Goal: Information Seeking & Learning: Learn about a topic

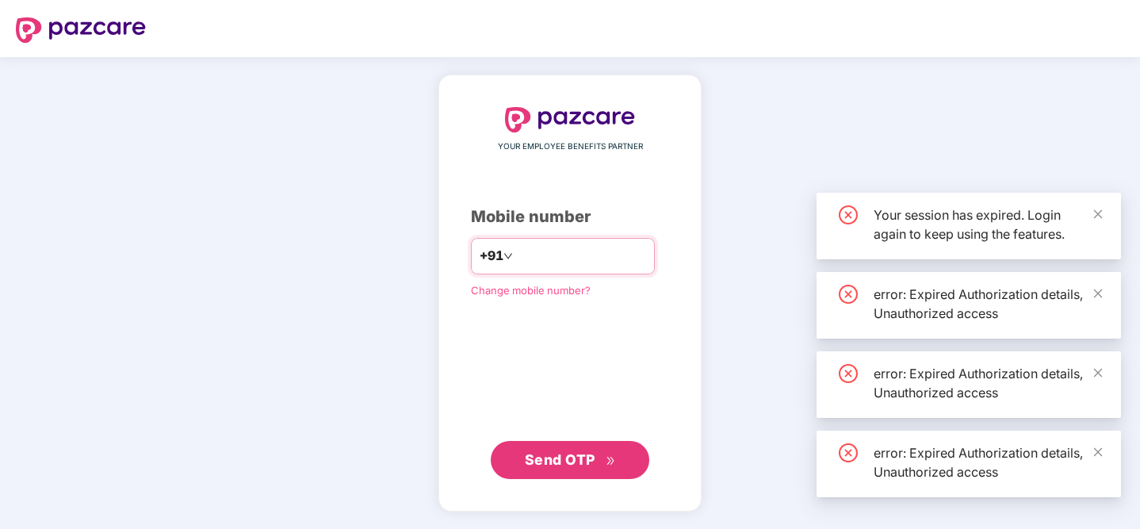
click at [546, 261] on input "number" at bounding box center [581, 255] width 130 height 25
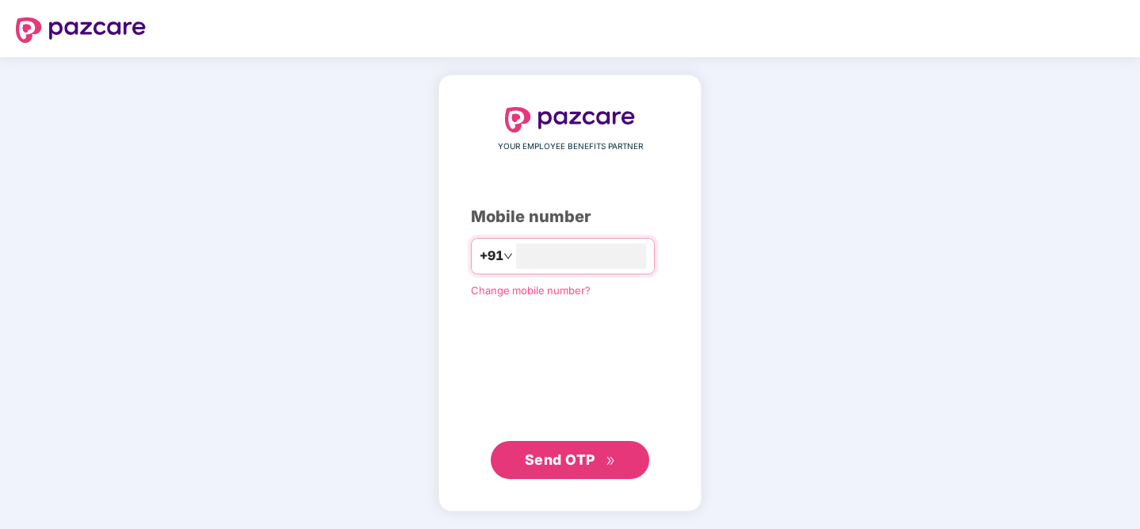
type input "**********"
click at [551, 464] on span "Send OTP" at bounding box center [560, 458] width 71 height 17
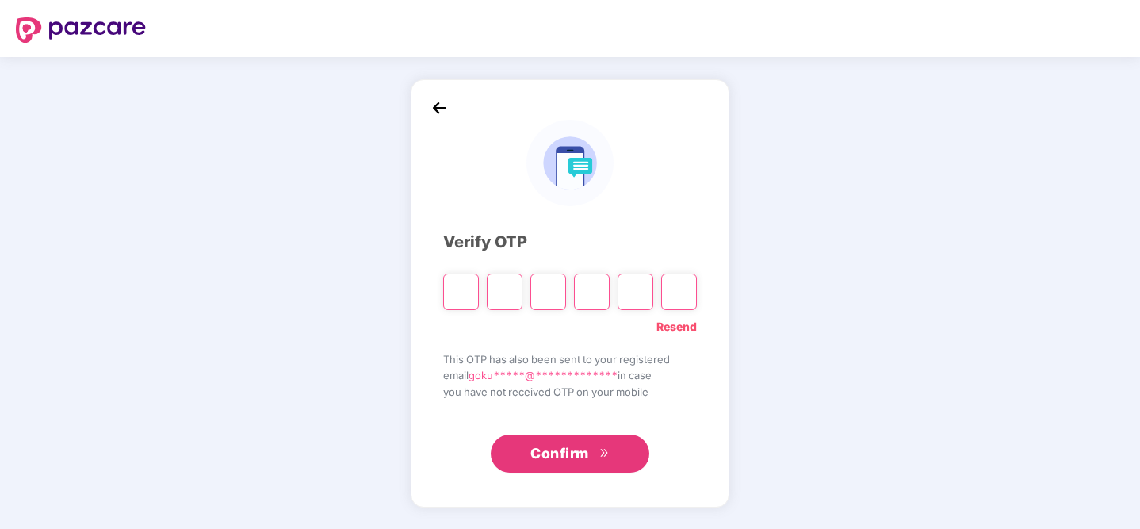
type input "*"
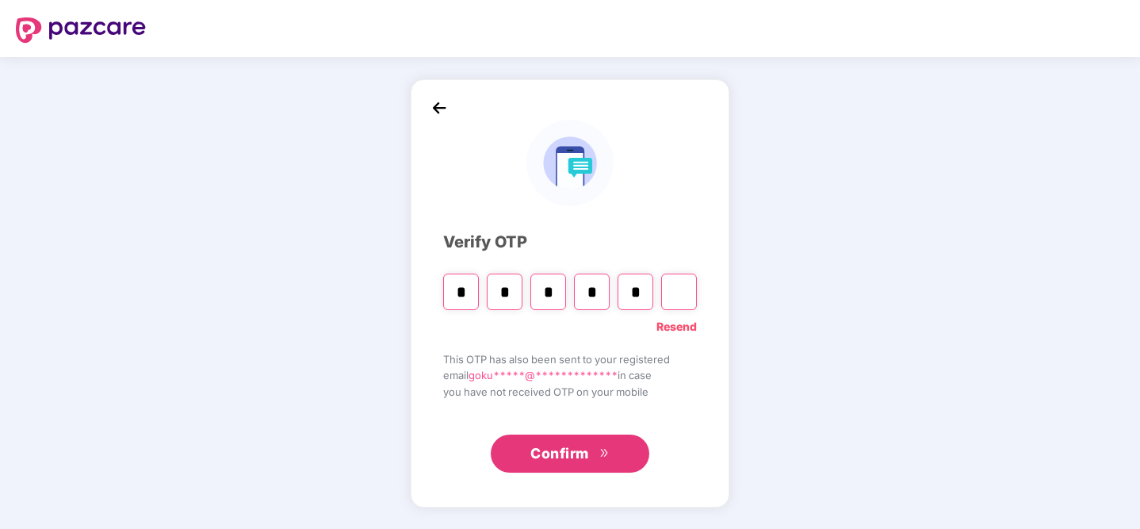
type input "*"
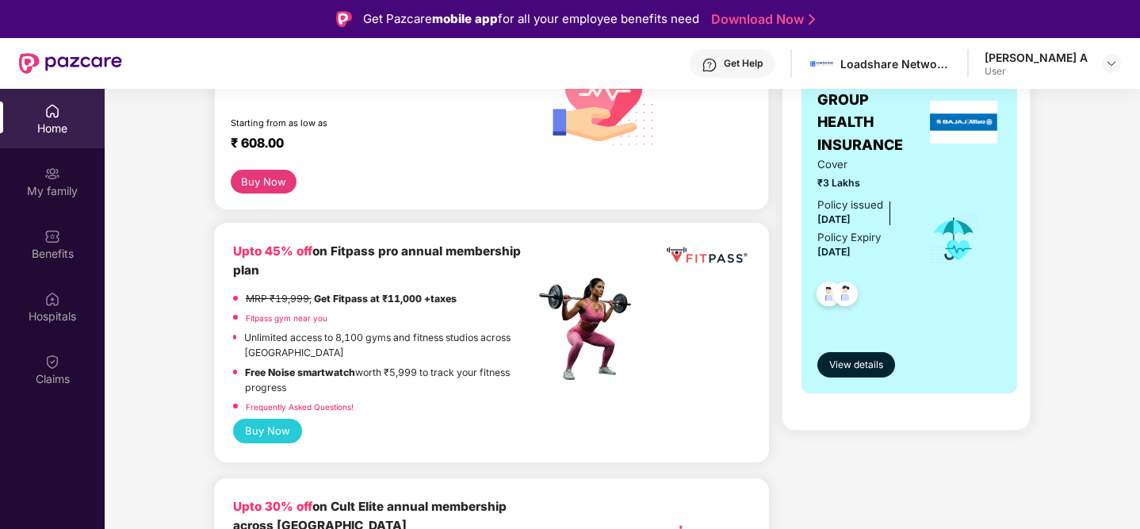
scroll to position [258, 0]
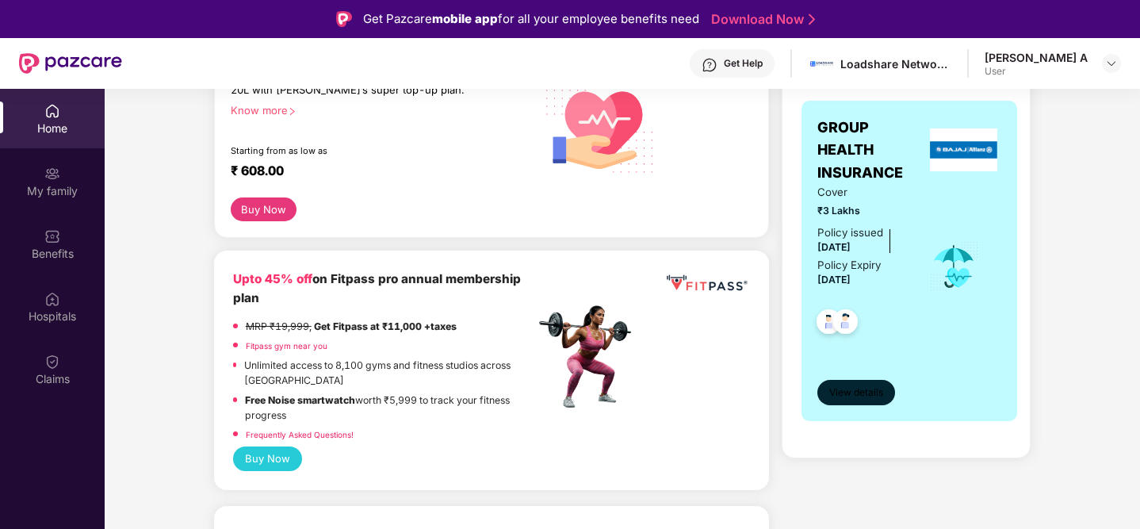
click at [840, 392] on span "View details" at bounding box center [856, 392] width 54 height 15
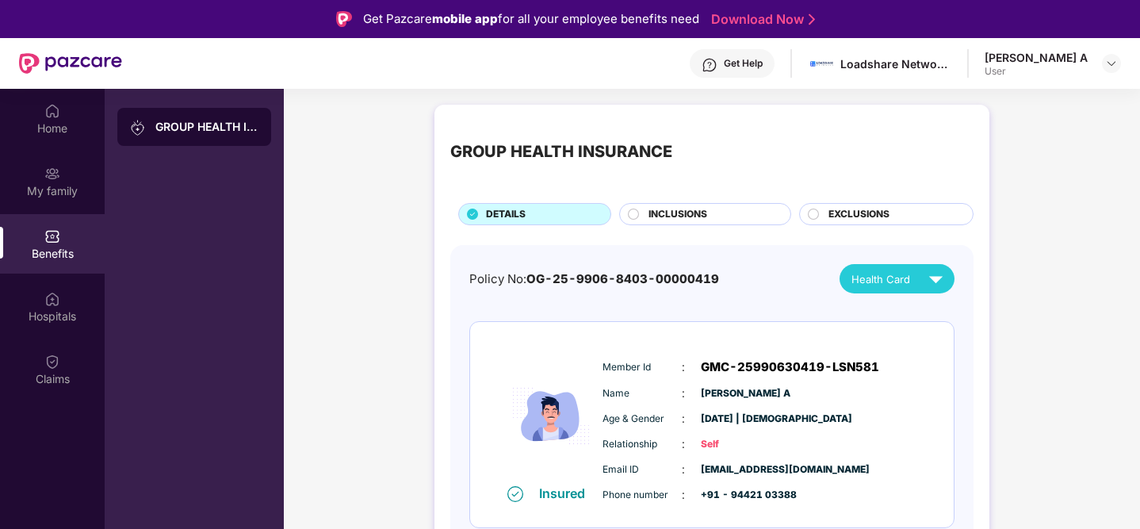
click at [726, 216] on div "INCLUSIONS" at bounding box center [712, 215] width 142 height 17
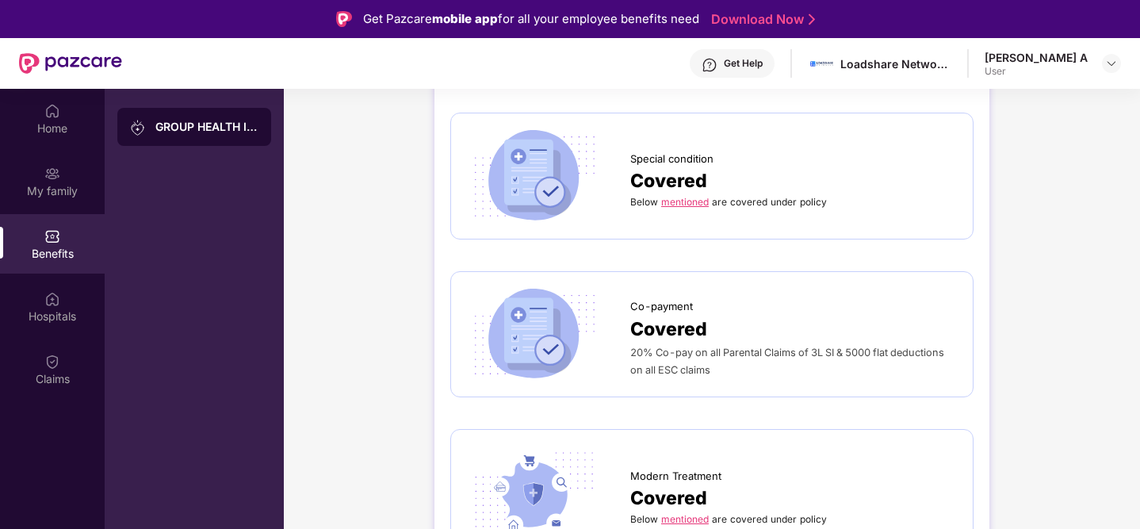
scroll to position [2402, 0]
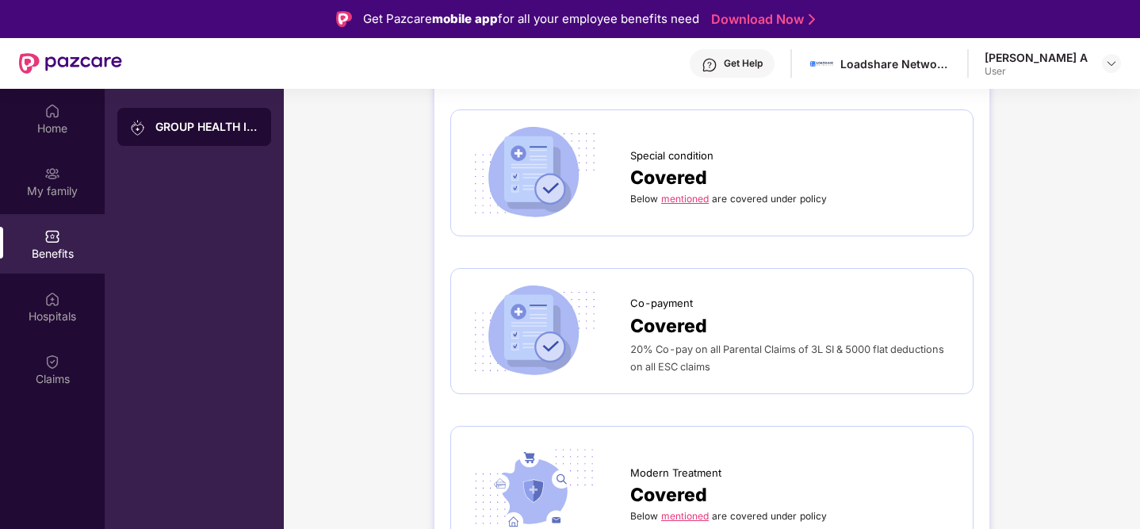
click at [672, 193] on link "mentioned" at bounding box center [685, 199] width 48 height 12
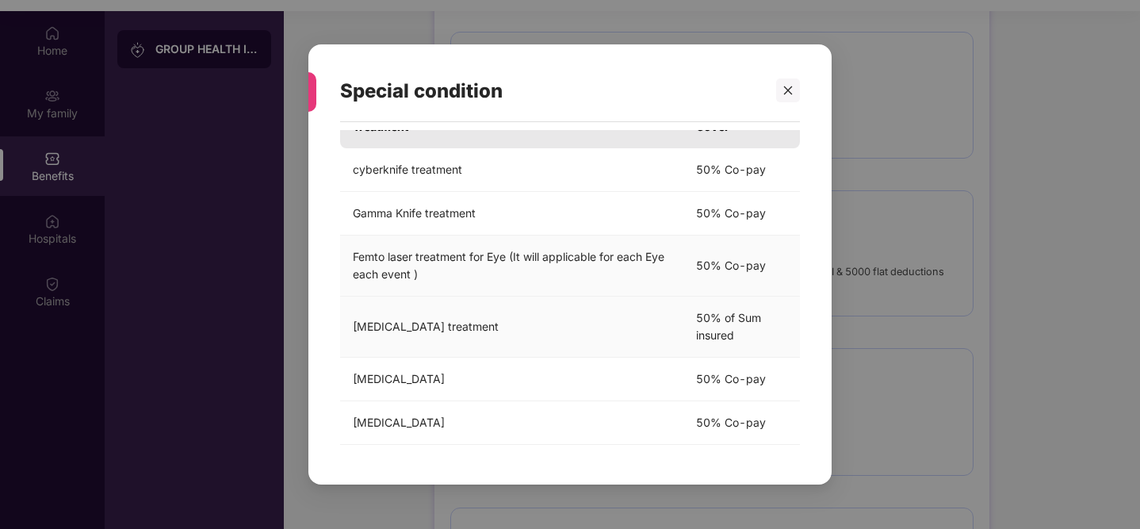
scroll to position [89, 0]
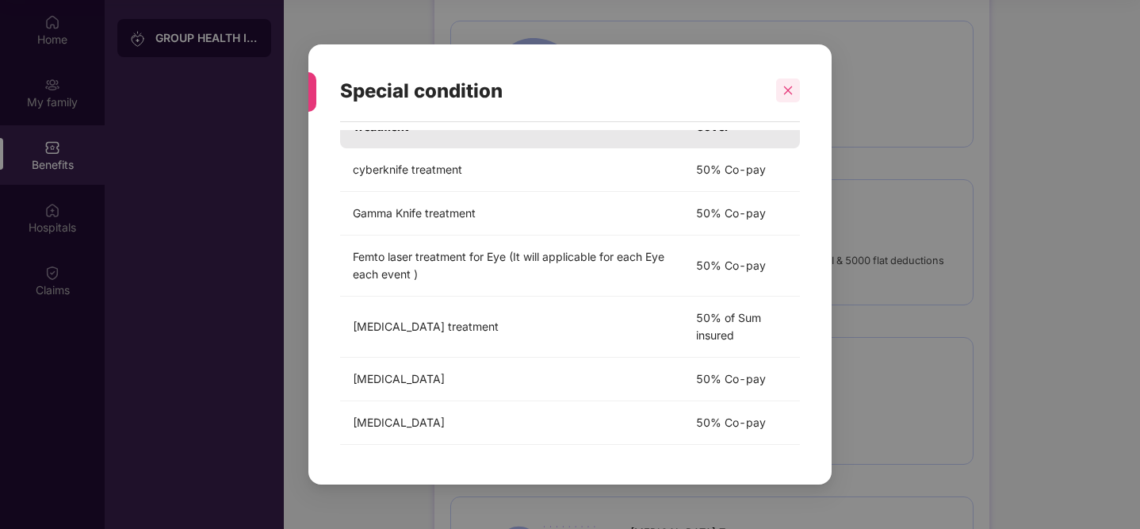
click at [789, 89] on icon "close" at bounding box center [788, 90] width 9 height 9
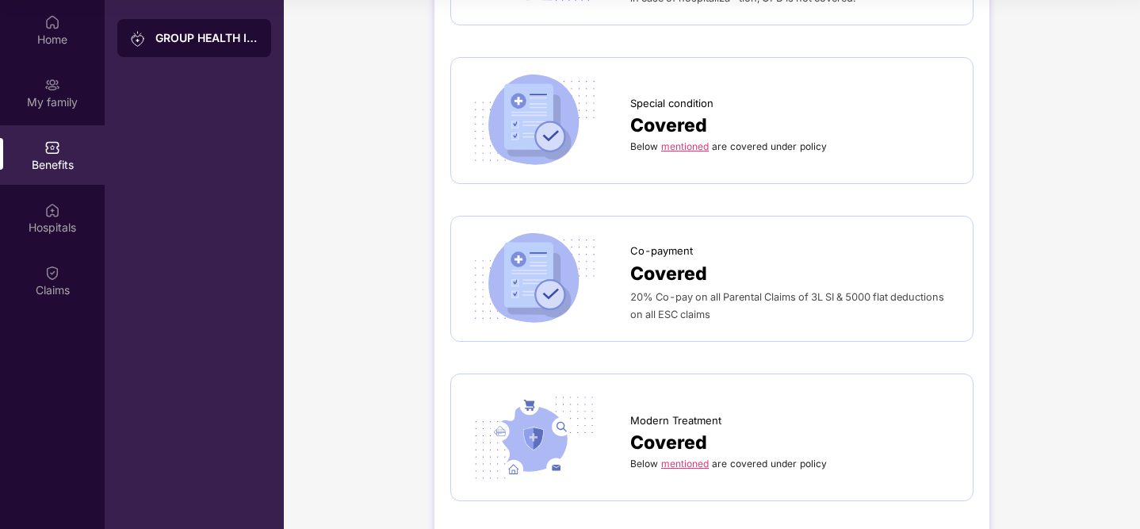
scroll to position [2376, 0]
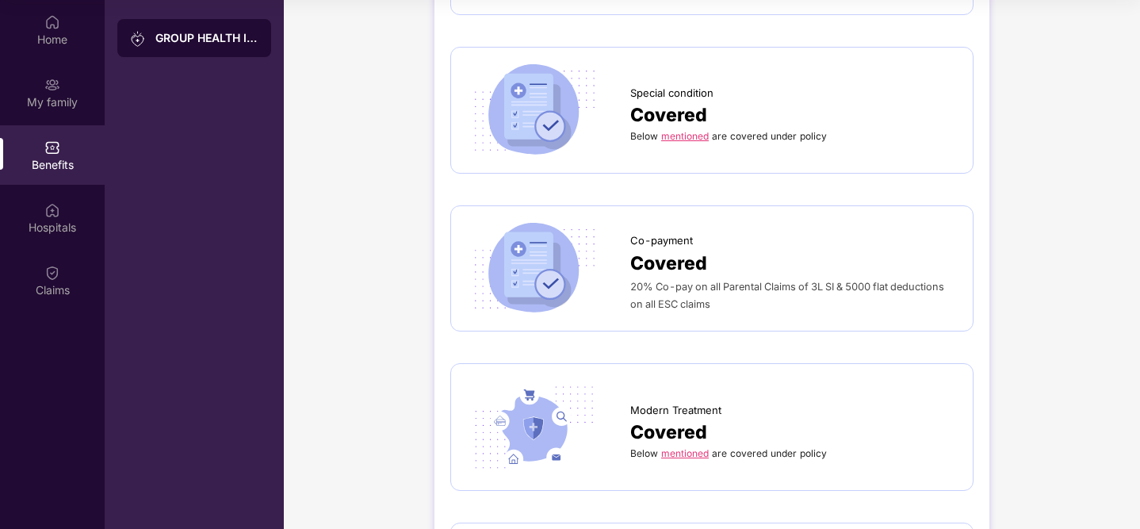
click at [682, 447] on link "mentioned" at bounding box center [685, 453] width 48 height 12
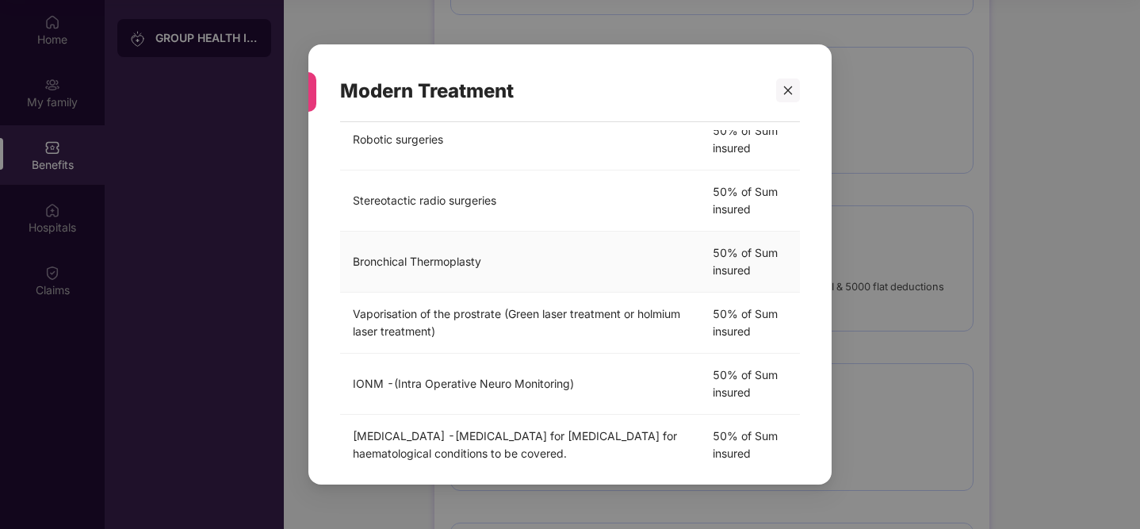
scroll to position [498, 0]
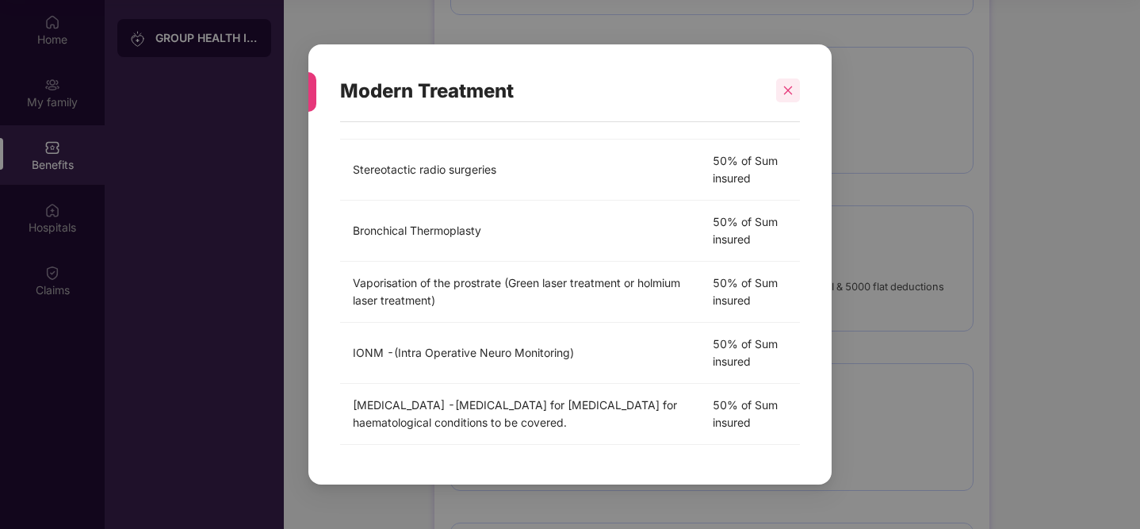
click at [788, 94] on icon "close" at bounding box center [788, 90] width 11 height 11
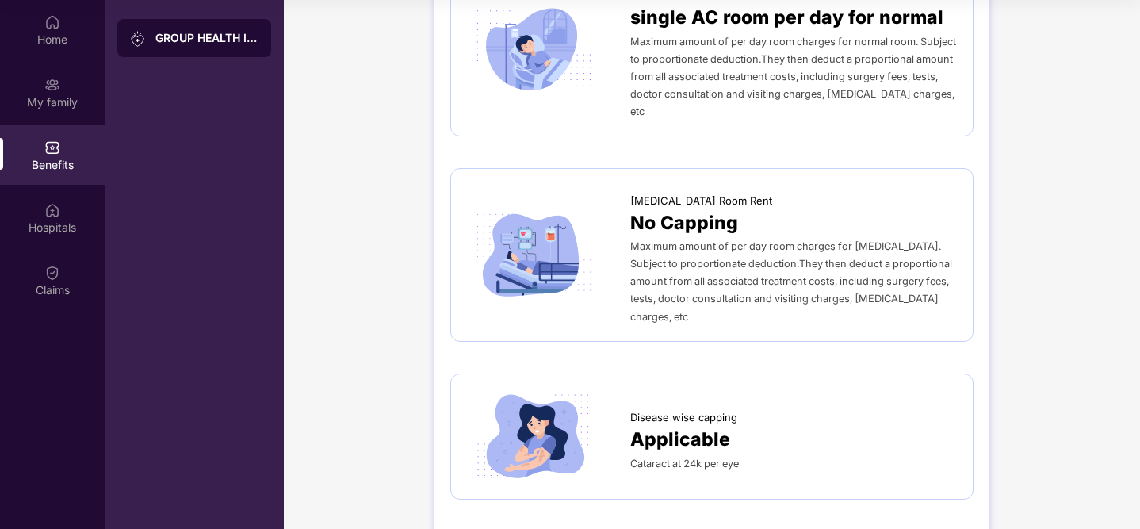
scroll to position [428, 0]
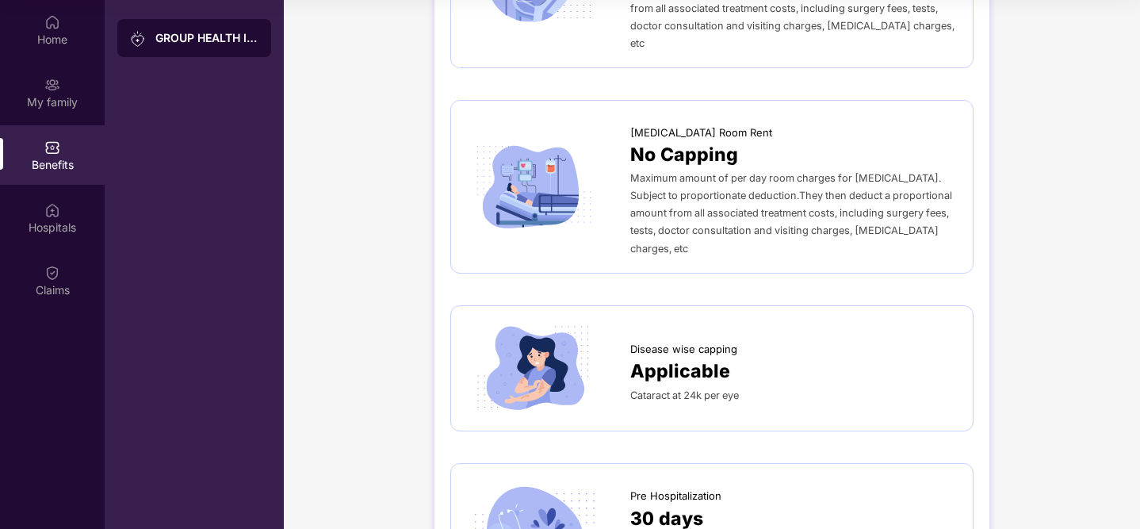
click at [801, 357] on div "Applicable" at bounding box center [793, 371] width 327 height 29
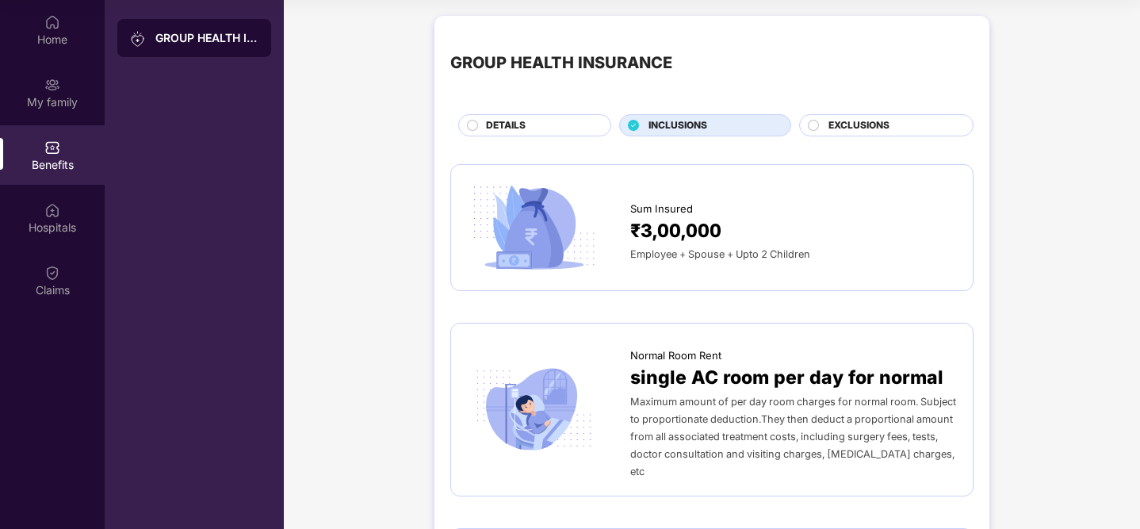
scroll to position [0, 0]
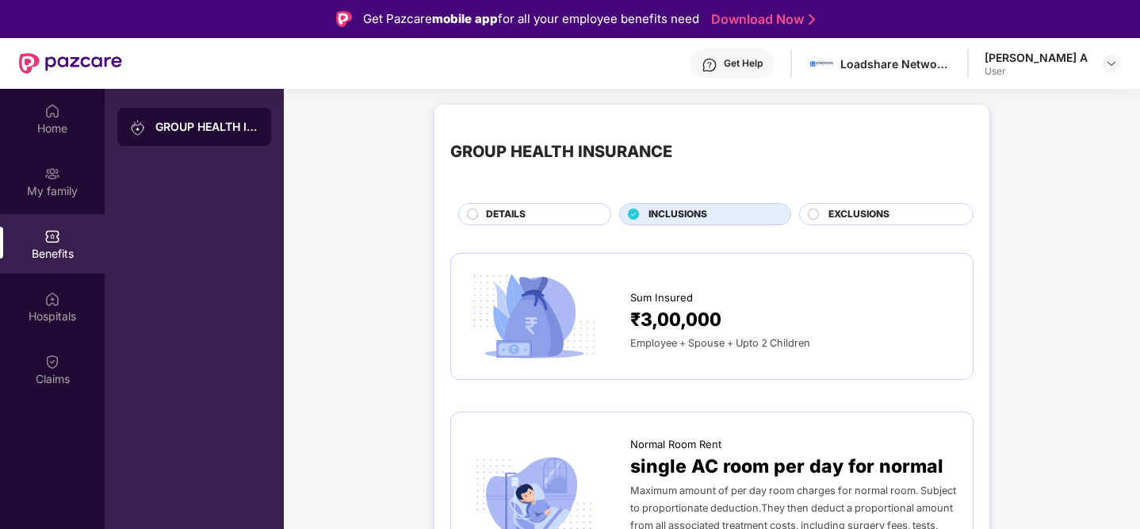
click at [848, 204] on div "EXCLUSIONS" at bounding box center [886, 214] width 174 height 22
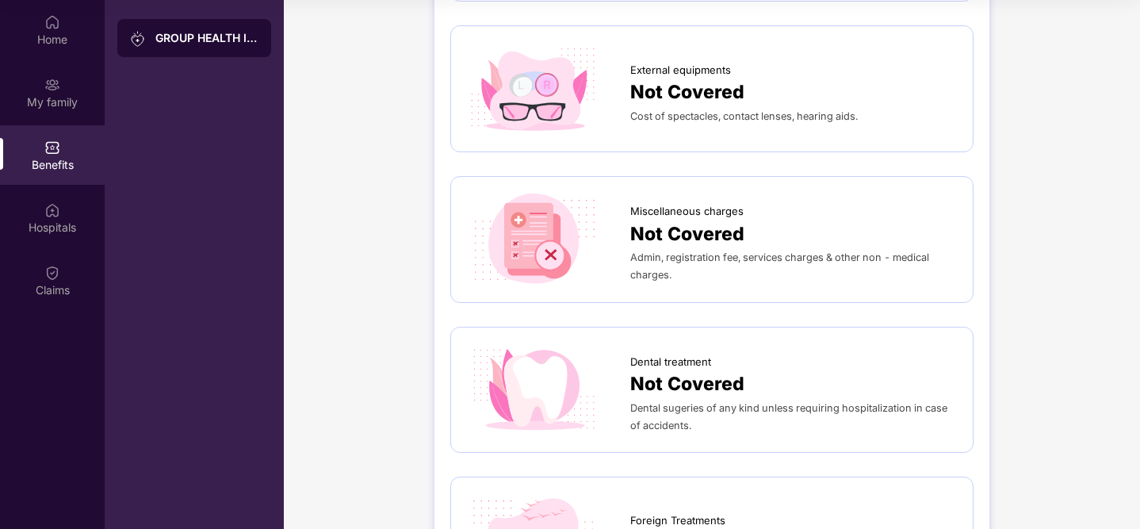
scroll to position [179, 0]
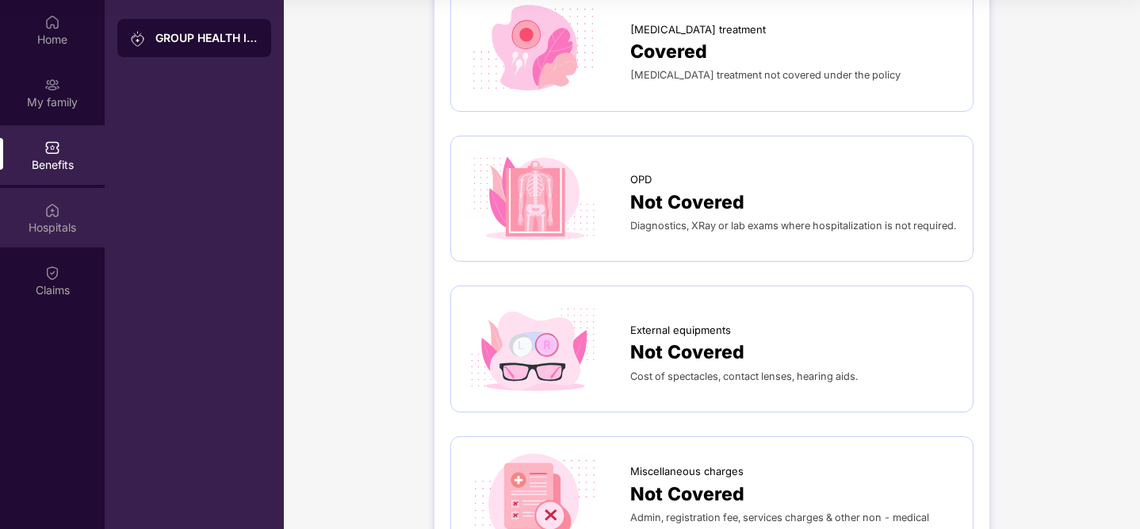
click at [58, 192] on div "Hospitals" at bounding box center [52, 217] width 105 height 59
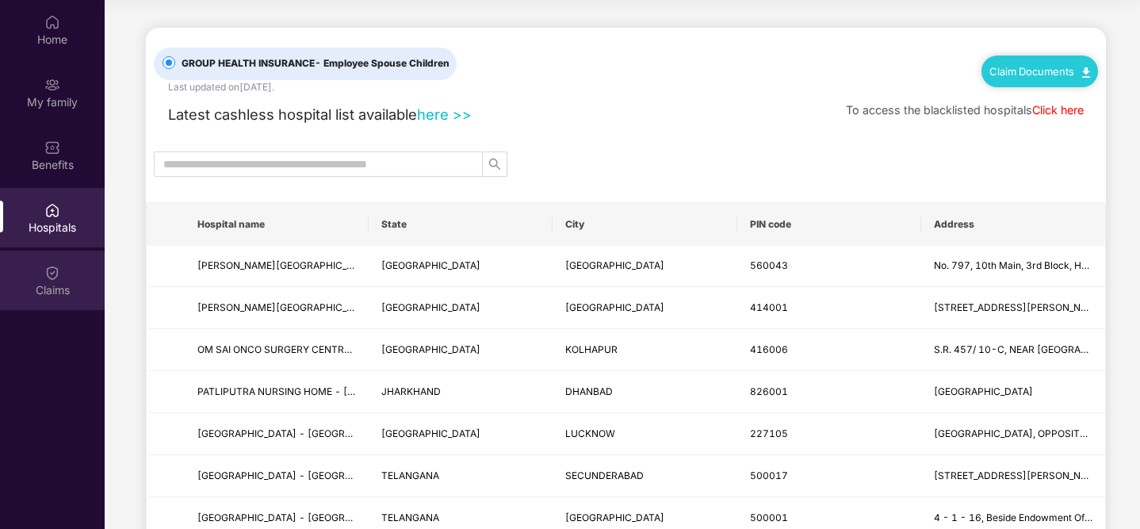
click at [53, 285] on div "Claims" at bounding box center [52, 290] width 105 height 16
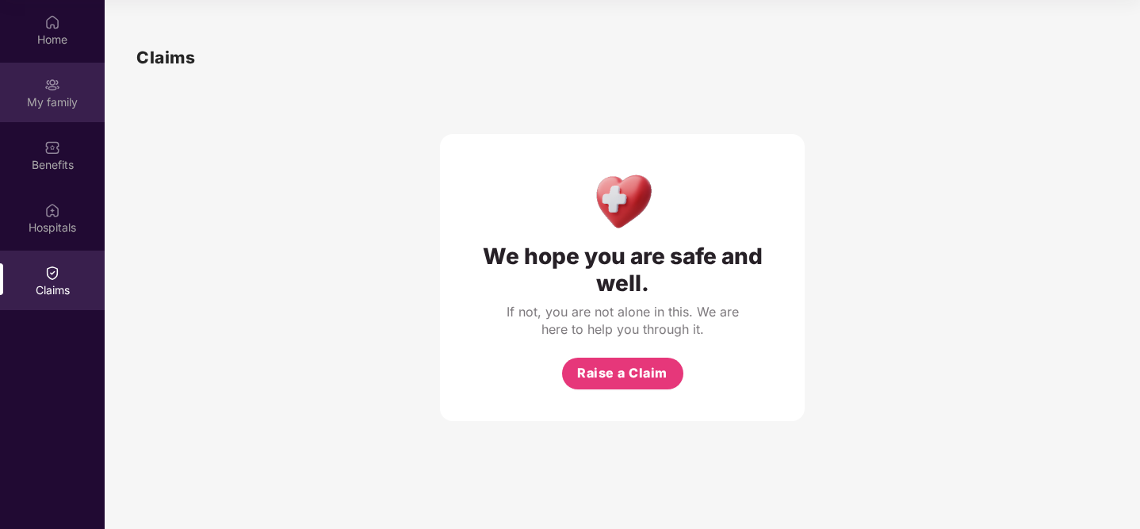
click at [48, 101] on div "My family" at bounding box center [52, 102] width 105 height 16
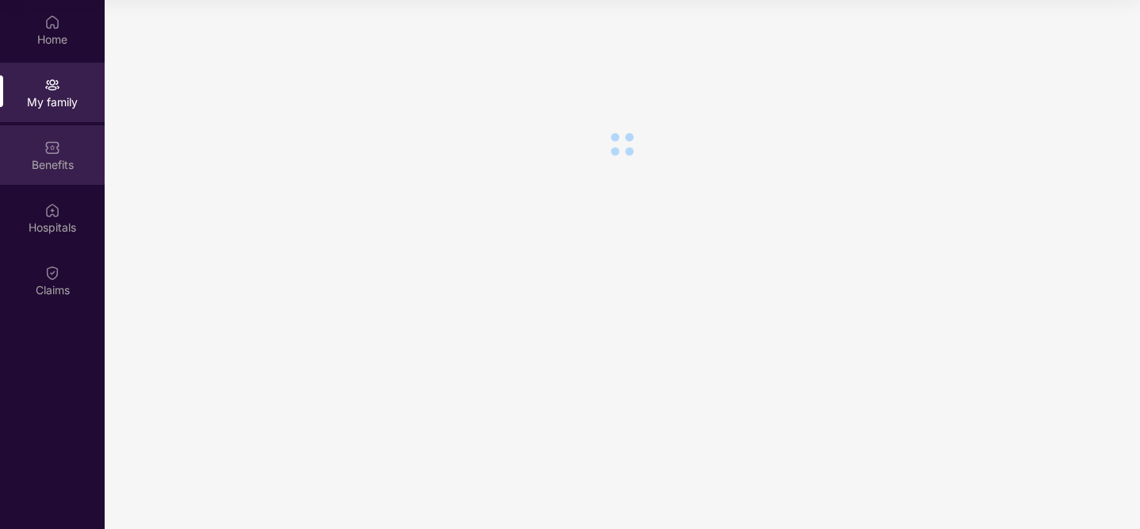
click at [57, 159] on div "Benefits" at bounding box center [52, 165] width 105 height 16
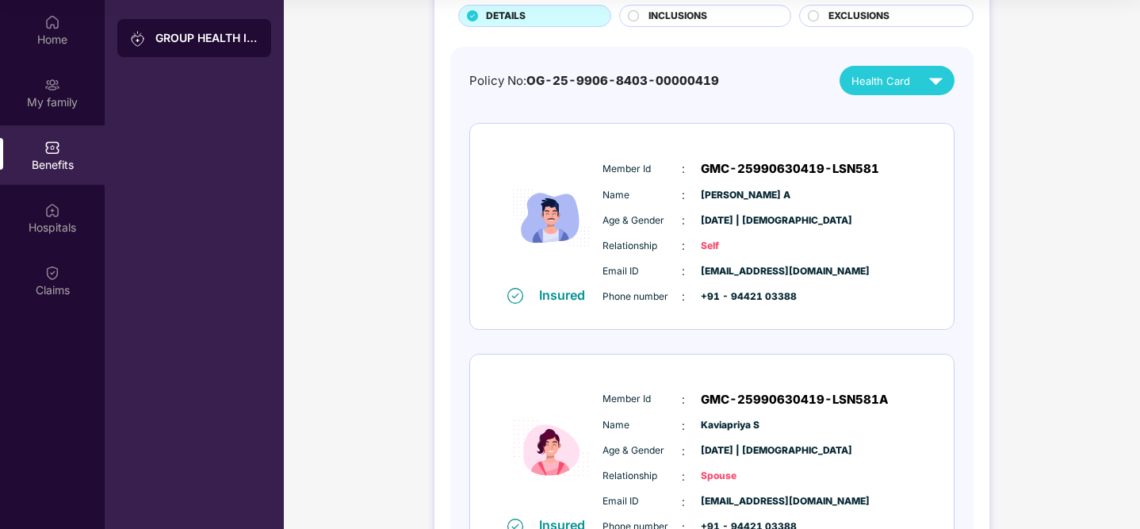
scroll to position [83, 0]
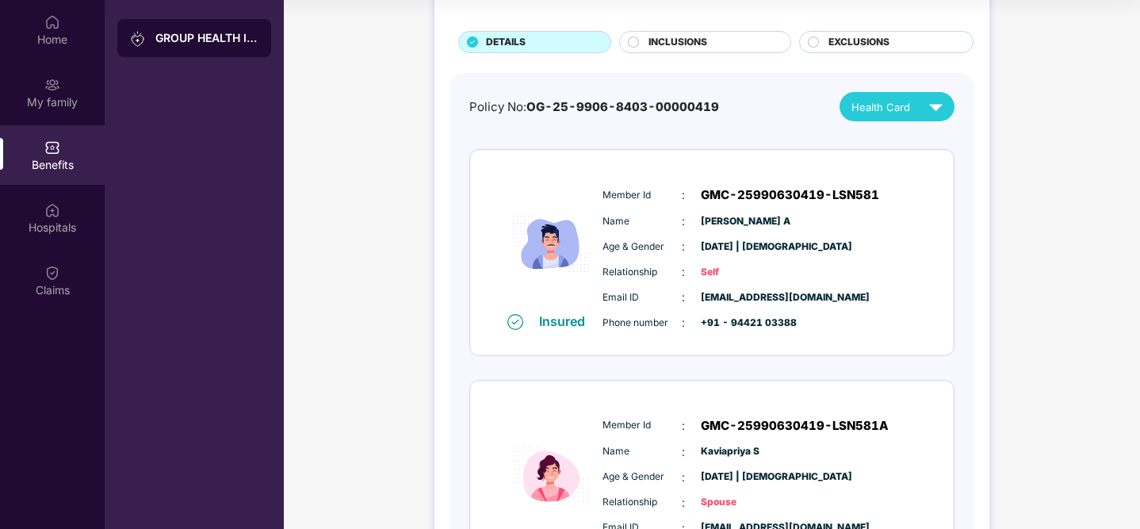
click at [911, 119] on div "Health Card" at bounding box center [901, 107] width 98 height 28
click at [893, 147] on div "Mr Gokulnath A" at bounding box center [905, 142] width 114 height 17
click at [738, 39] on div "INCLUSIONS" at bounding box center [712, 43] width 142 height 17
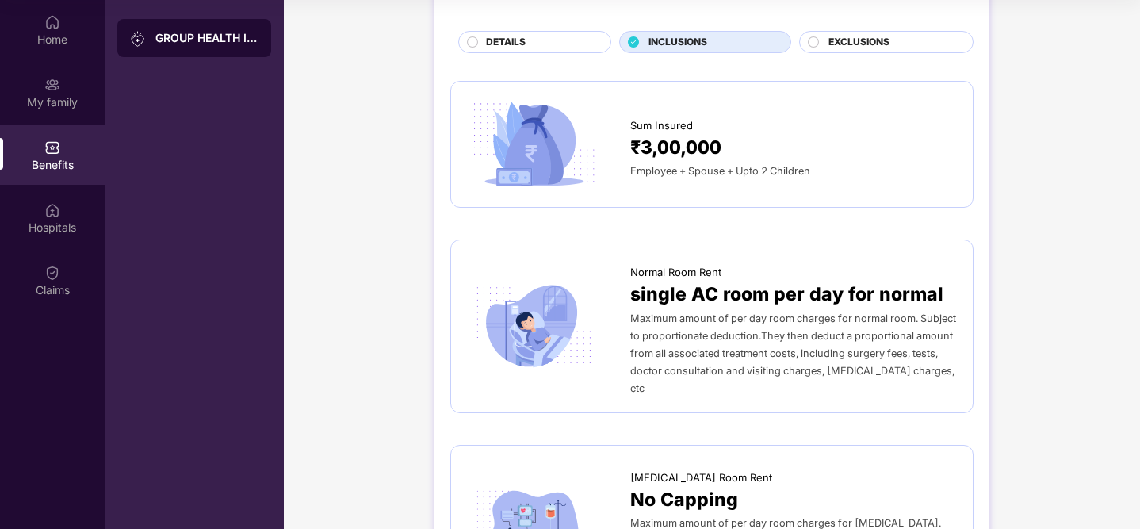
click at [742, 294] on span "single AC room per day for normal" at bounding box center [786, 294] width 313 height 29
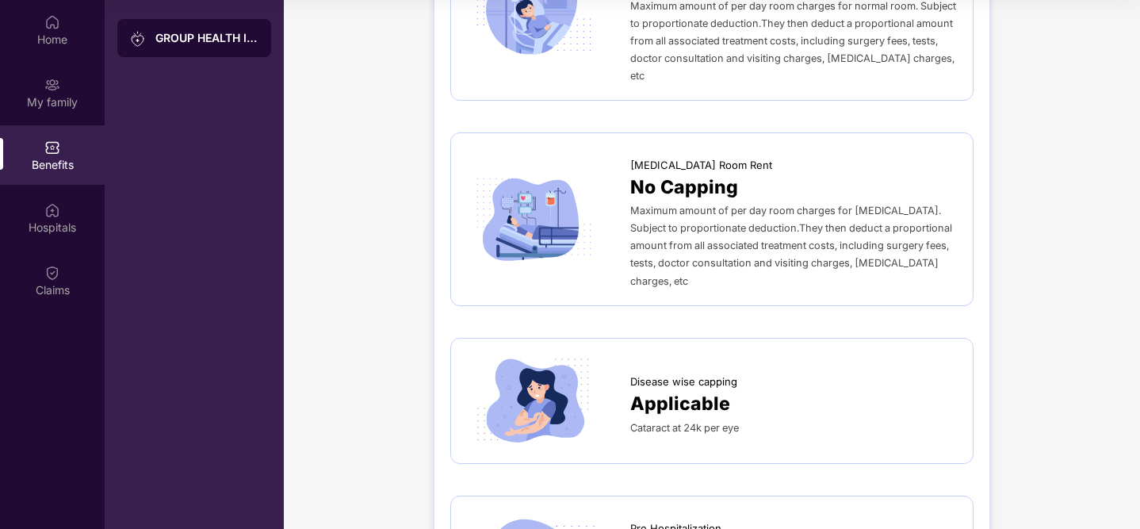
scroll to position [406, 0]
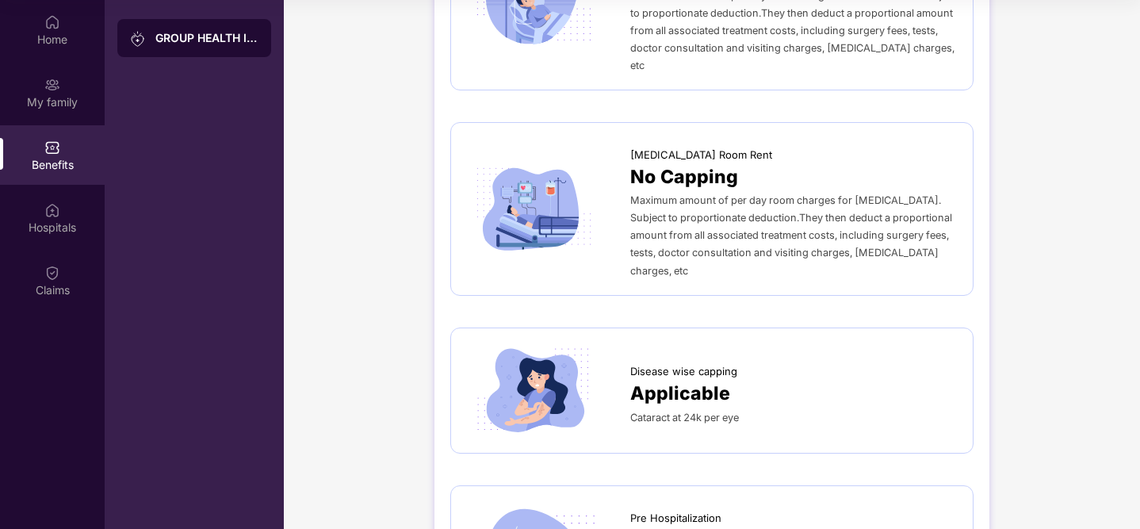
click at [742, 327] on div "Disease wise capping Applicable Cataract at 24k per eye" at bounding box center [711, 390] width 523 height 127
click at [714, 355] on div "Disease wise capping" at bounding box center [793, 367] width 327 height 24
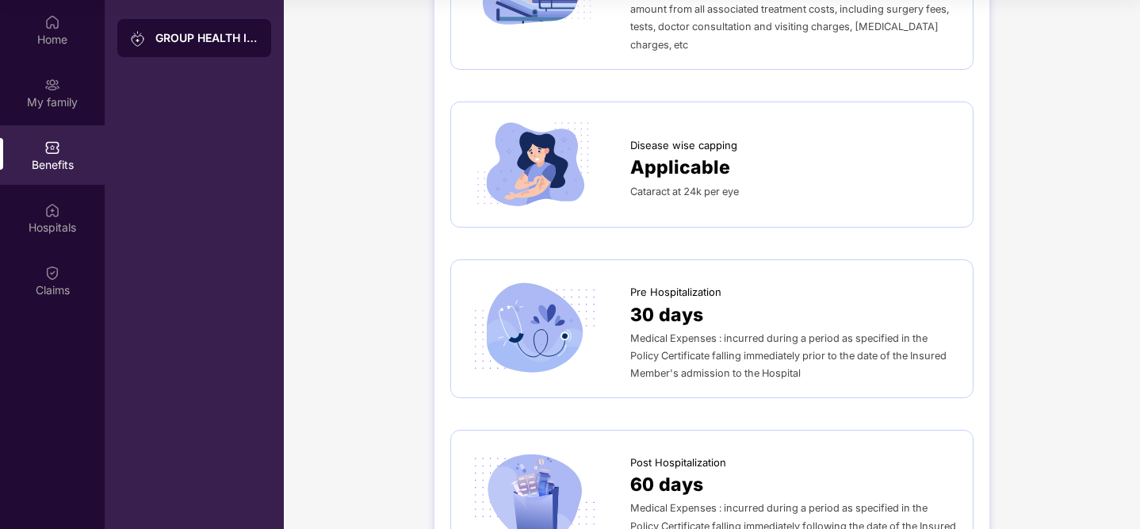
scroll to position [658, 0]
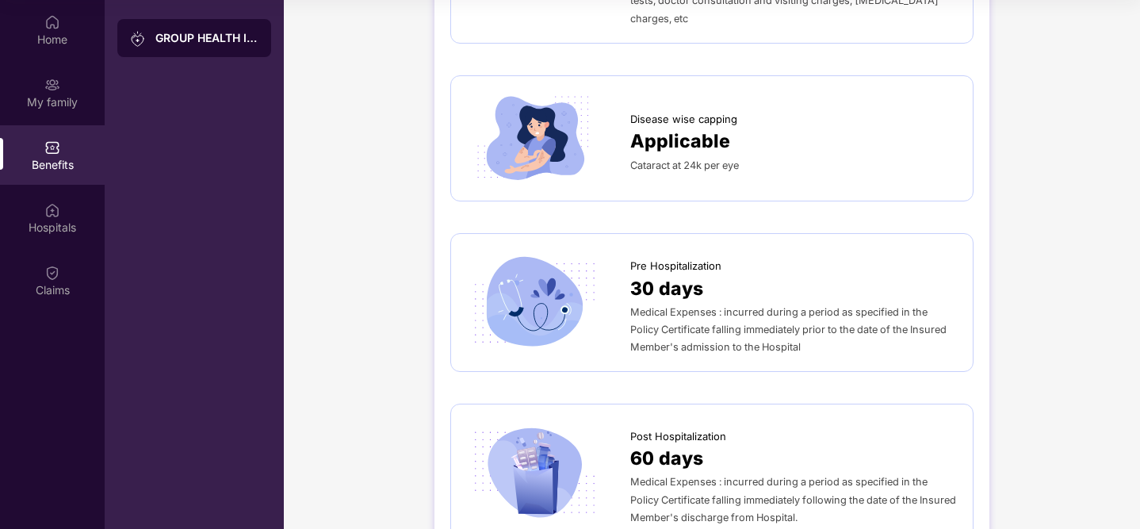
click at [618, 263] on div at bounding box center [548, 303] width 163 height 94
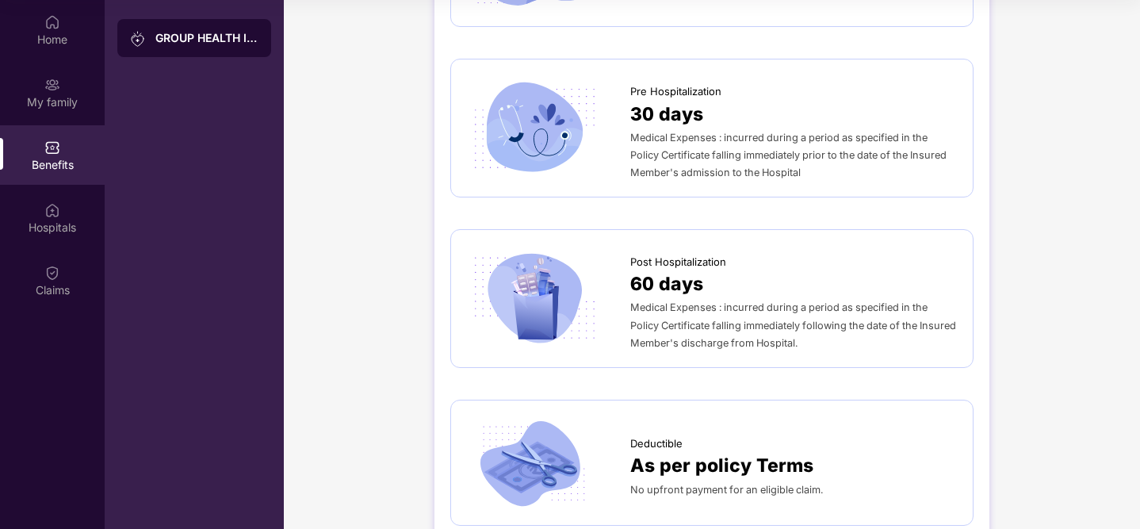
click at [630, 301] on span "Medical Expenses : incurred during a period as specified in the Policy Certific…" at bounding box center [793, 324] width 326 height 47
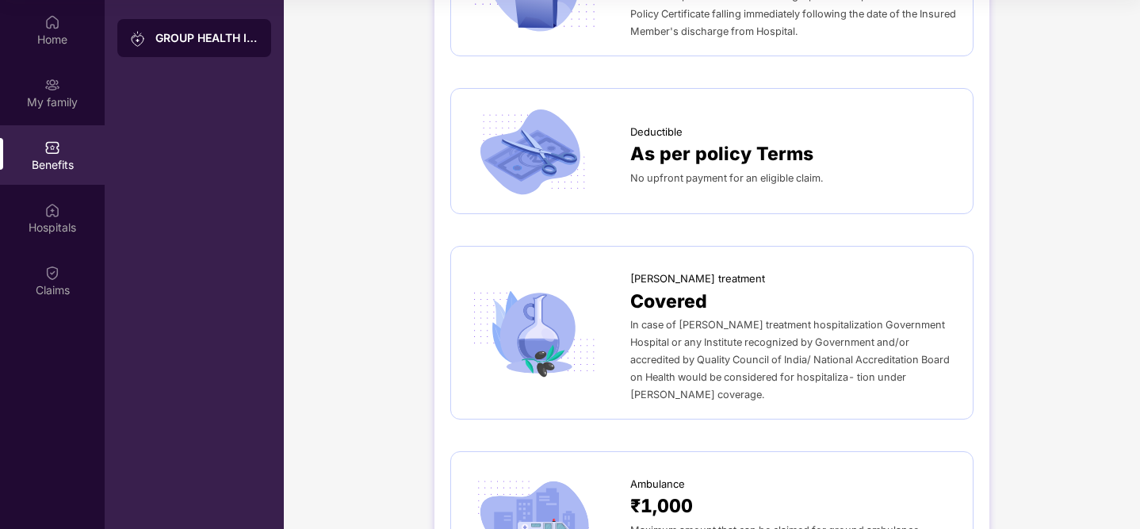
scroll to position [1169, 0]
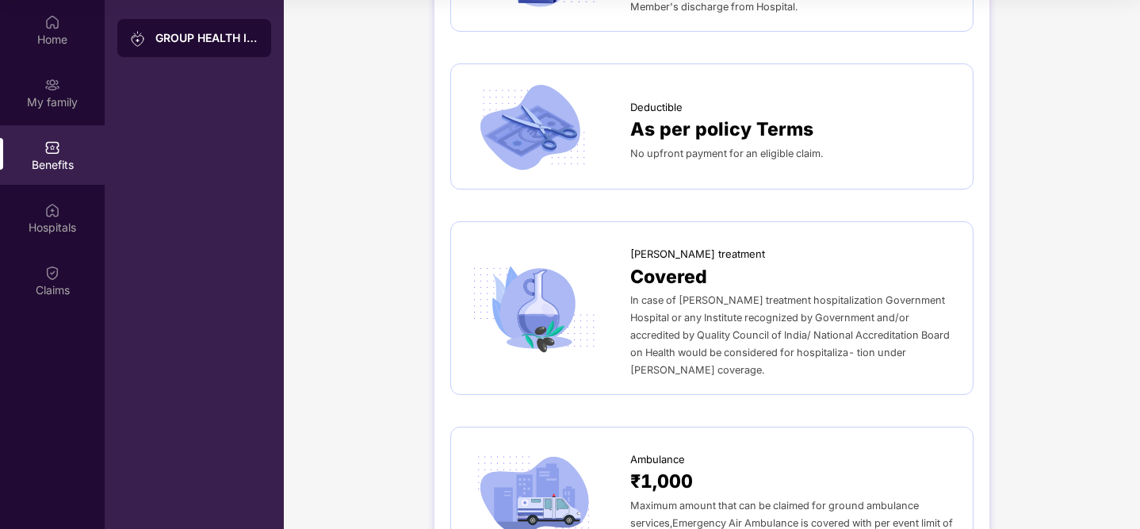
click at [744, 147] on span "No upfront payment for an eligible claim." at bounding box center [726, 153] width 193 height 12
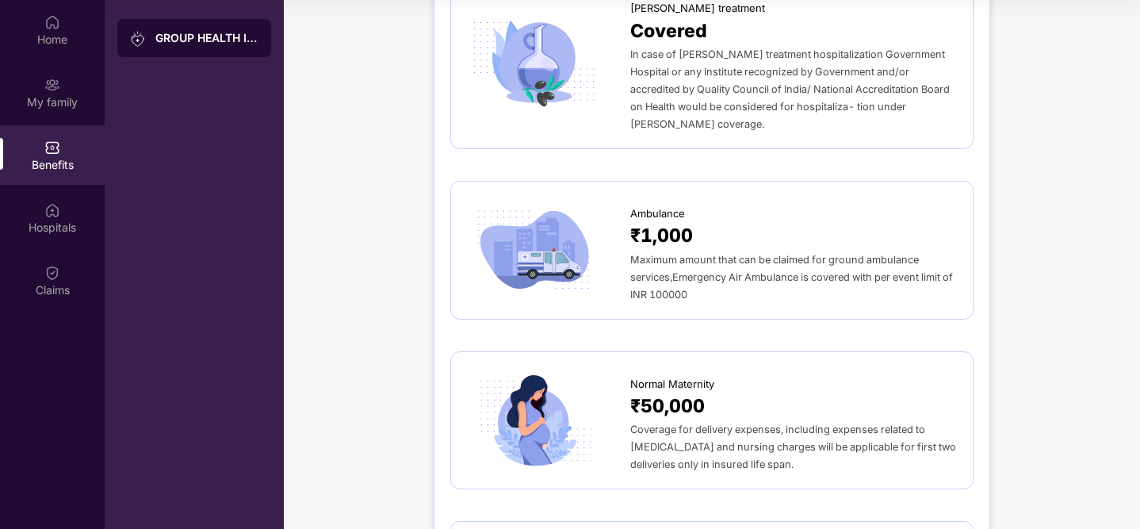
click at [744, 251] on div "Maximum amount that can be claimed for ground ambulance services,Emergency Air …" at bounding box center [793, 277] width 327 height 52
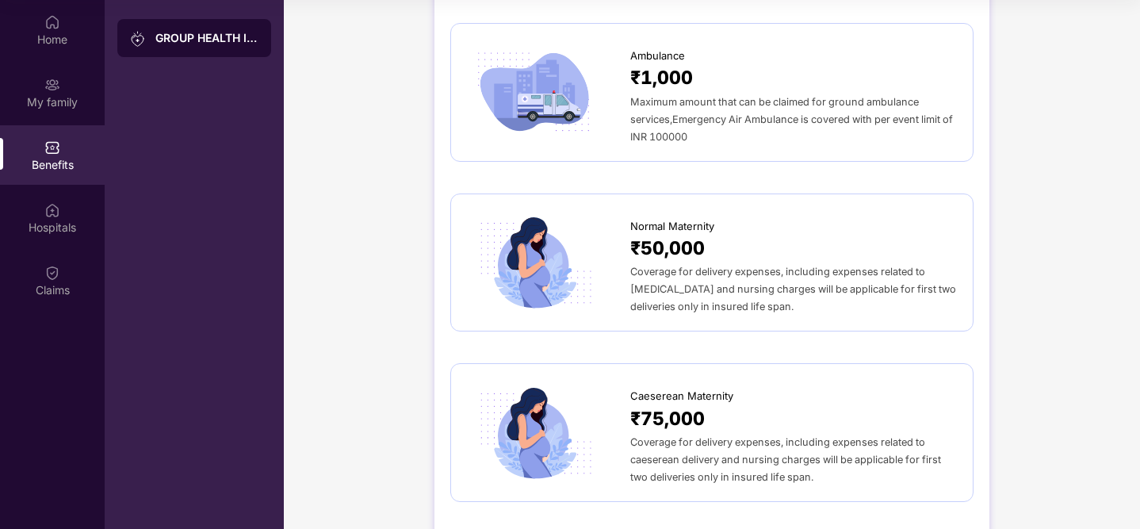
click at [747, 234] on div "₹50,000" at bounding box center [793, 248] width 327 height 29
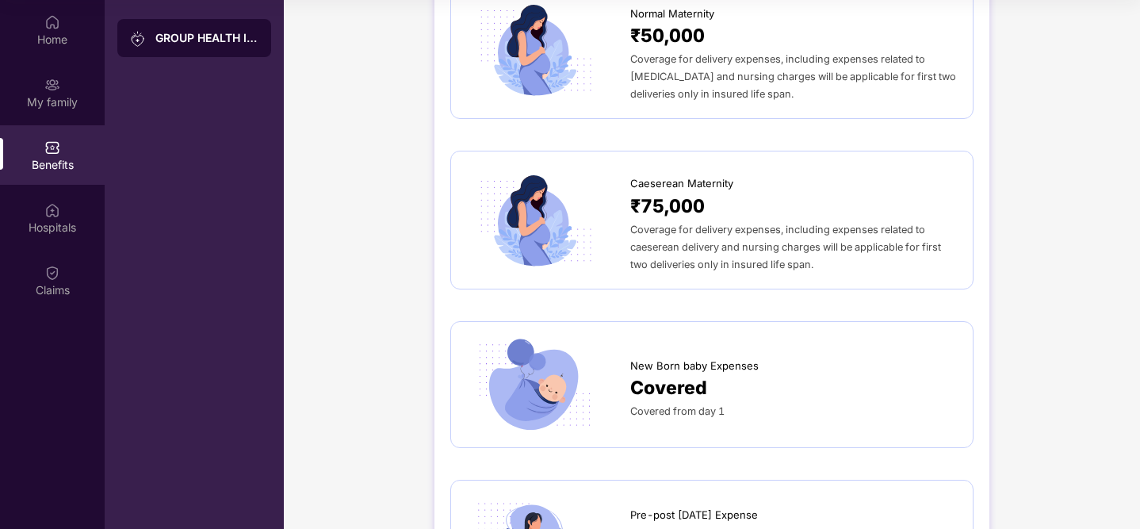
click at [736, 224] on span "Coverage for delivery expenses, including expenses related to caeserean deliver…" at bounding box center [785, 247] width 311 height 47
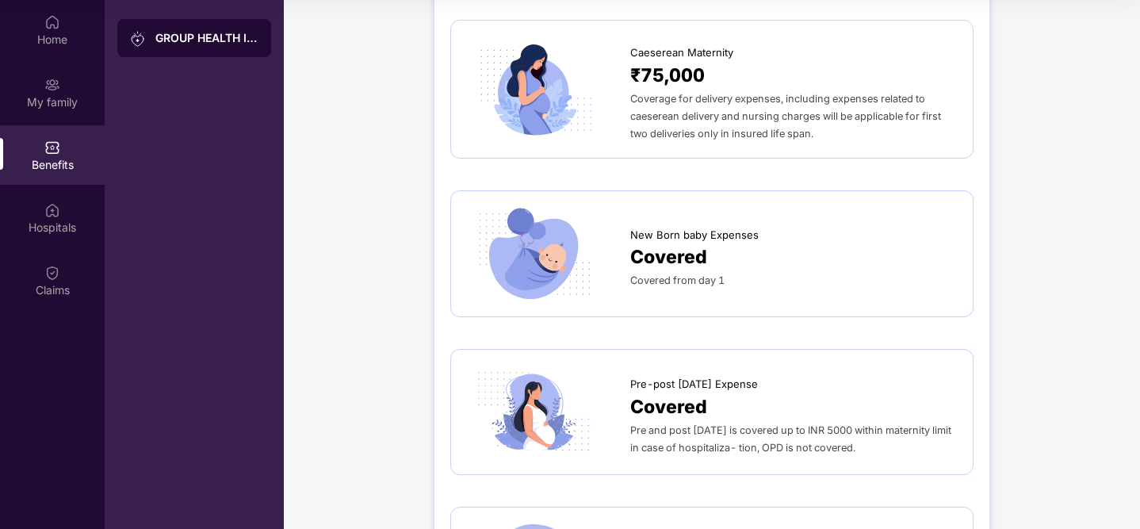
click at [733, 243] on div "Covered" at bounding box center [793, 257] width 327 height 29
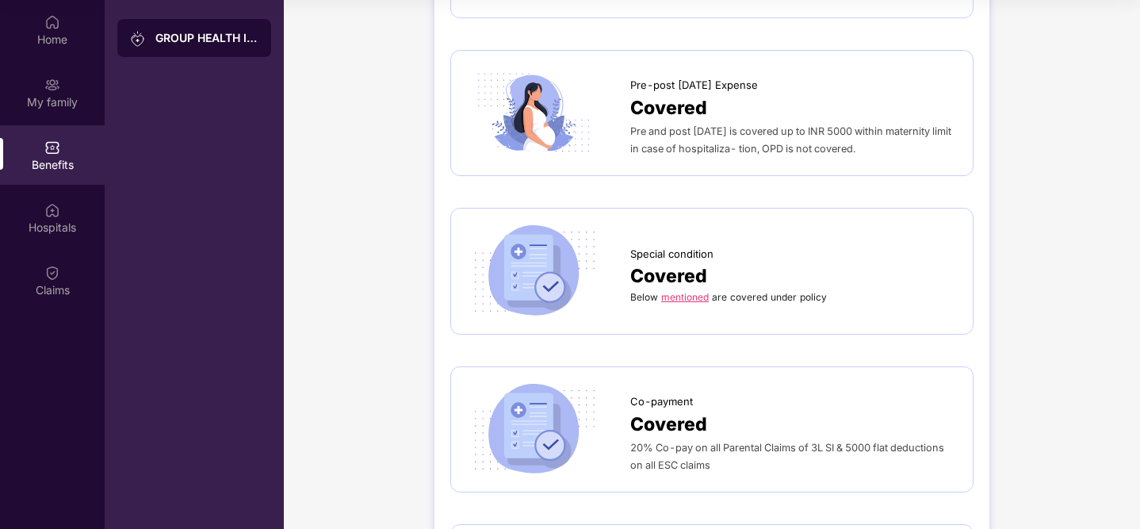
scroll to position [2227, 0]
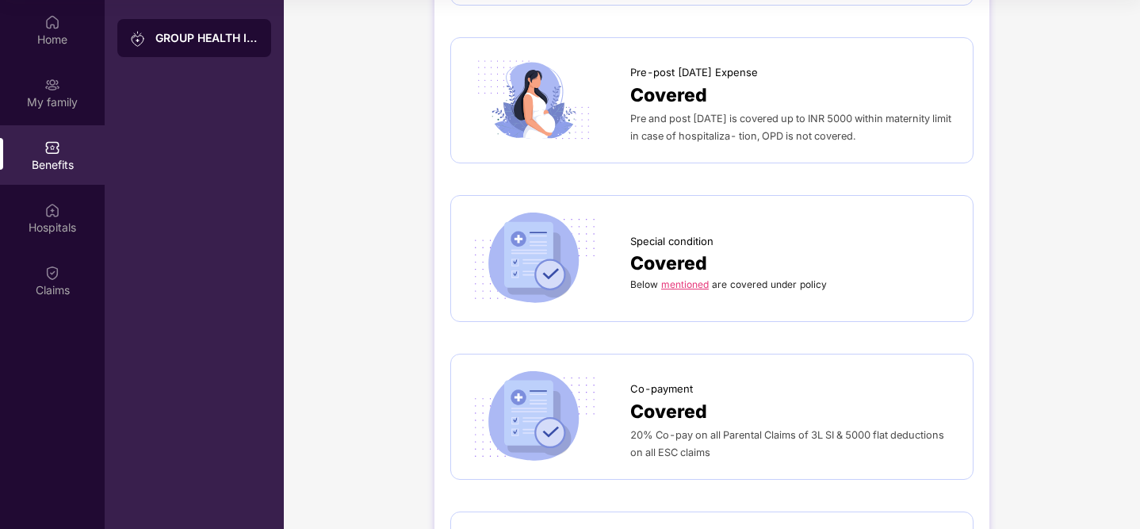
click at [690, 249] on span "Covered" at bounding box center [668, 263] width 77 height 29
click at [690, 278] on link "mentioned" at bounding box center [685, 284] width 48 height 12
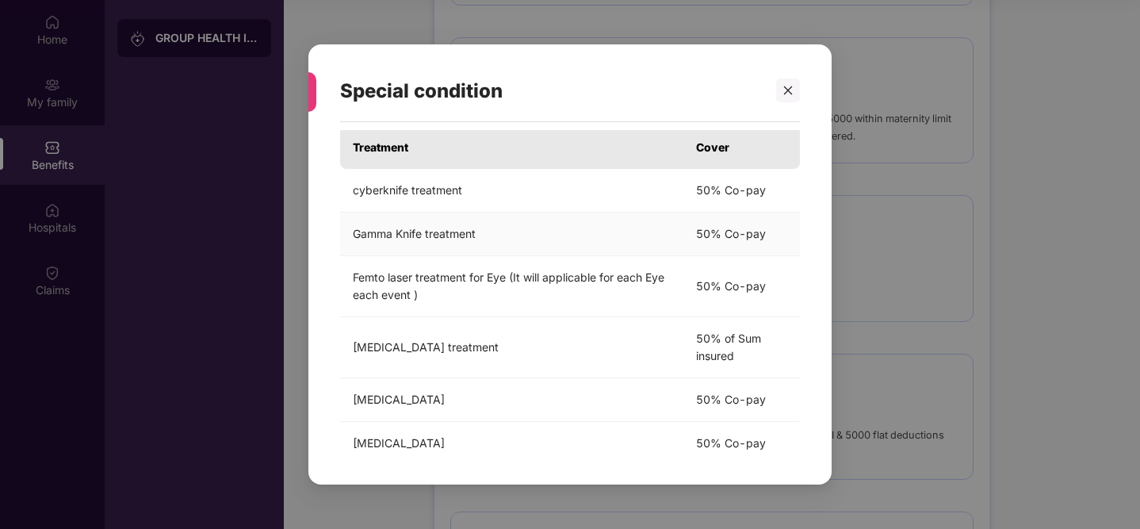
scroll to position [62, 0]
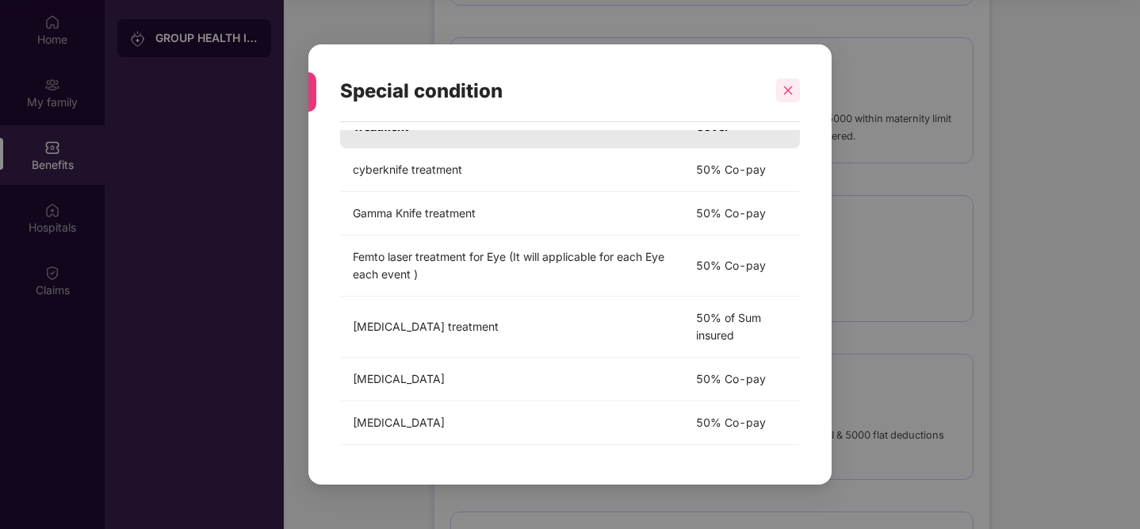
click at [785, 86] on icon "close" at bounding box center [788, 90] width 11 height 11
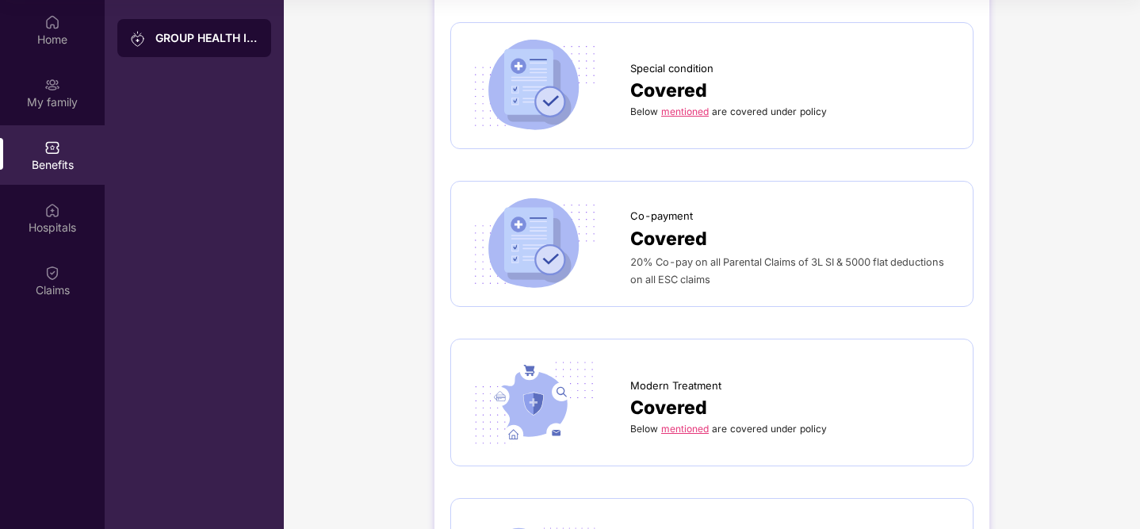
scroll to position [2462, 0]
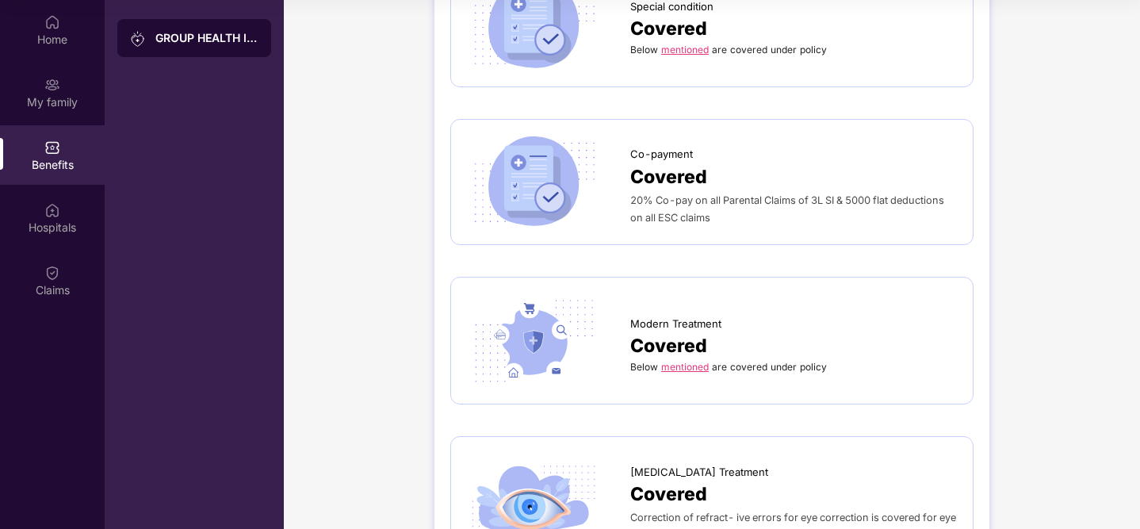
click at [699, 361] on link "mentioned" at bounding box center [685, 367] width 48 height 12
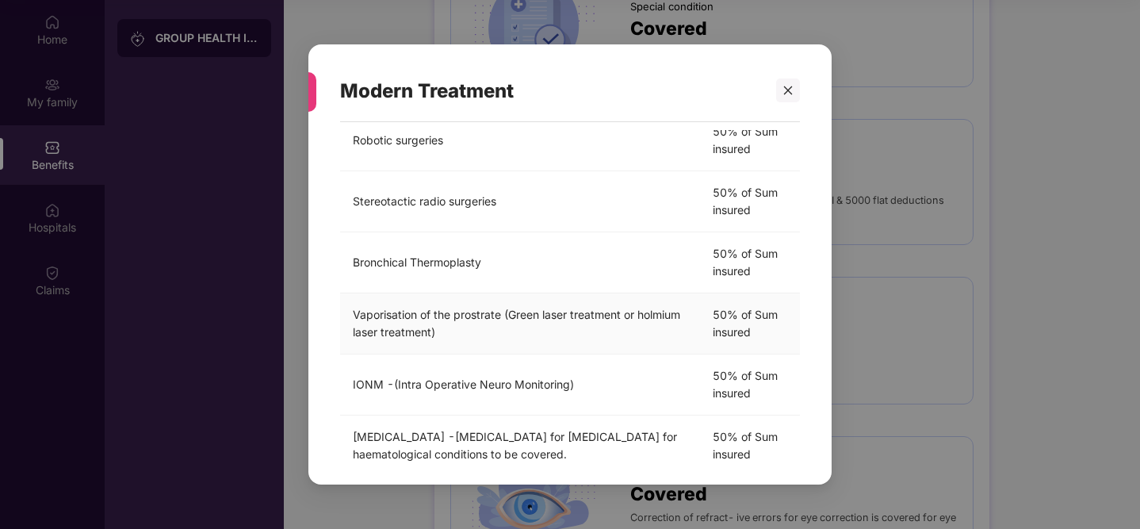
scroll to position [498, 0]
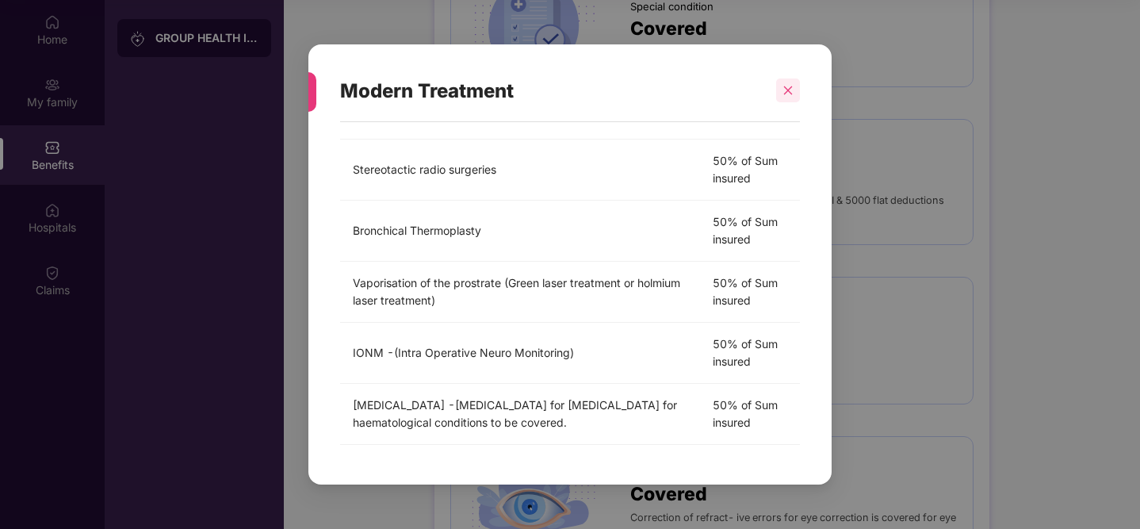
click at [783, 86] on icon "close" at bounding box center [788, 90] width 11 height 11
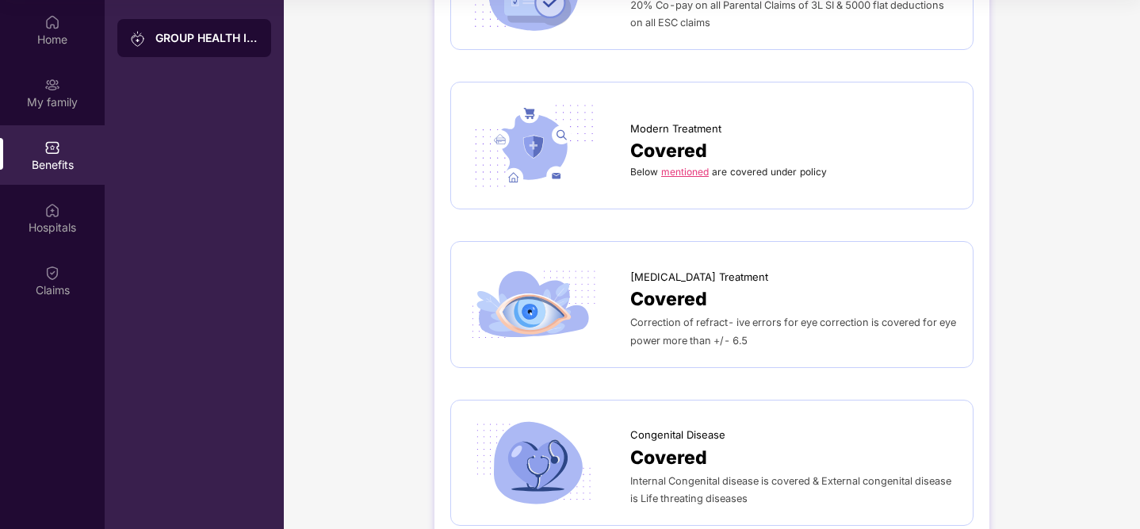
scroll to position [2665, 0]
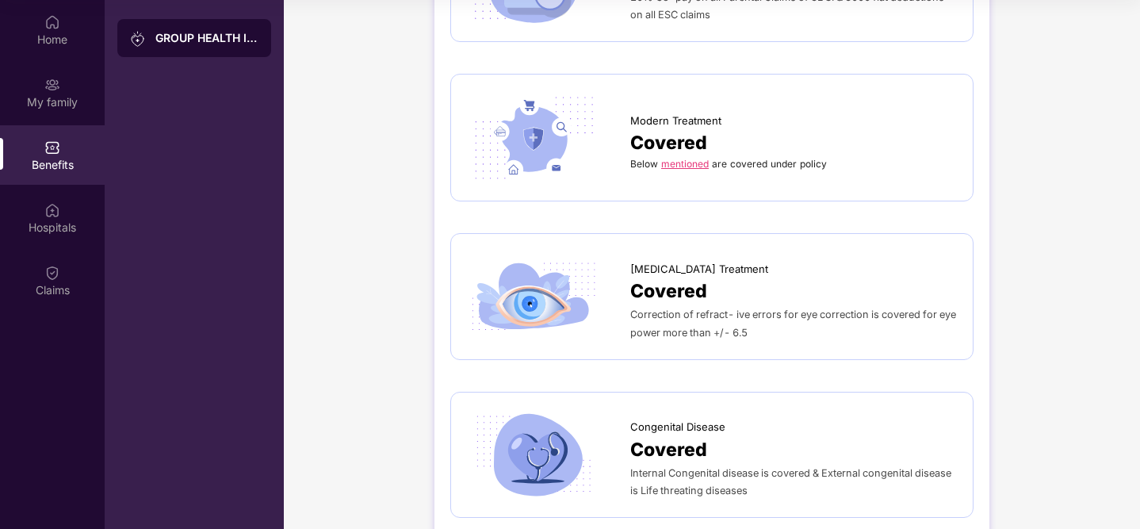
click at [856, 467] on span "Internal Congenital disease is covered & External congenital disease is Life th…" at bounding box center [790, 481] width 321 height 29
click at [529, 413] on img at bounding box center [534, 455] width 134 height 94
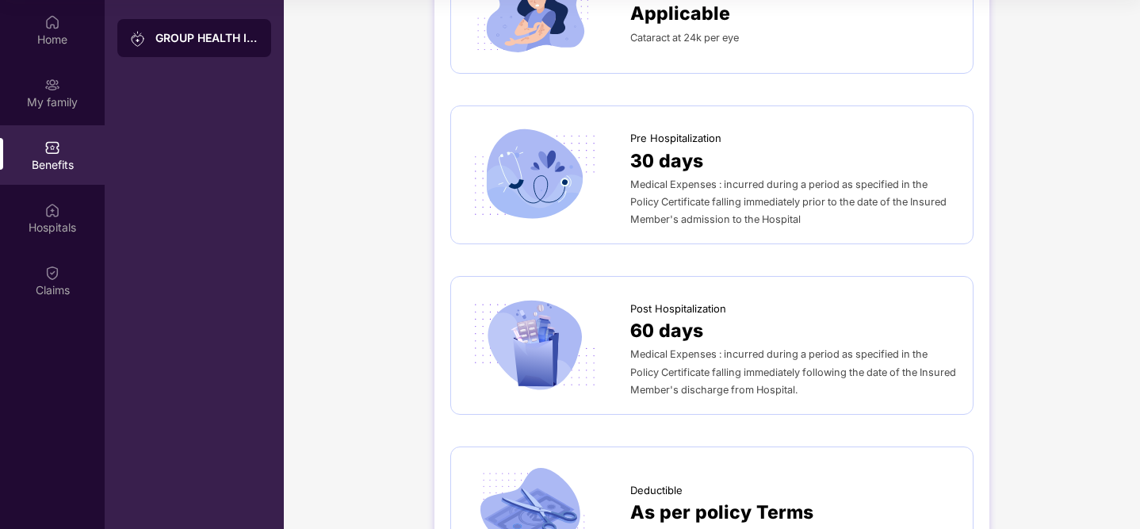
scroll to position [0, 0]
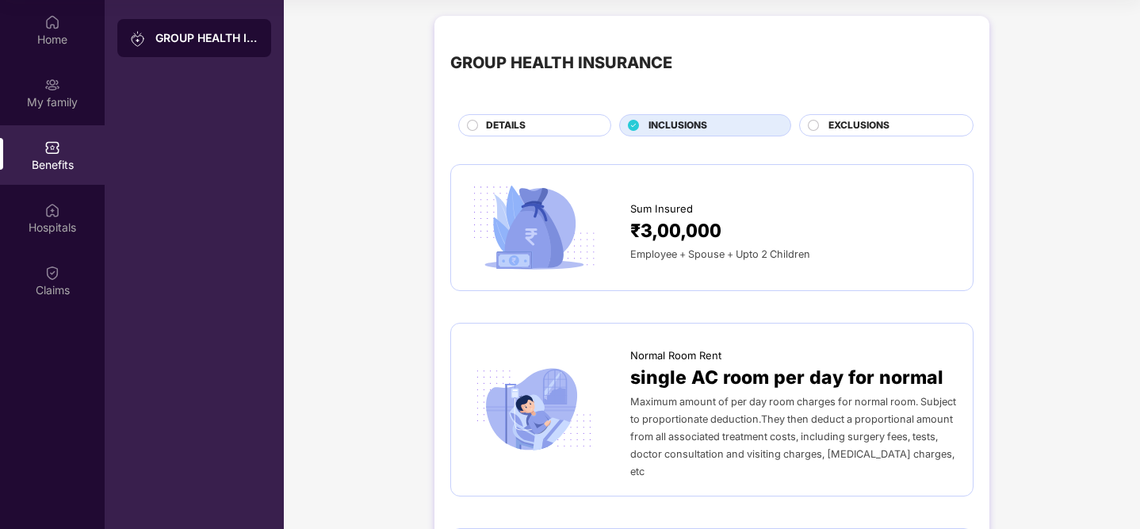
click at [526, 116] on div "DETAILS" at bounding box center [534, 125] width 153 height 22
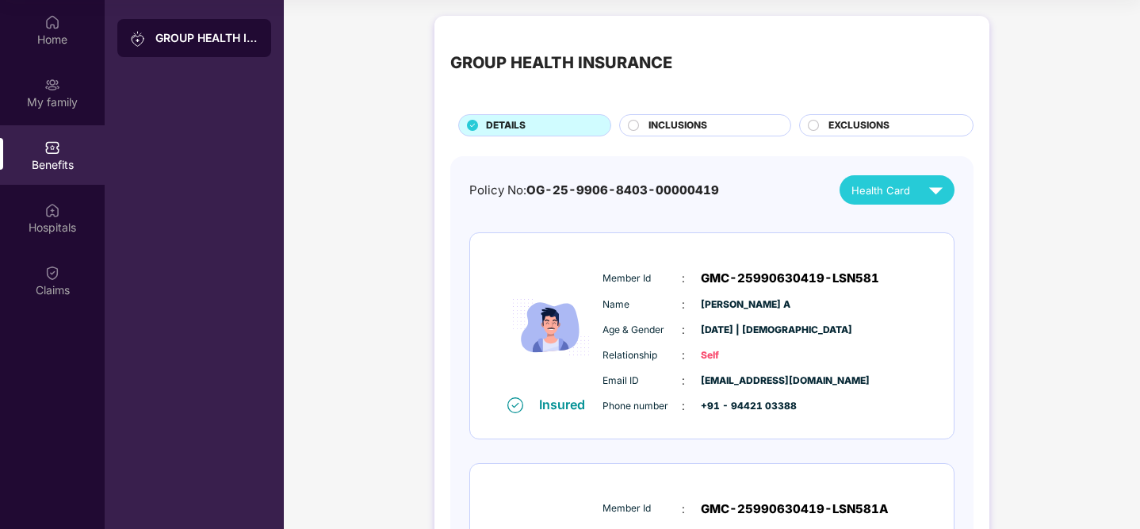
click at [849, 127] on span "EXCLUSIONS" at bounding box center [859, 125] width 61 height 15
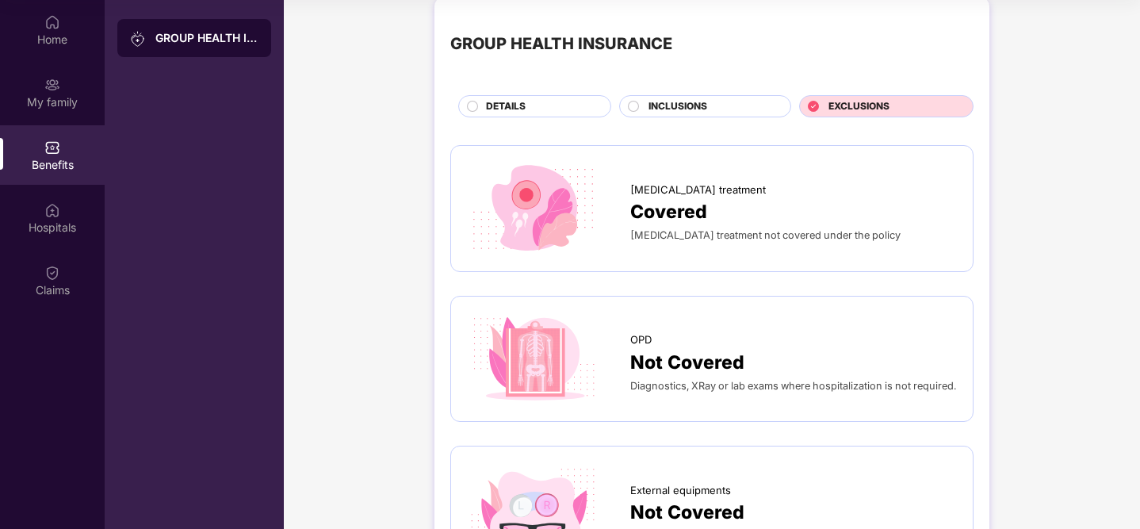
scroll to position [23, 0]
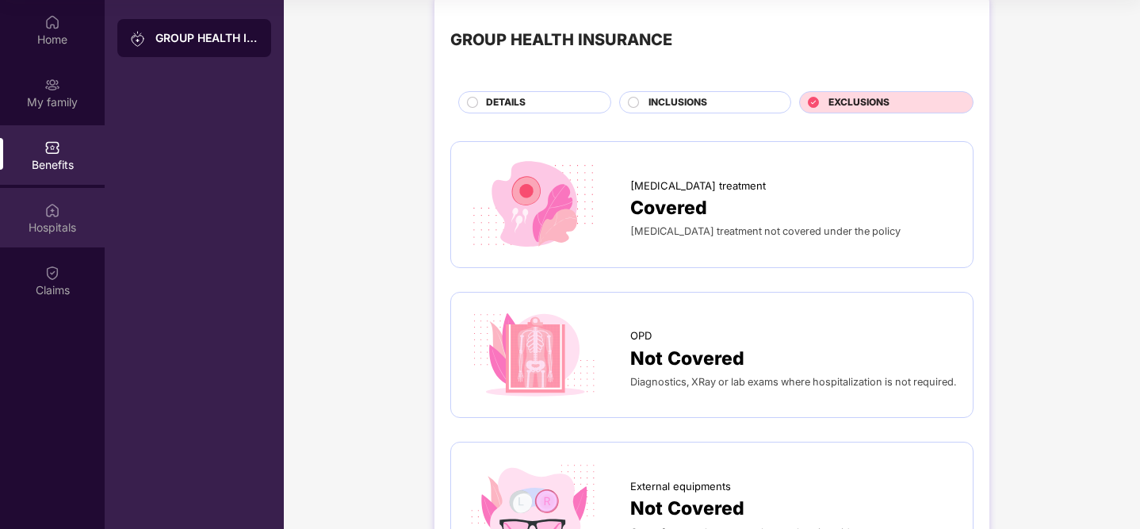
click at [43, 201] on div "Hospitals" at bounding box center [52, 217] width 105 height 59
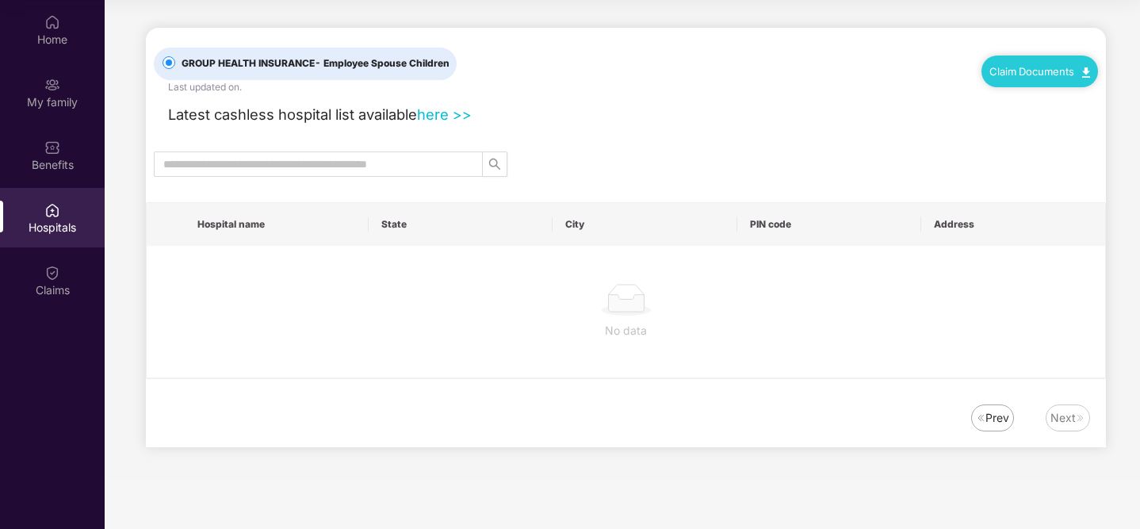
scroll to position [0, 0]
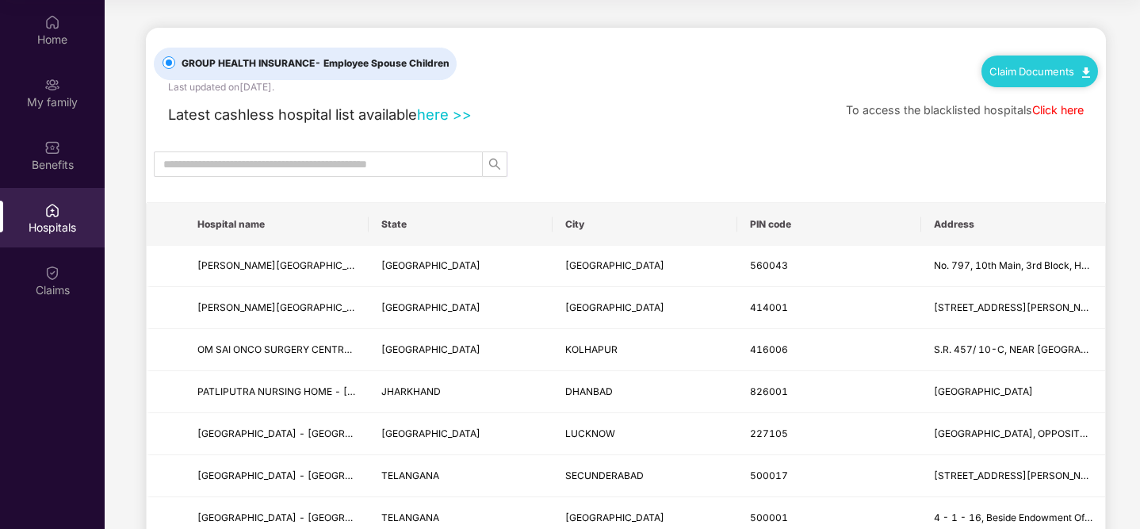
click at [450, 115] on link "here >>" at bounding box center [444, 113] width 55 height 17
click at [1036, 112] on link "Click here" at bounding box center [1058, 109] width 52 height 13
click at [401, 67] on span "- Employee Spouse Children" at bounding box center [382, 63] width 135 height 12
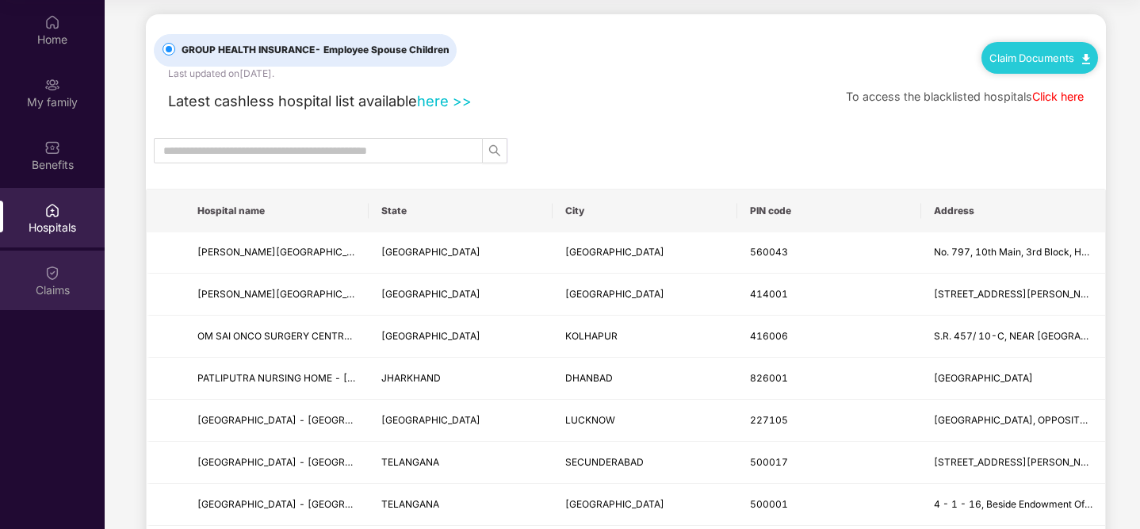
click at [45, 278] on img at bounding box center [52, 273] width 16 height 16
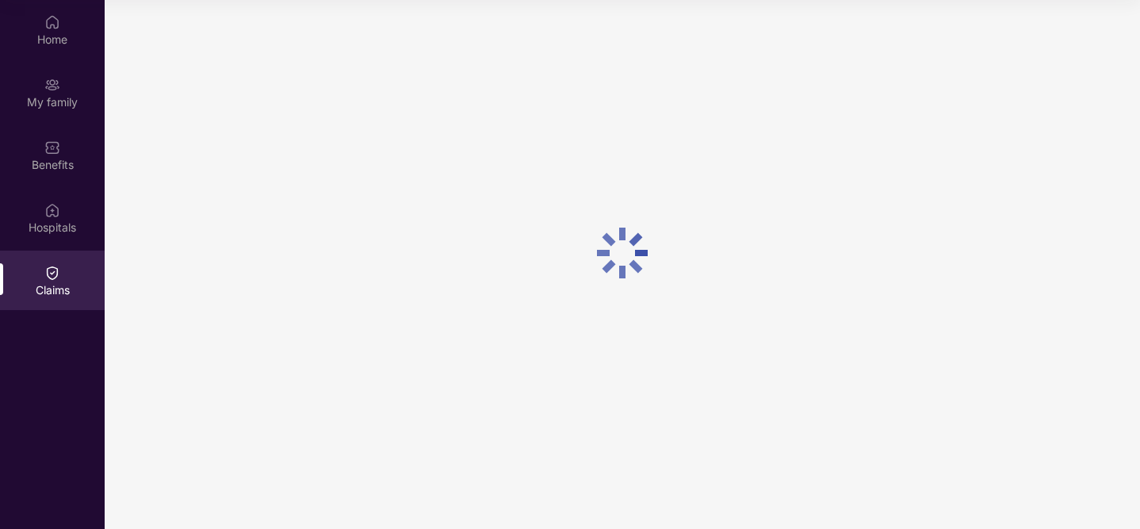
scroll to position [0, 0]
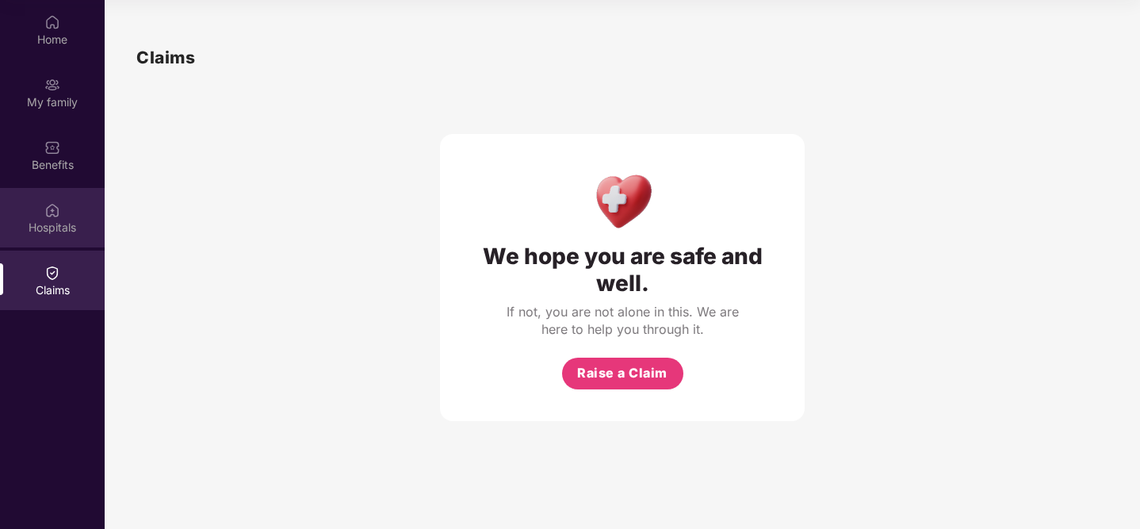
click at [58, 230] on div "Hospitals" at bounding box center [52, 228] width 105 height 16
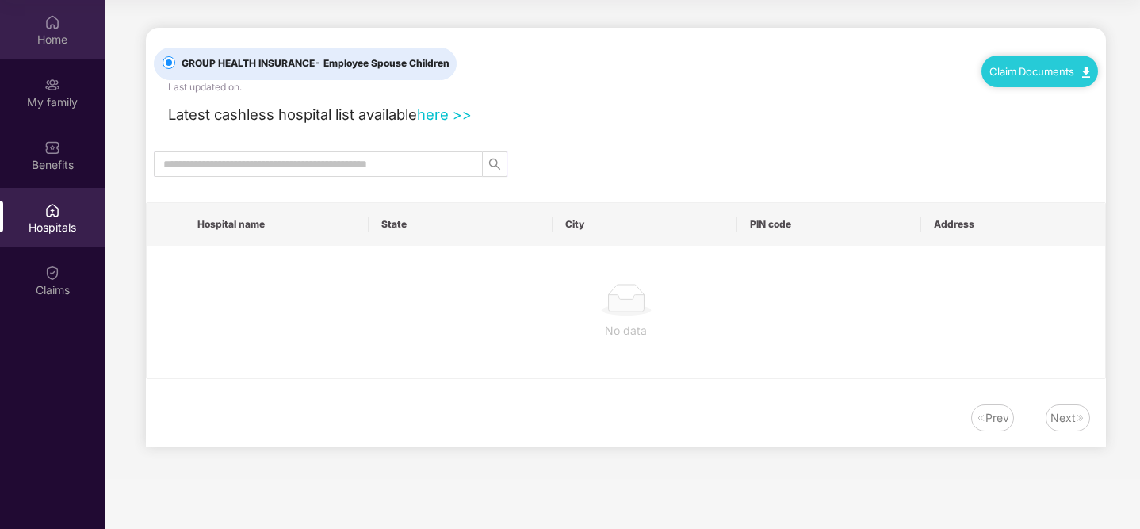
click at [52, 36] on div "Home" at bounding box center [52, 40] width 105 height 16
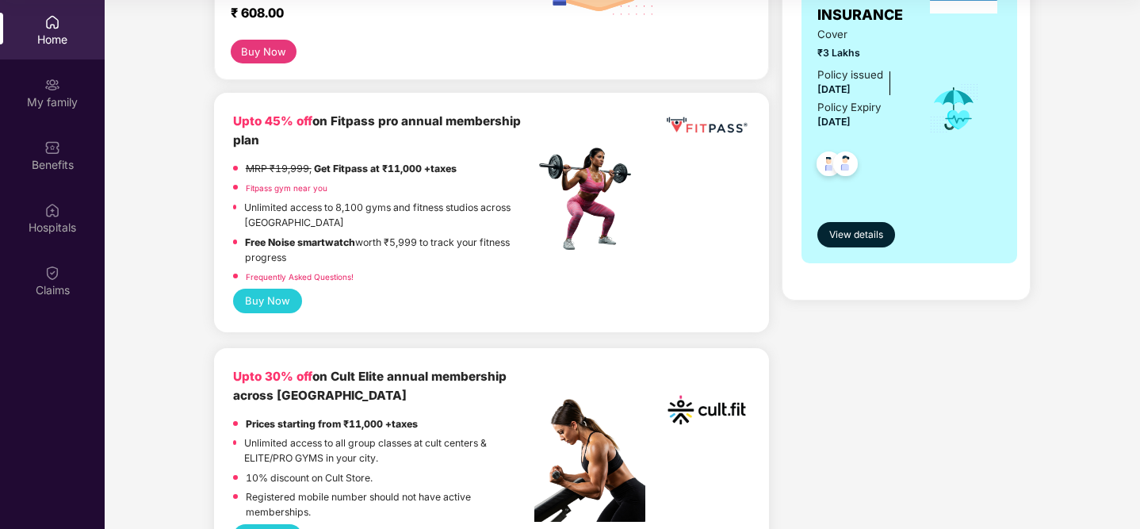
scroll to position [239, 0]
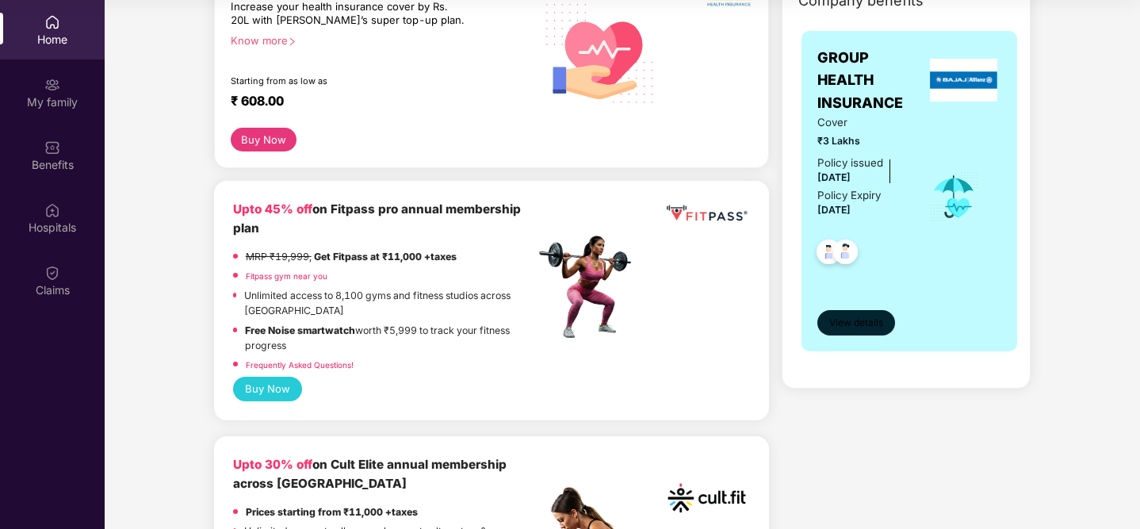
click at [882, 327] on span "View details" at bounding box center [856, 323] width 54 height 15
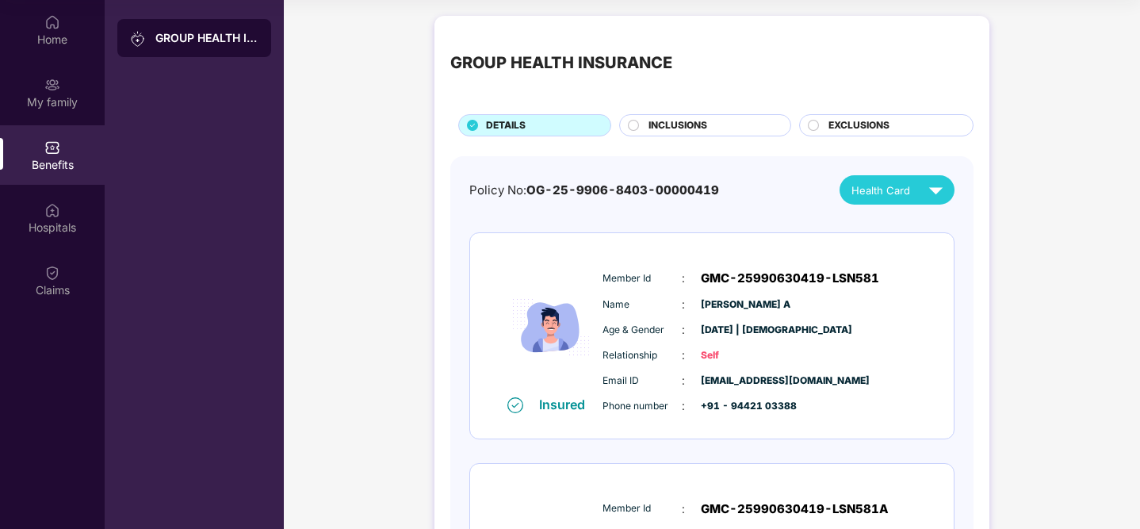
click at [207, 38] on div "GROUP HEALTH INSURANCE" at bounding box center [206, 38] width 103 height 16
click at [677, 130] on span "INCLUSIONS" at bounding box center [678, 125] width 59 height 15
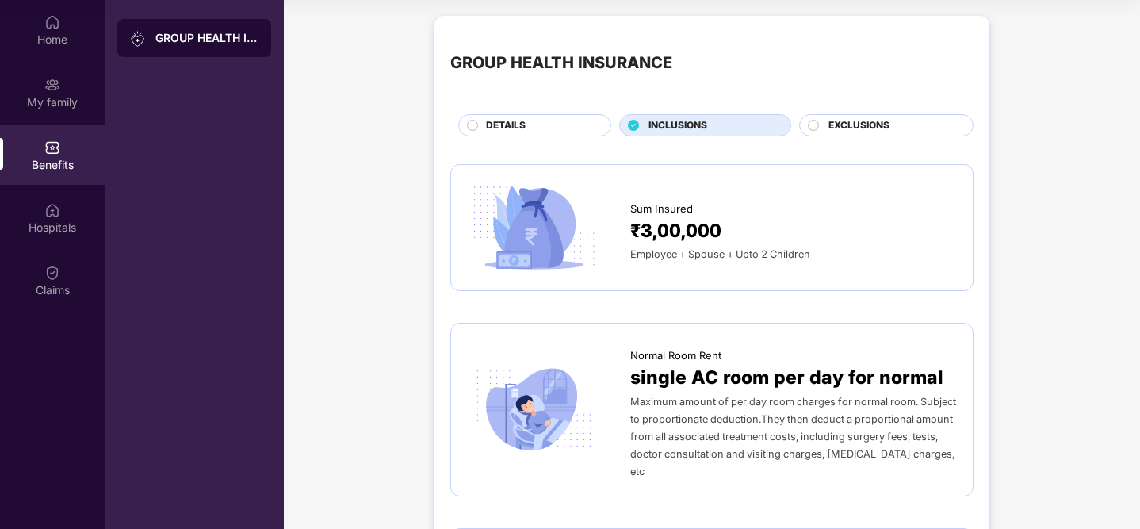
click at [841, 123] on span "EXCLUSIONS" at bounding box center [859, 125] width 61 height 15
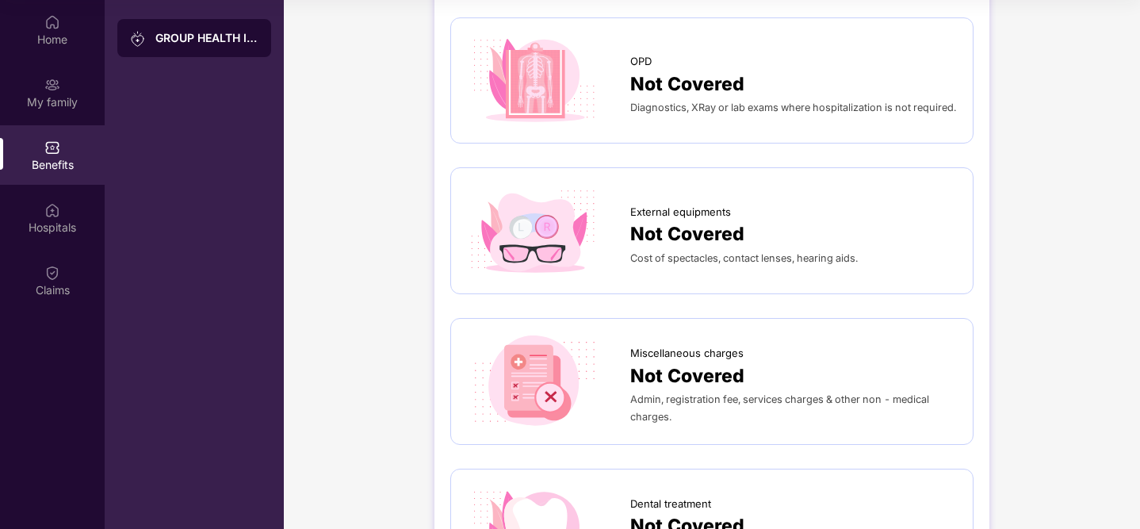
scroll to position [332, 0]
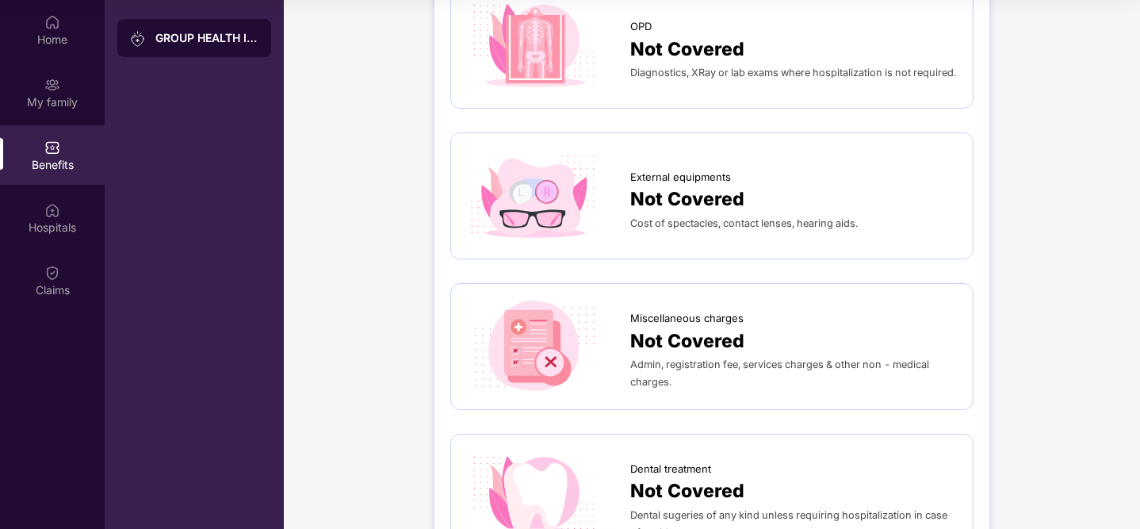
click at [777, 243] on div "External equipments Not Covered Cost of spectacles, contact lenses, hearing aid…" at bounding box center [711, 195] width 523 height 127
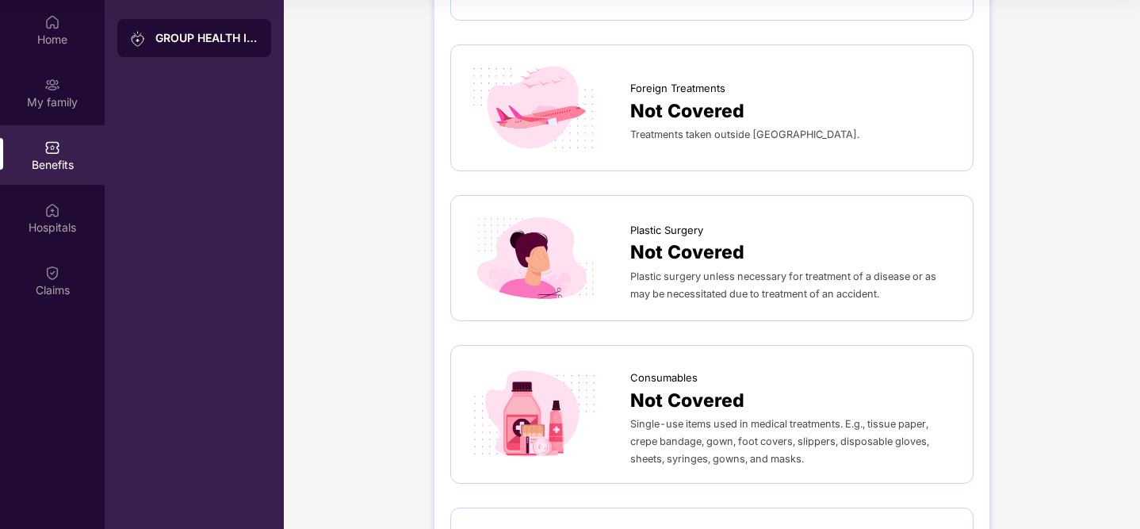
scroll to position [0, 0]
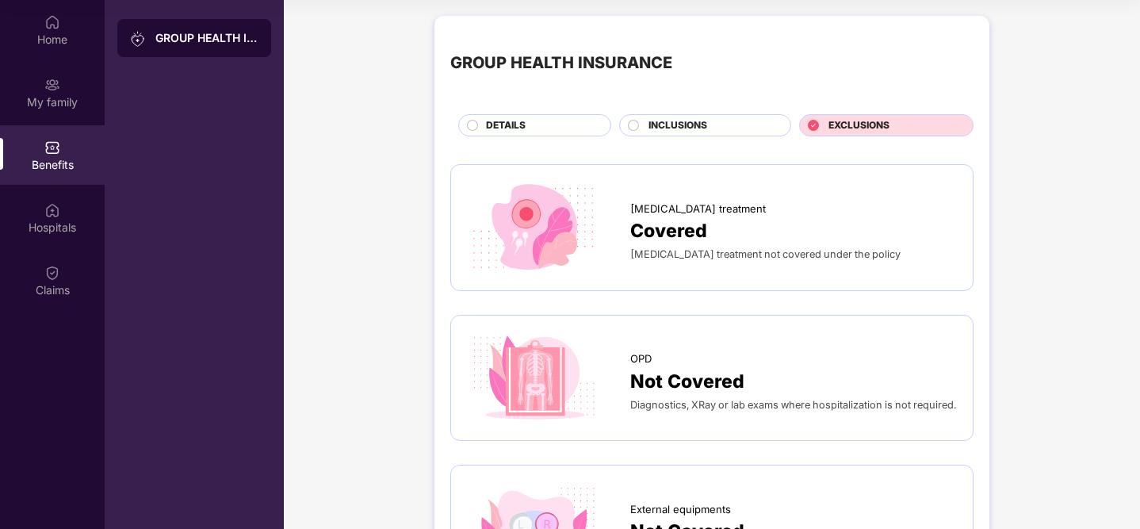
click at [575, 132] on div "DETAILS" at bounding box center [540, 126] width 124 height 17
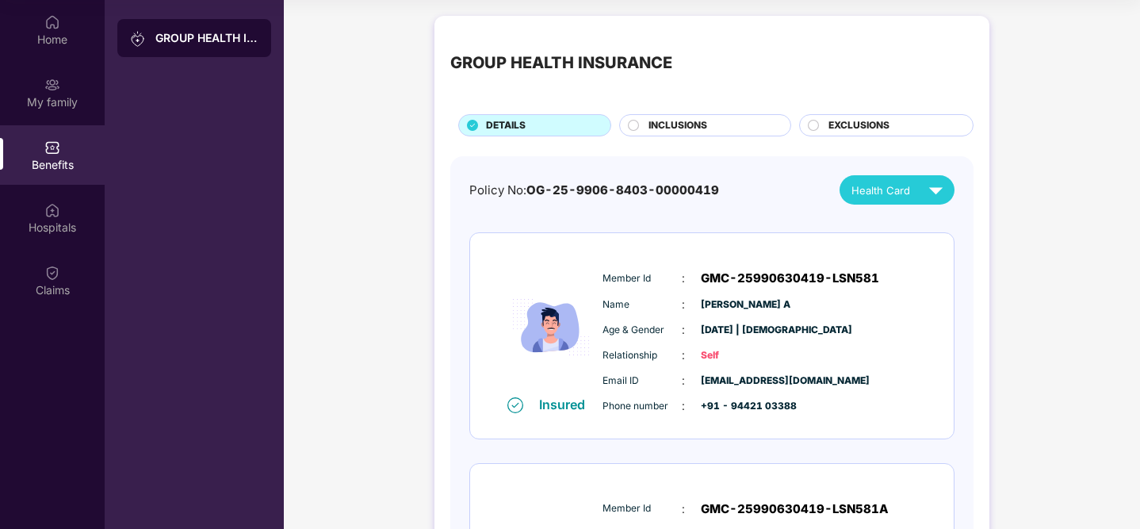
scroll to position [239, 0]
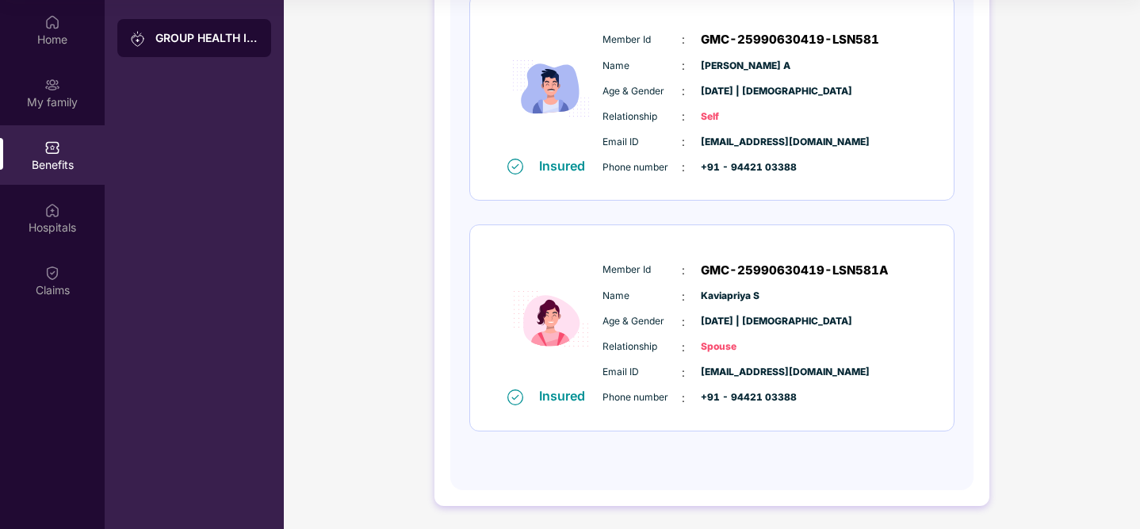
click at [614, 168] on span "Phone number" at bounding box center [642, 167] width 79 height 15
click at [534, 83] on img at bounding box center [550, 88] width 95 height 137
click at [63, 227] on div "Hospitals" at bounding box center [52, 228] width 105 height 16
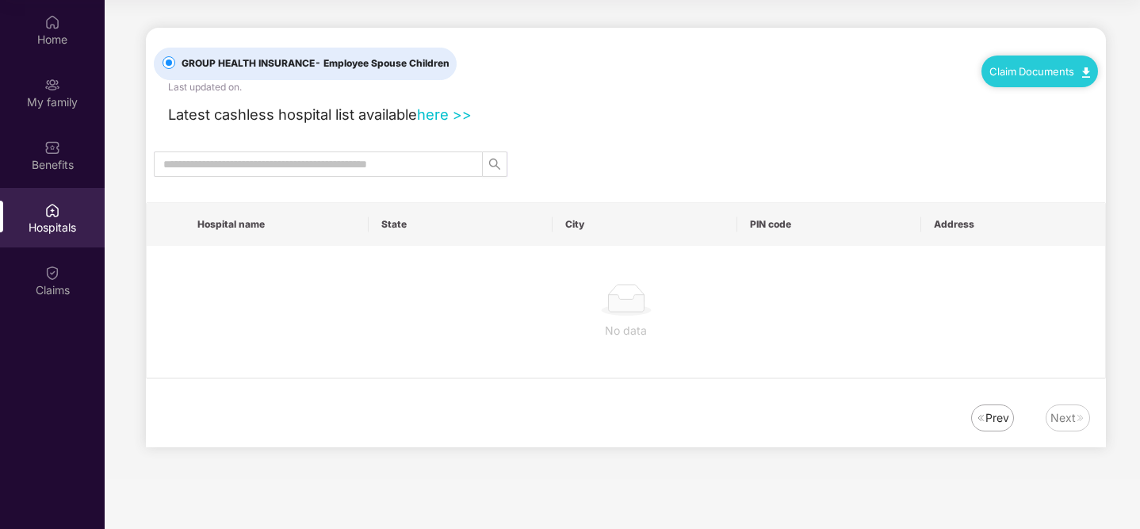
scroll to position [0, 0]
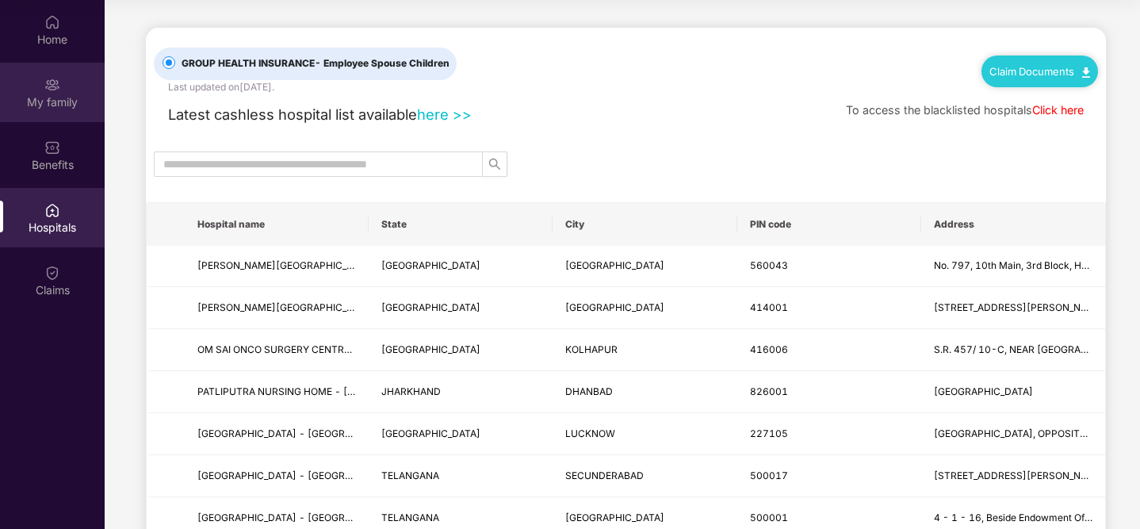
click at [59, 105] on div "My family" at bounding box center [52, 102] width 105 height 16
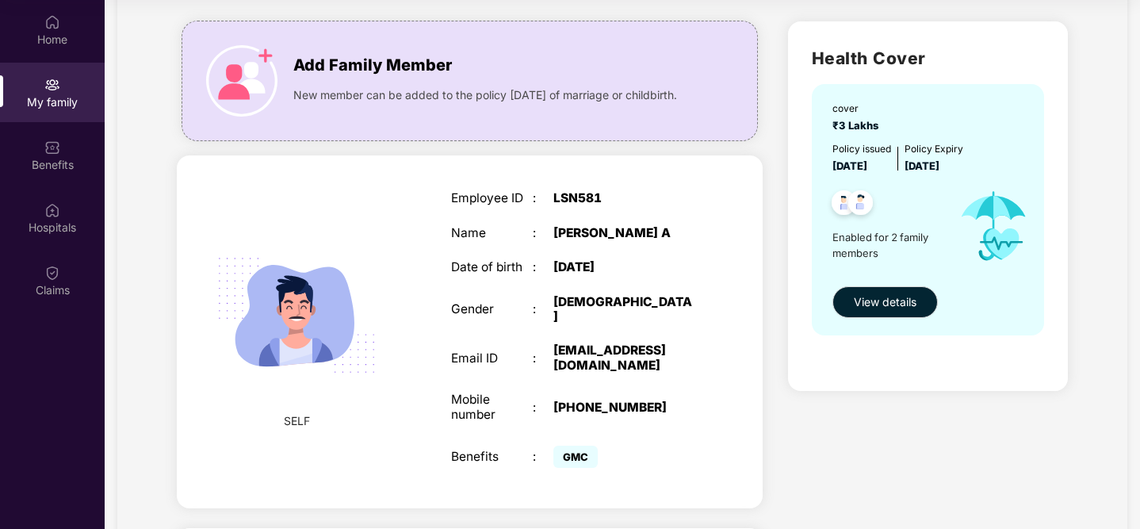
scroll to position [87, 0]
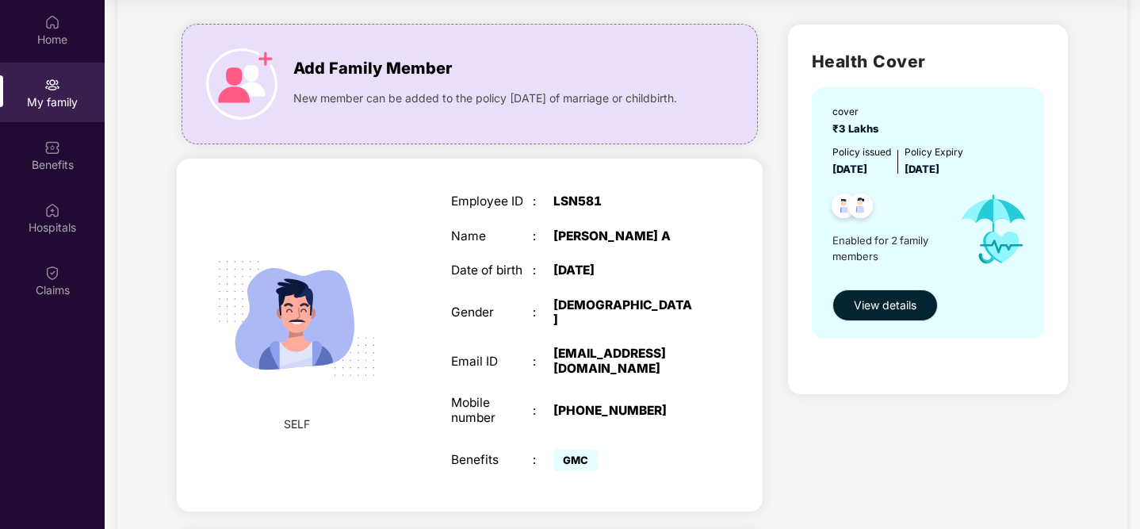
click at [885, 297] on span "View details" at bounding box center [885, 305] width 63 height 17
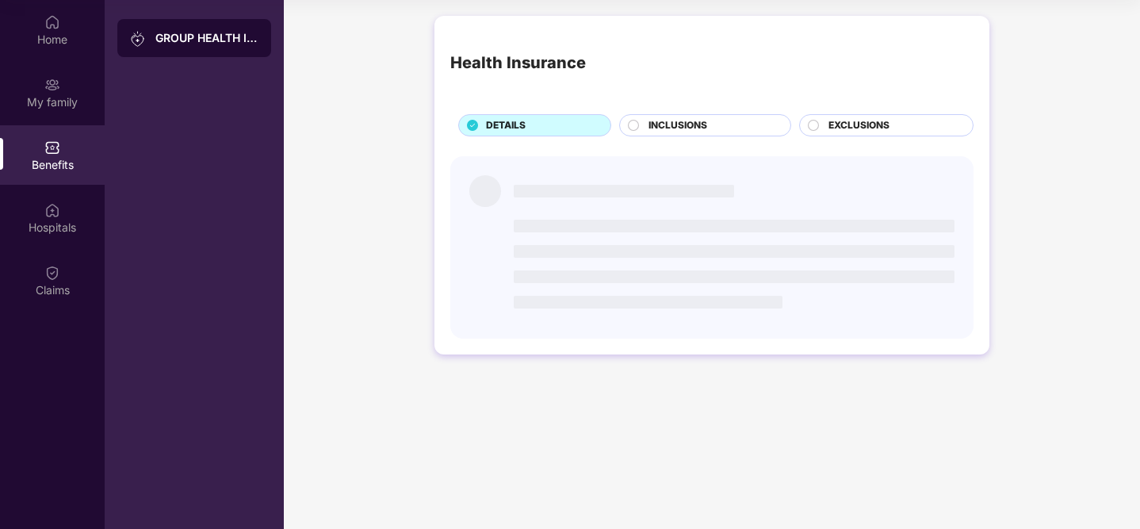
scroll to position [0, 0]
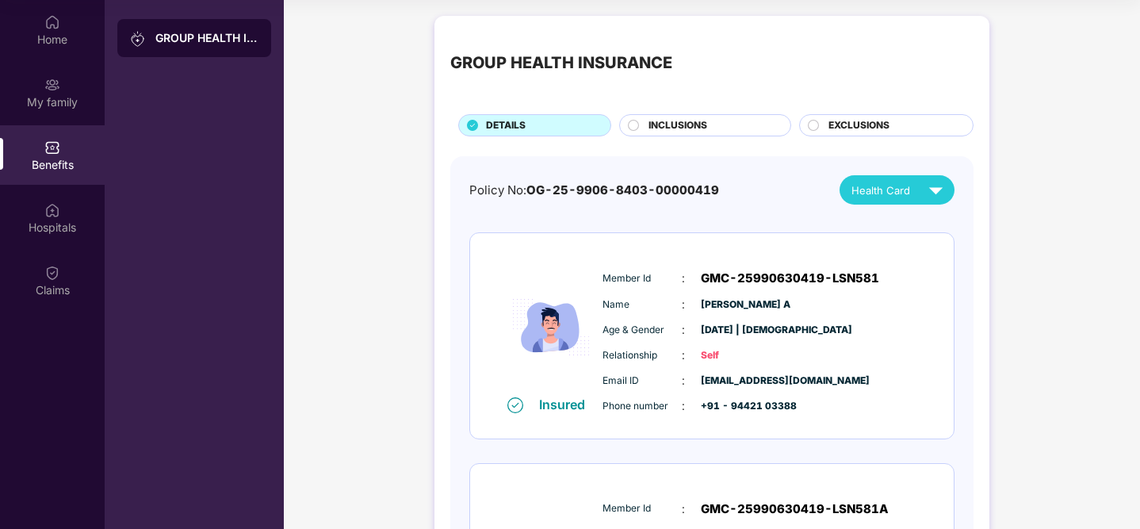
click at [691, 120] on span "INCLUSIONS" at bounding box center [678, 125] width 59 height 15
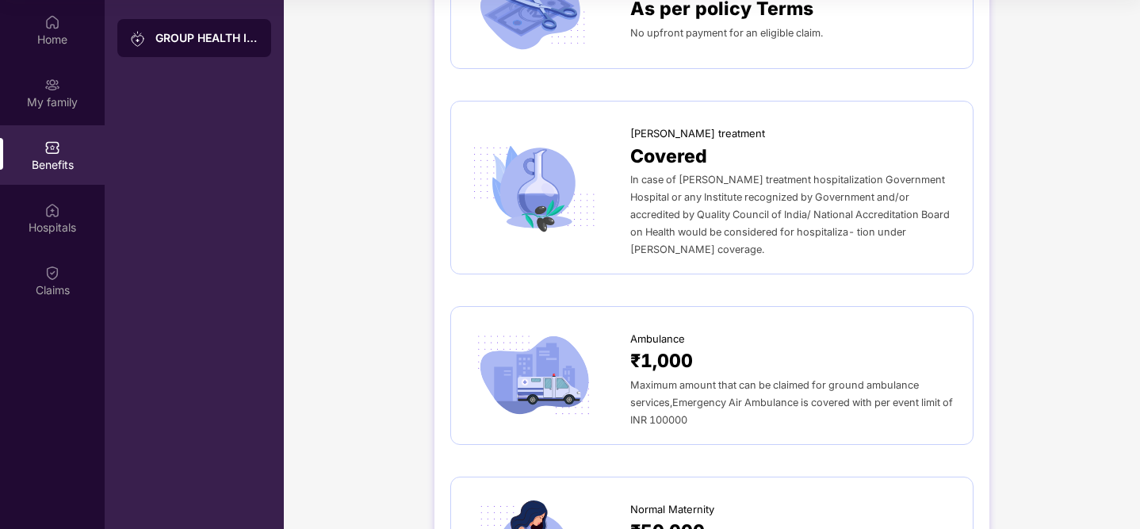
scroll to position [1330, 0]
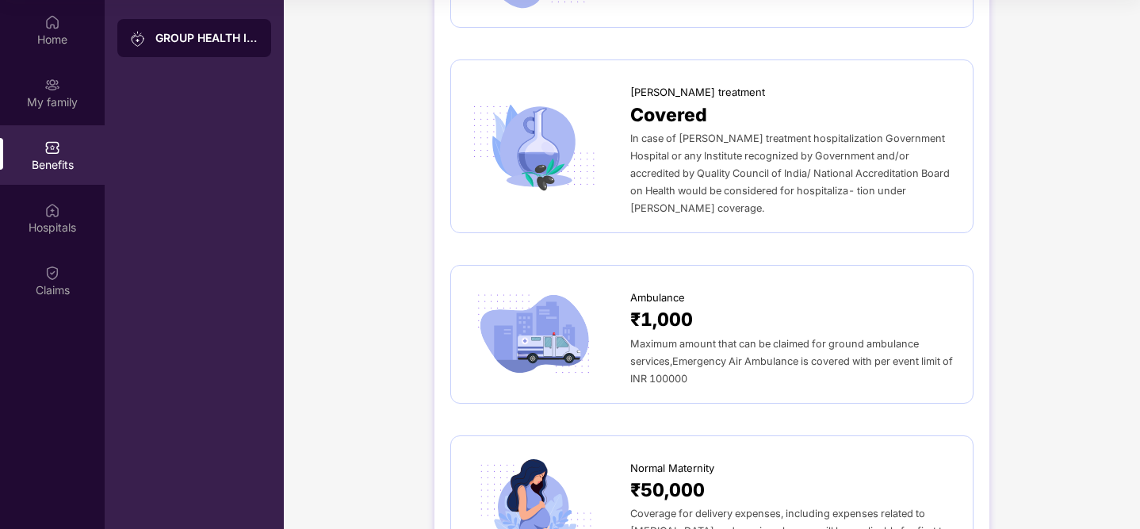
click at [712, 176] on div "Ayush treatment Covered In case of AYUSH treatment hospitalization Government H…" at bounding box center [711, 146] width 523 height 174
click at [675, 305] on span "₹1,000" at bounding box center [661, 319] width 63 height 29
click at [538, 288] on img at bounding box center [534, 335] width 134 height 94
click at [40, 45] on div "Home" at bounding box center [52, 40] width 105 height 16
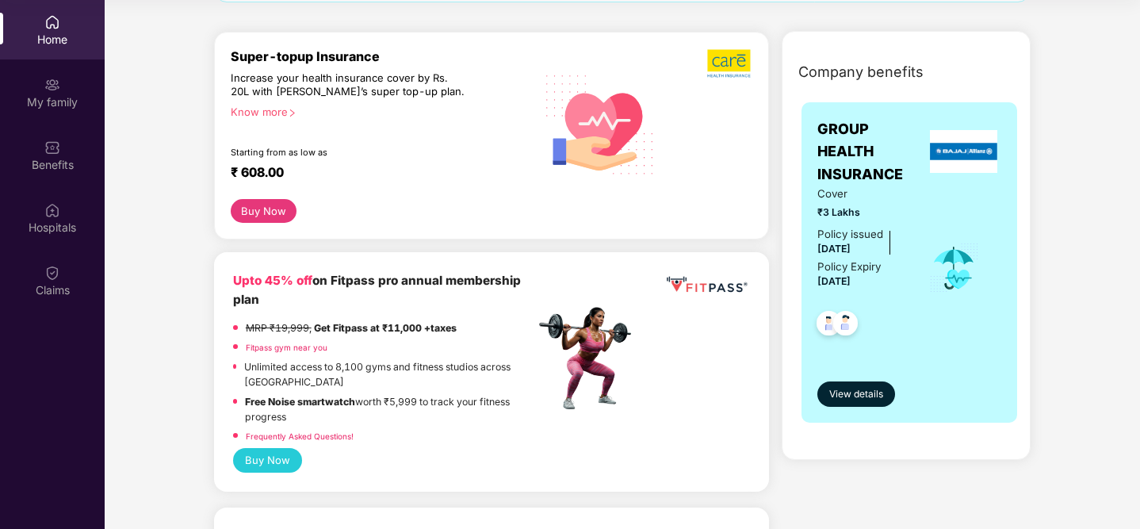
scroll to position [170, 0]
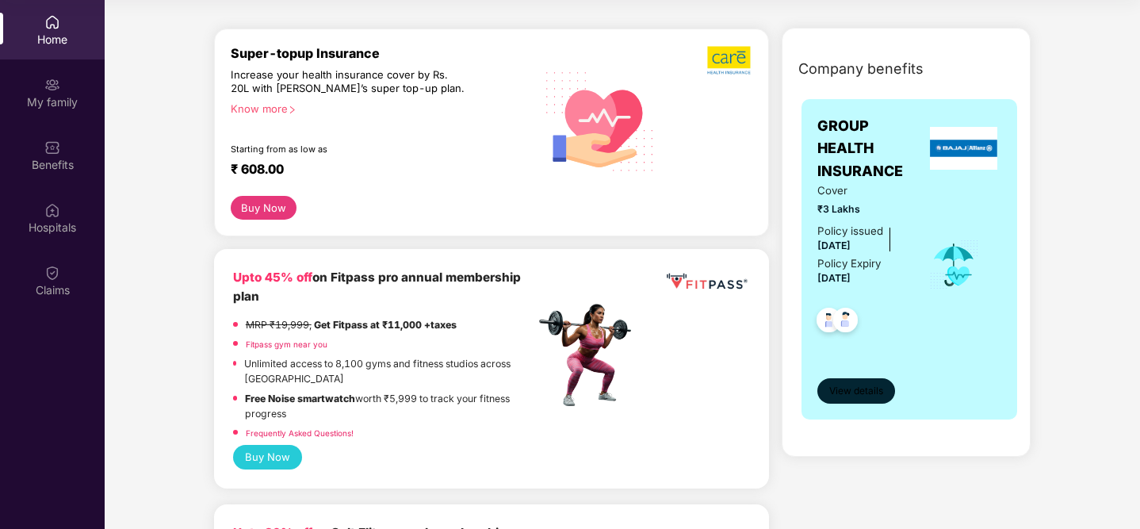
click at [858, 398] on span "View details" at bounding box center [856, 391] width 54 height 15
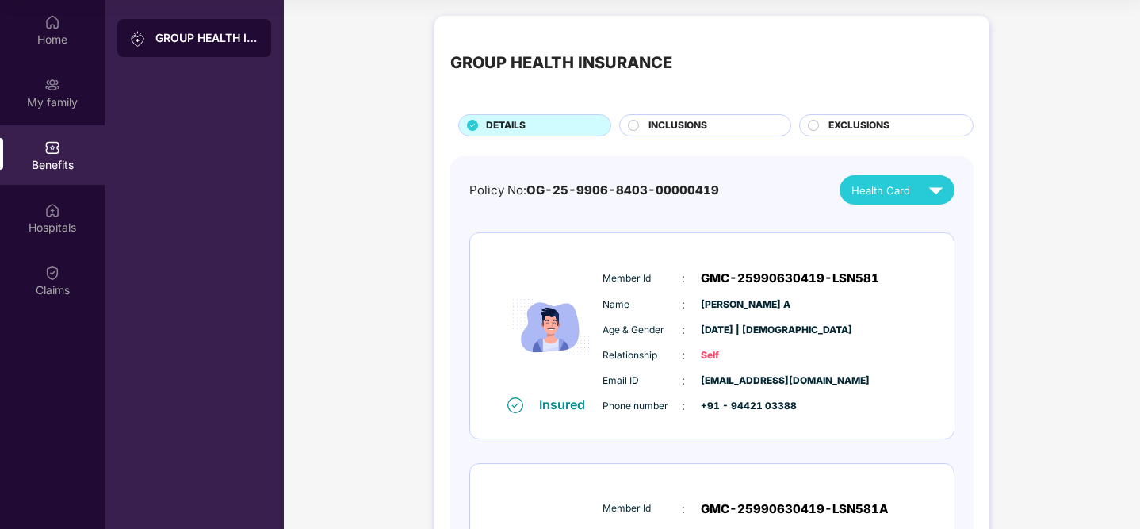
click at [650, 122] on span "INCLUSIONS" at bounding box center [678, 125] width 59 height 15
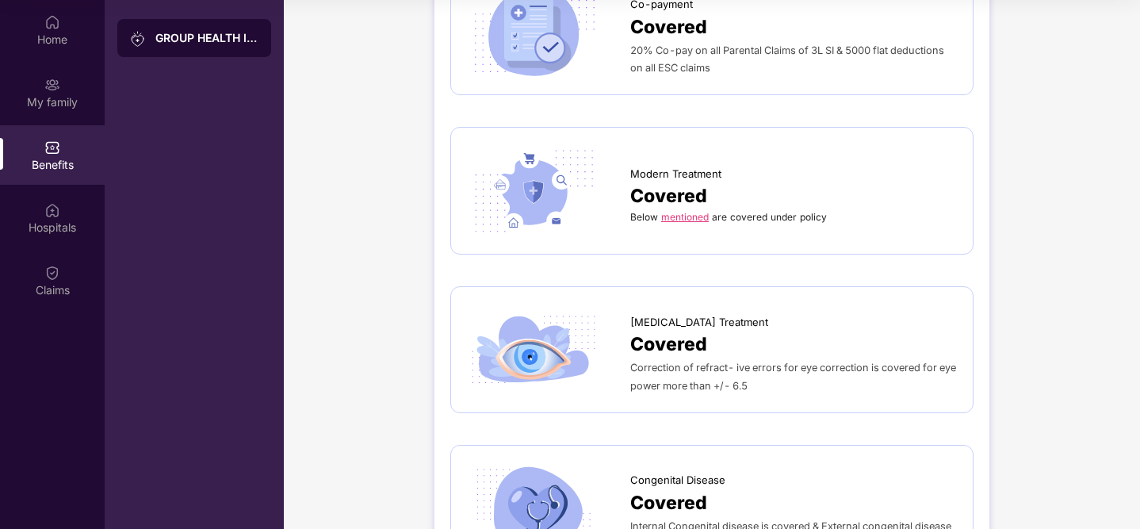
scroll to position [2665, 0]
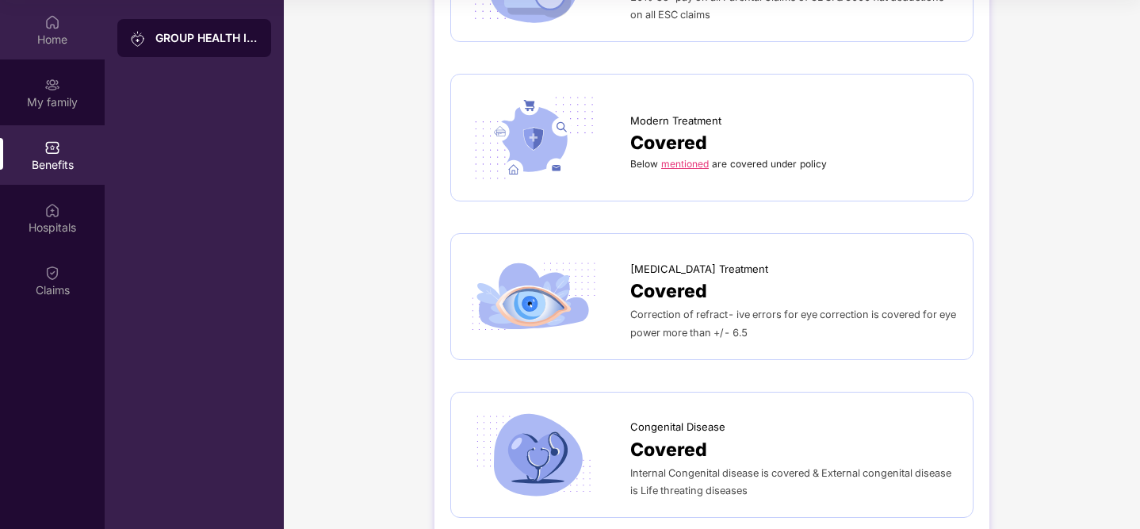
click at [58, 14] on img at bounding box center [52, 22] width 16 height 16
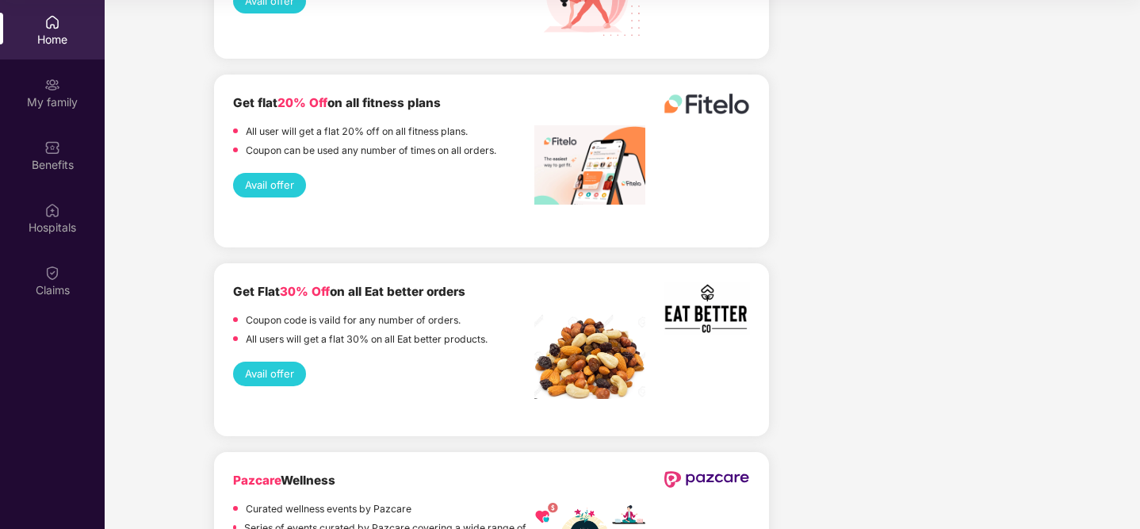
scroll to position [3702, 0]
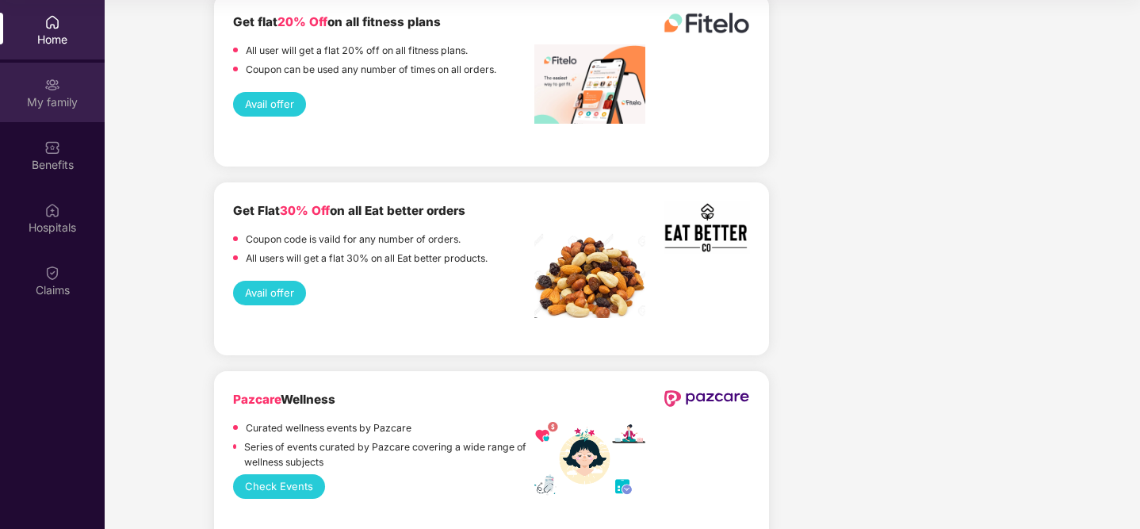
click at [67, 99] on div "My family" at bounding box center [52, 102] width 105 height 16
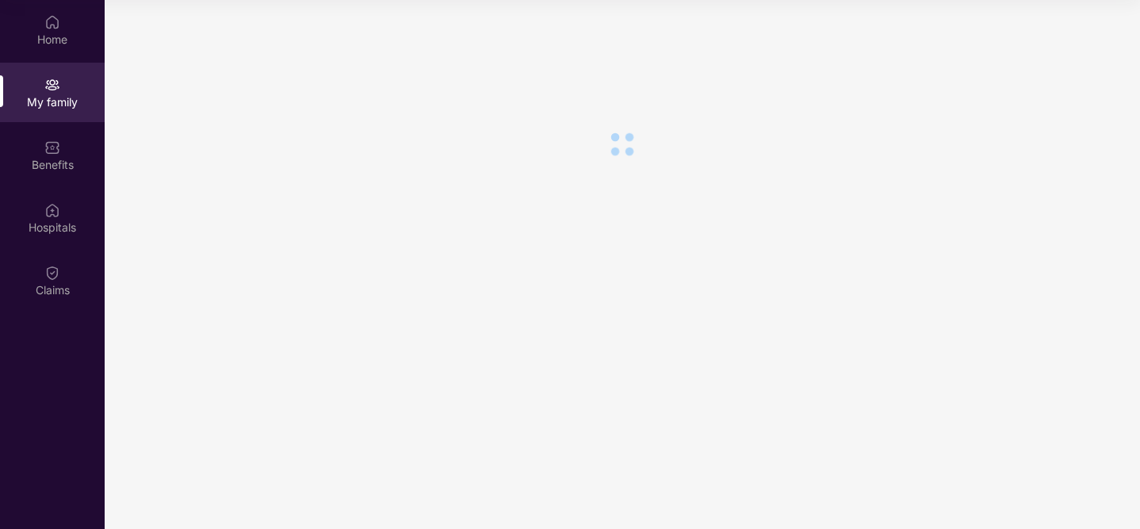
scroll to position [0, 0]
click at [60, 177] on div "Benefits" at bounding box center [52, 154] width 105 height 59
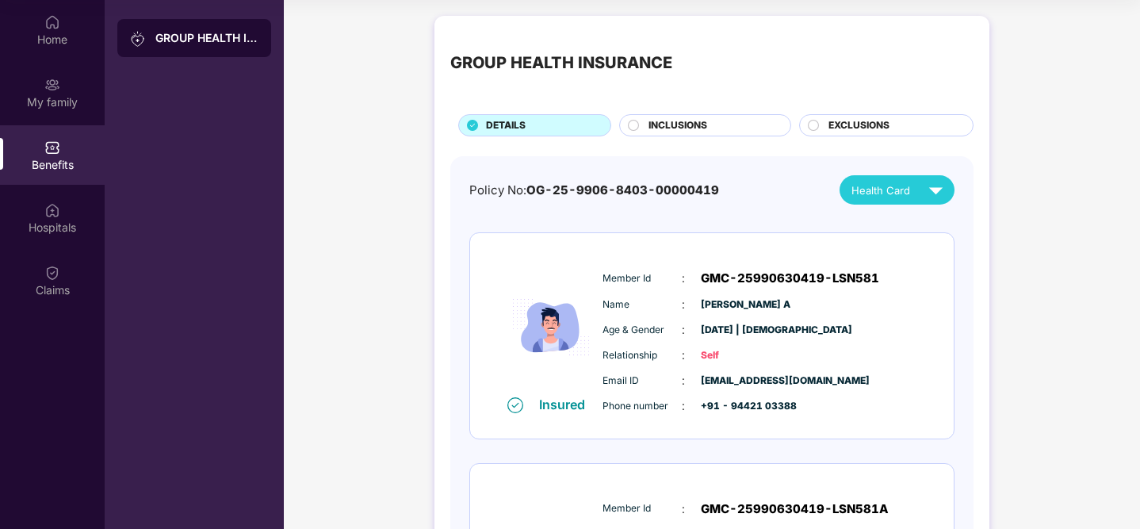
click at [216, 49] on div "GROUP HEALTH INSURANCE" at bounding box center [194, 38] width 154 height 38
click at [651, 122] on span "INCLUSIONS" at bounding box center [678, 125] width 59 height 15
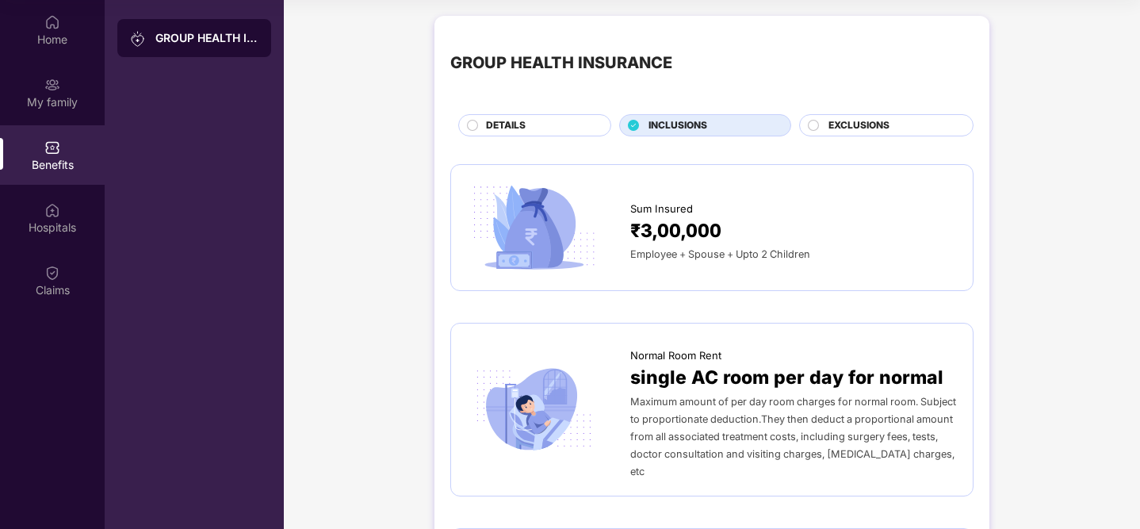
click at [544, 124] on div "DETAILS" at bounding box center [540, 126] width 124 height 17
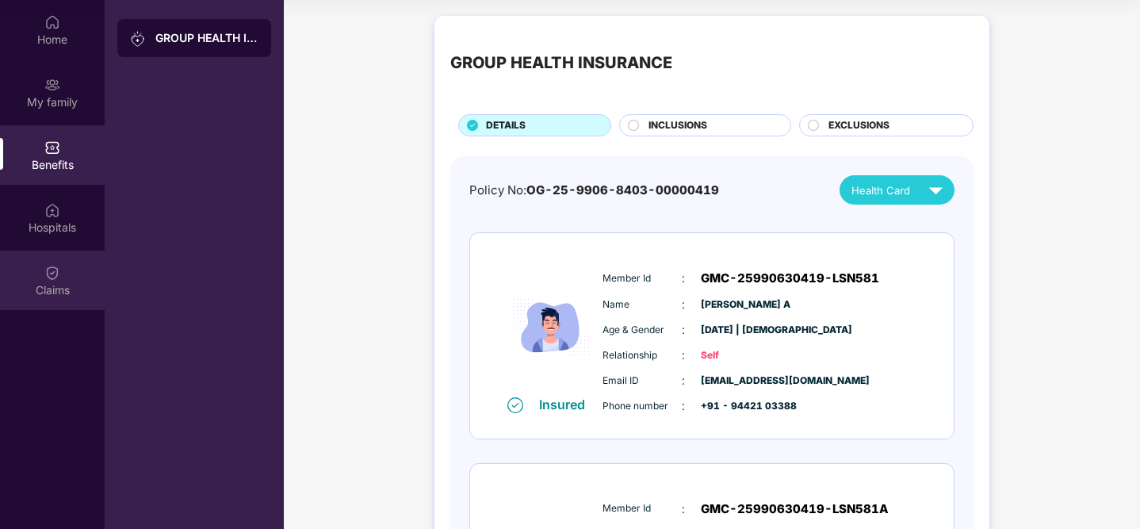
click at [63, 275] on div "Claims" at bounding box center [52, 280] width 105 height 59
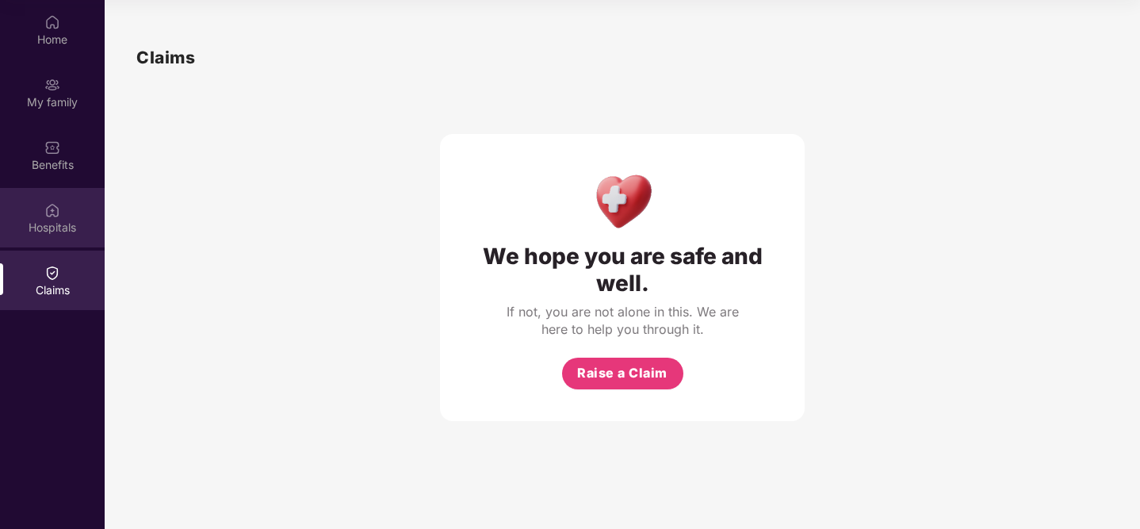
click at [67, 212] on div "Hospitals" at bounding box center [52, 217] width 105 height 59
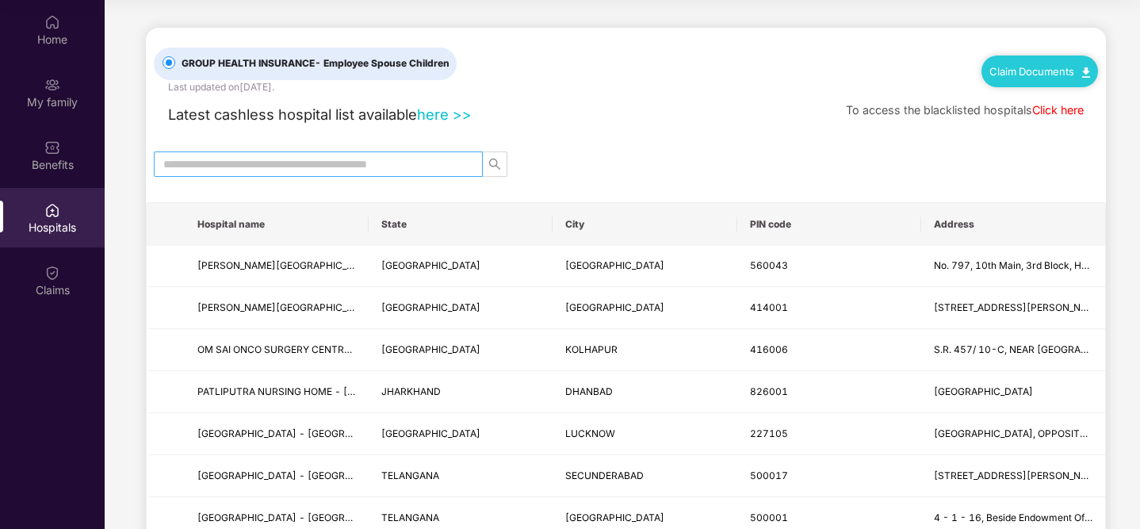
click at [396, 159] on input "text" at bounding box center [311, 163] width 297 height 17
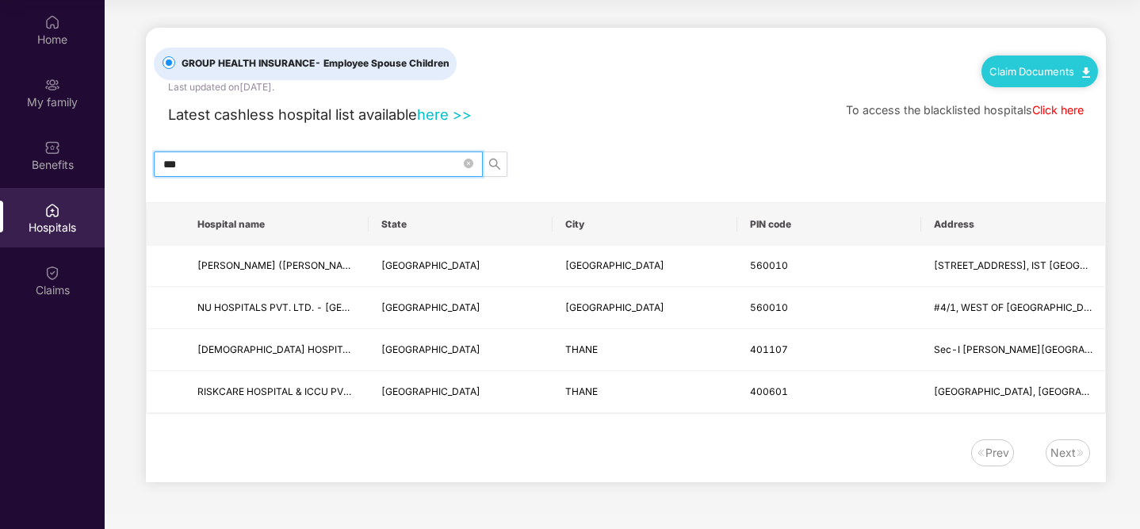
type input "***"
click at [469, 161] on icon "close-circle" at bounding box center [469, 164] width 10 height 10
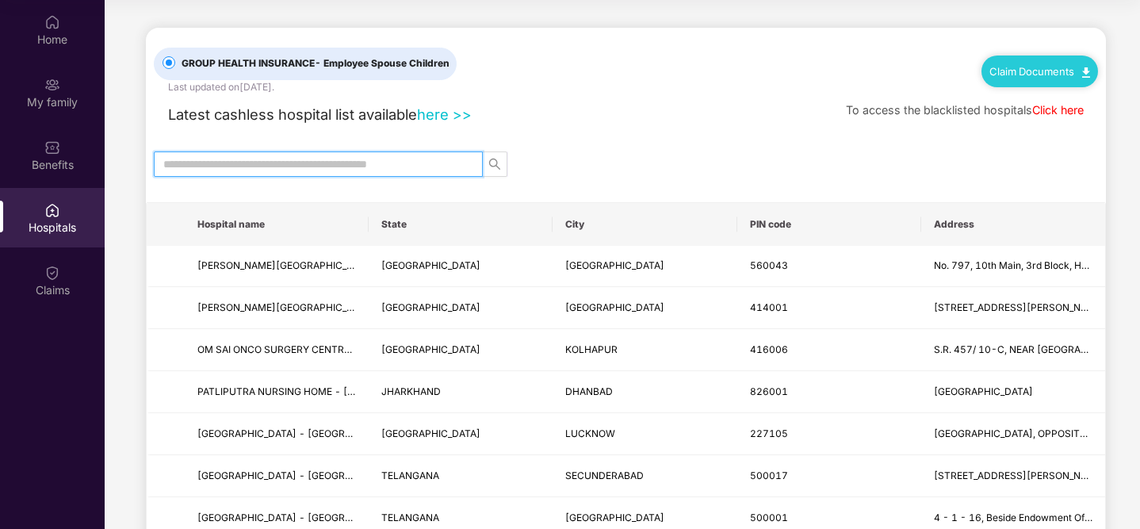
click at [1025, 71] on link "Claim Documents" at bounding box center [1040, 71] width 101 height 13
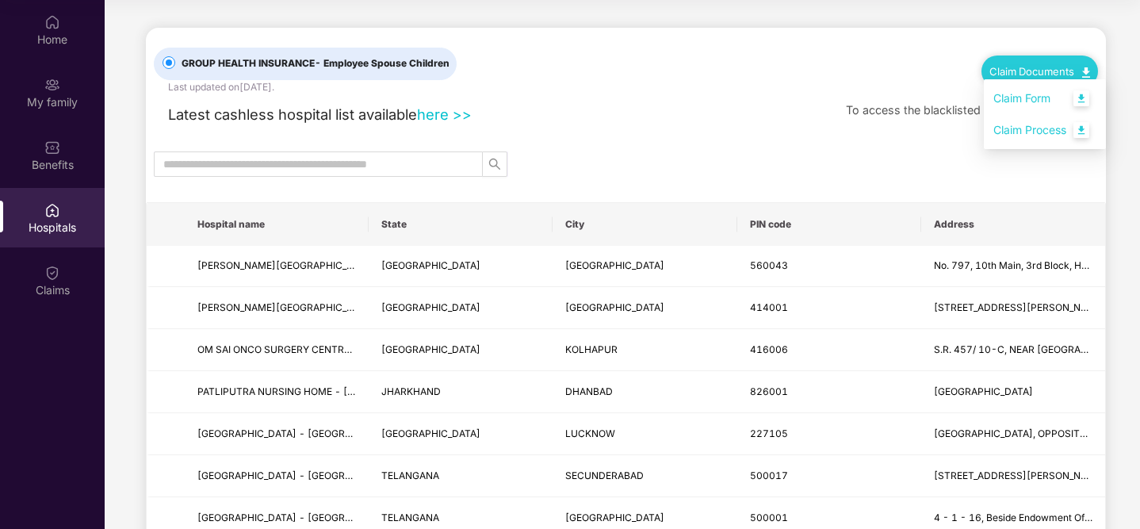
click at [1016, 126] on link "Claim Process" at bounding box center [1044, 130] width 103 height 34
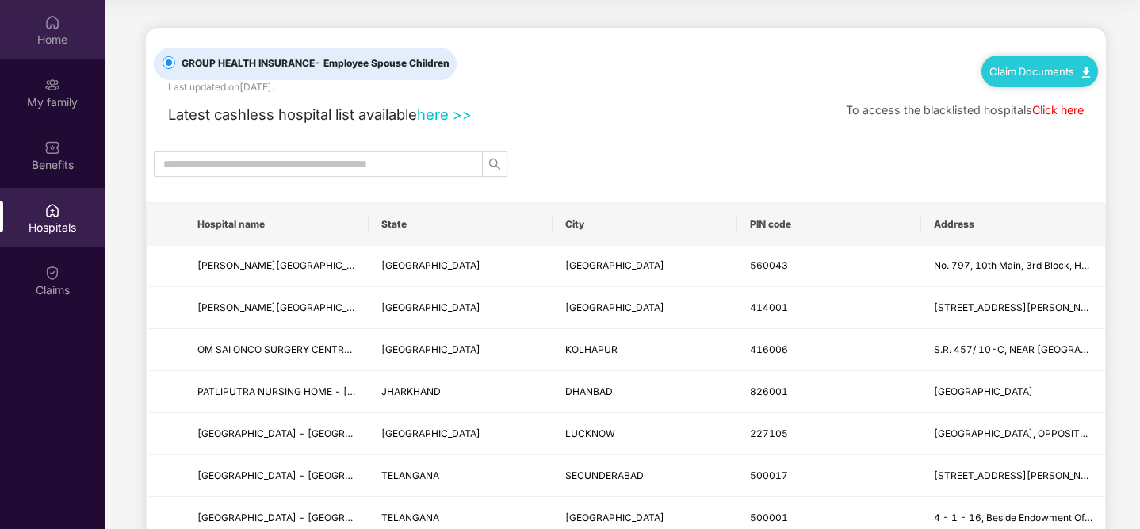
click at [44, 45] on div "Home" at bounding box center [52, 40] width 105 height 16
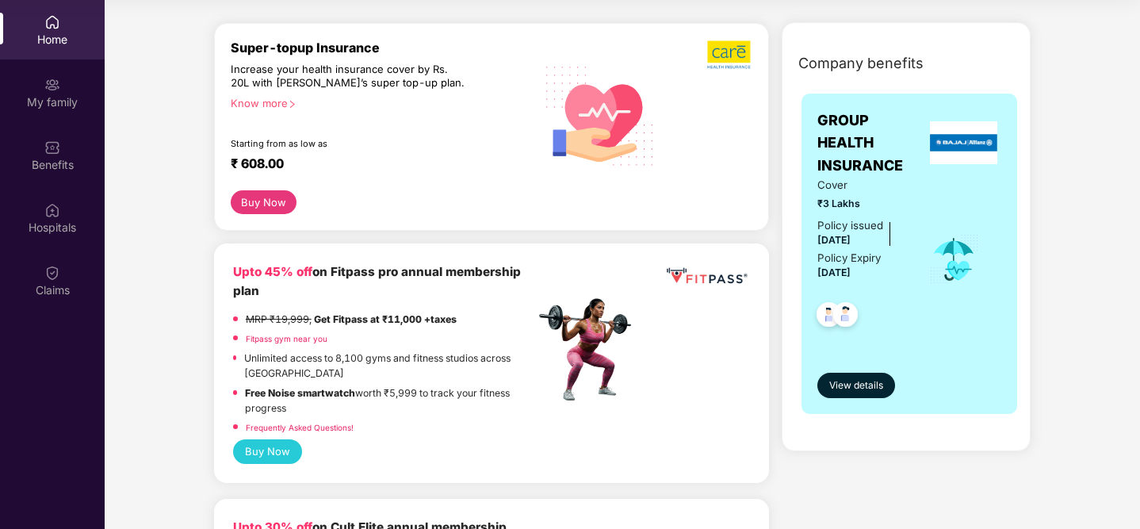
scroll to position [224, 0]
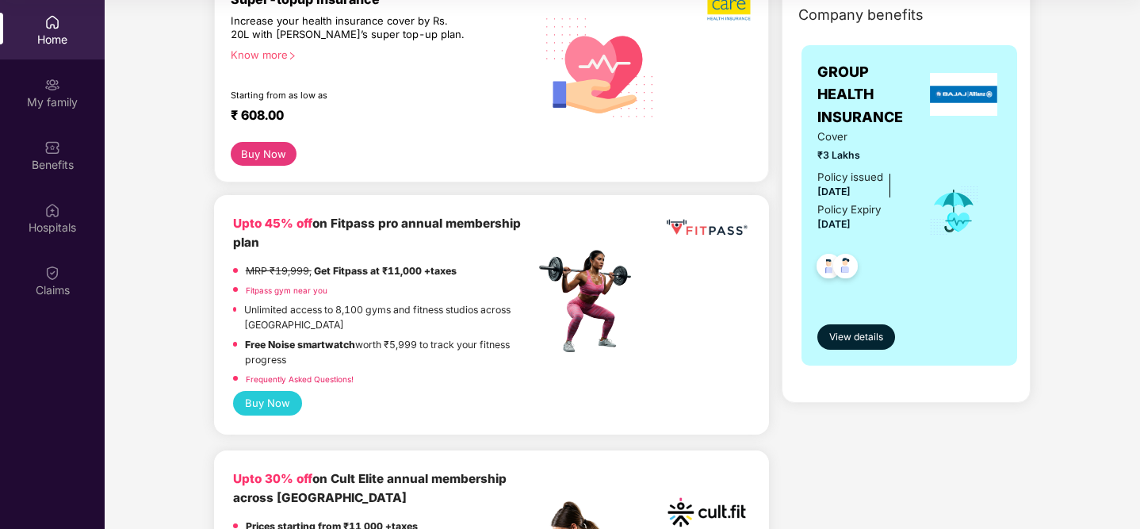
click at [843, 262] on img at bounding box center [845, 268] width 39 height 39
click at [844, 327] on button "View details" at bounding box center [856, 336] width 78 height 25
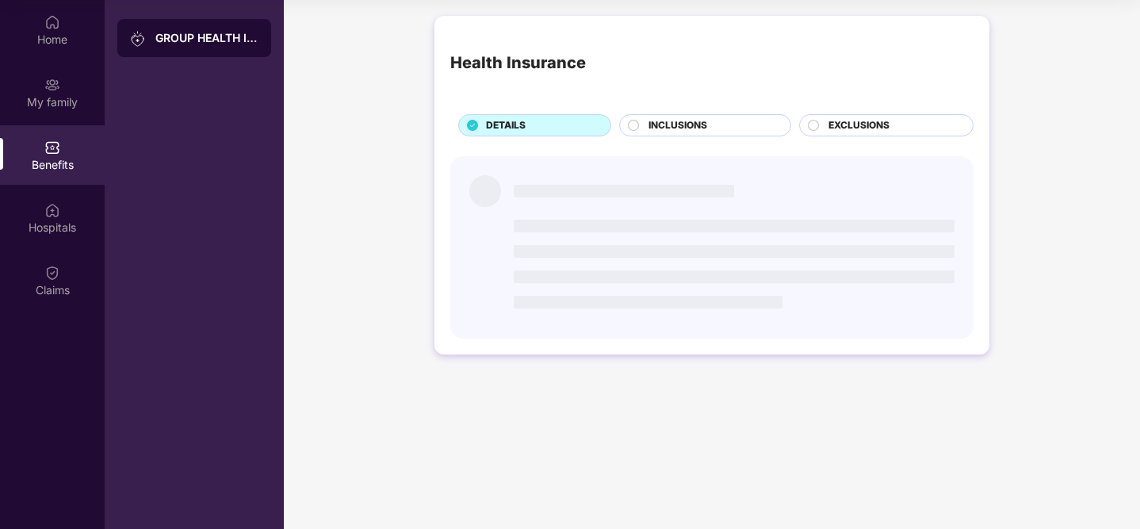
scroll to position [0, 0]
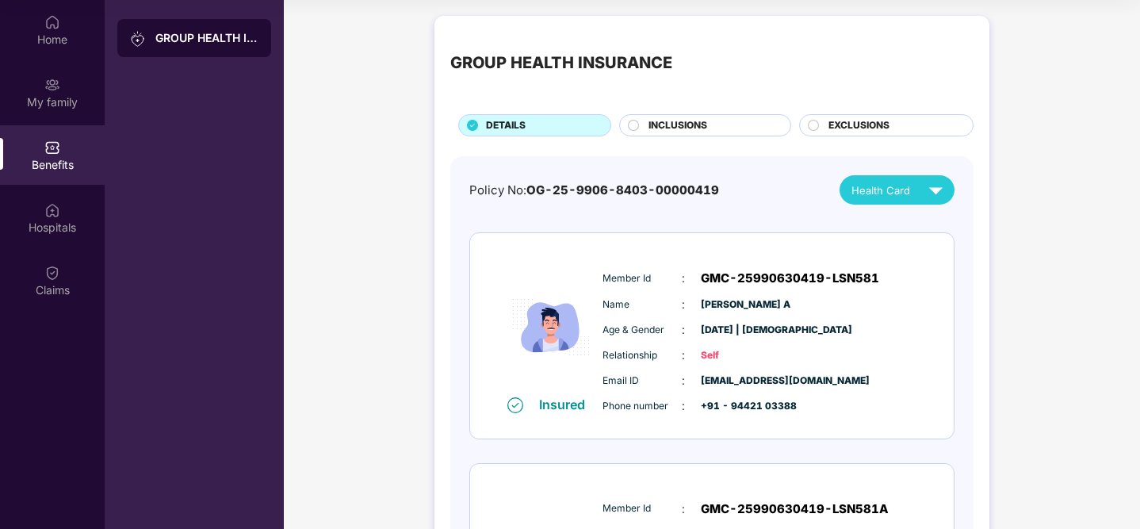
click at [739, 128] on div "INCLUSIONS" at bounding box center [712, 126] width 142 height 17
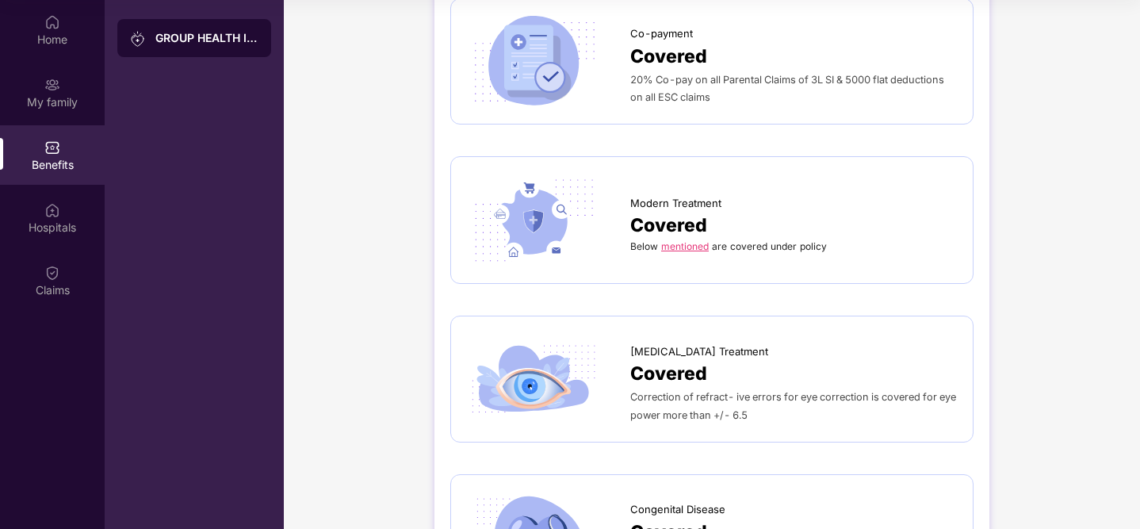
scroll to position [2665, 0]
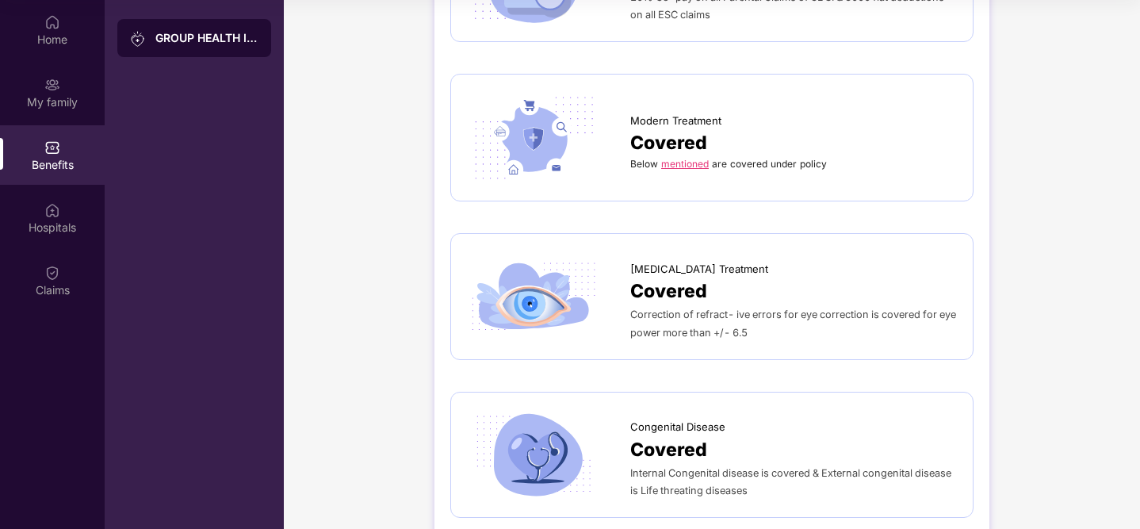
click at [714, 467] on span "Internal Congenital disease is covered & External congenital disease is Life th…" at bounding box center [790, 481] width 321 height 29
click at [690, 467] on span "Internal Congenital disease is covered & External congenital disease is Life th…" at bounding box center [790, 481] width 321 height 29
click at [710, 305] on div "Correction of refract- ive errors for eye correction is covered for eye power m…" at bounding box center [793, 322] width 327 height 35
click at [678, 158] on link "mentioned" at bounding box center [685, 164] width 48 height 12
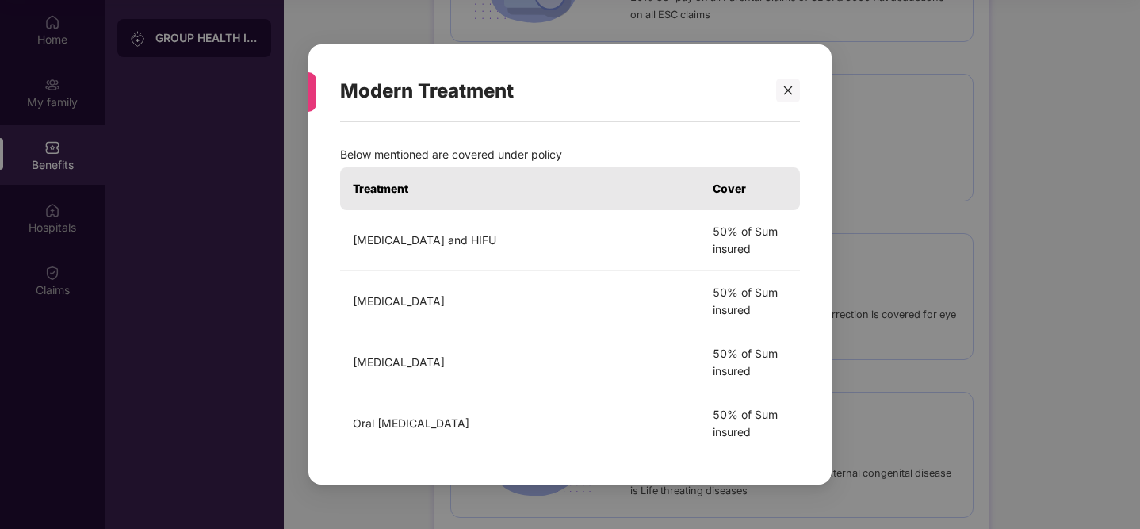
click at [532, 189] on th "Treatment" at bounding box center [520, 188] width 360 height 43
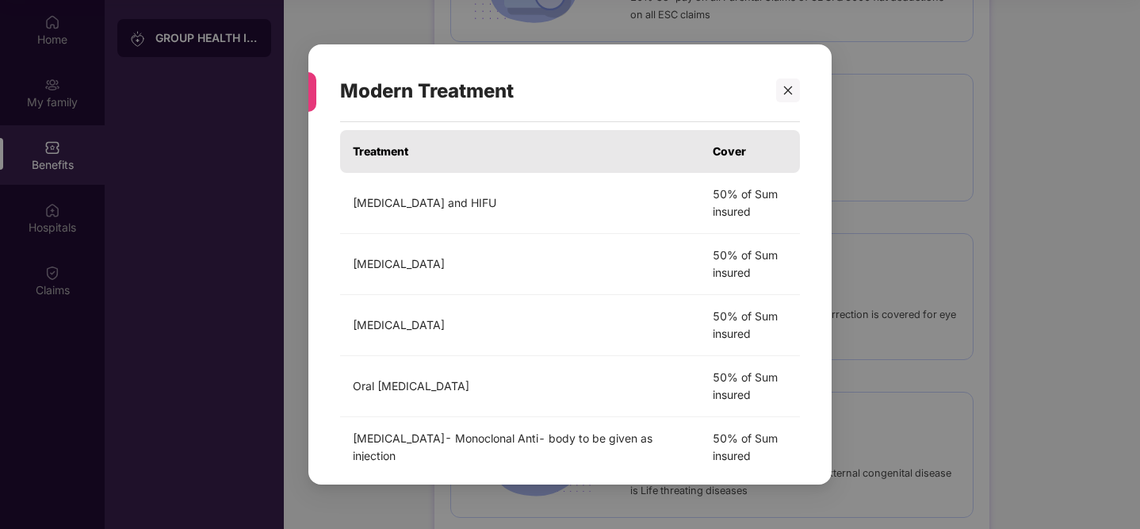
scroll to position [0, 0]
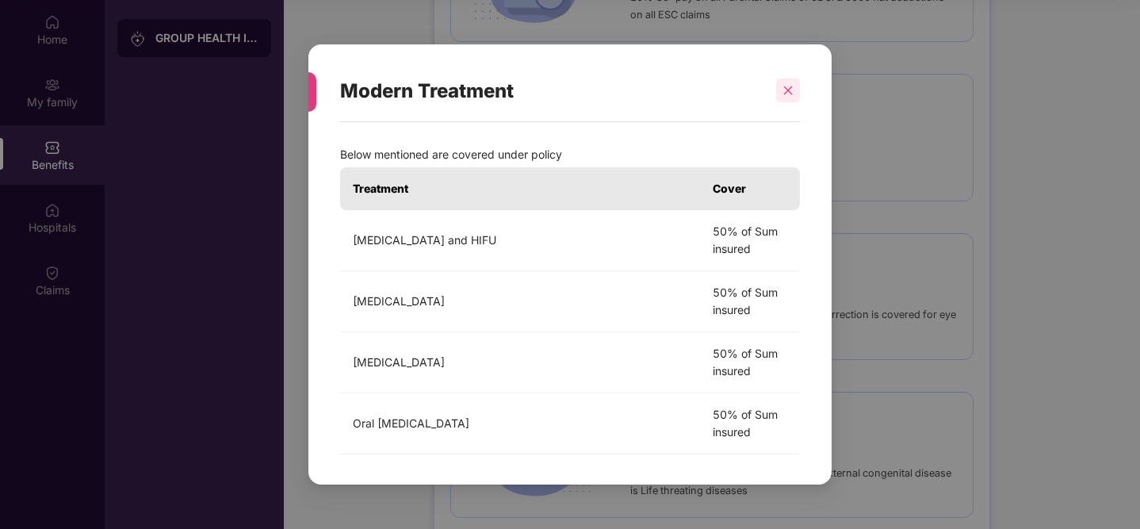
click at [795, 93] on div at bounding box center [788, 90] width 24 height 24
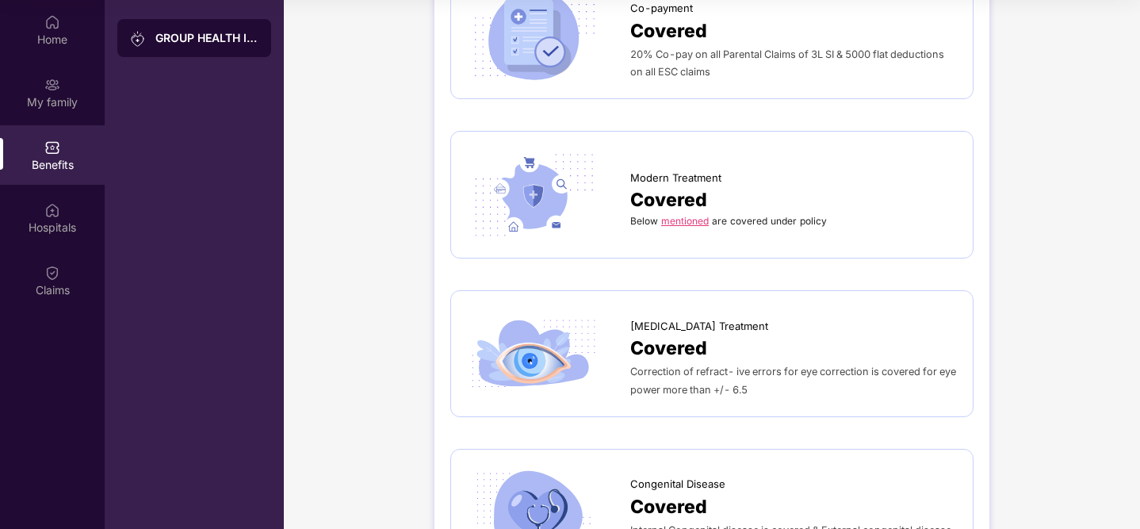
scroll to position [2607, 0]
click at [744, 311] on div "Lasik Treatment" at bounding box center [793, 323] width 327 height 24
drag, startPoint x: 633, startPoint y: 434, endPoint x: 739, endPoint y: 434, distance: 106.2
click at [739, 469] on div "Congenital Disease" at bounding box center [793, 481] width 327 height 24
copy span "Congenital Disease"
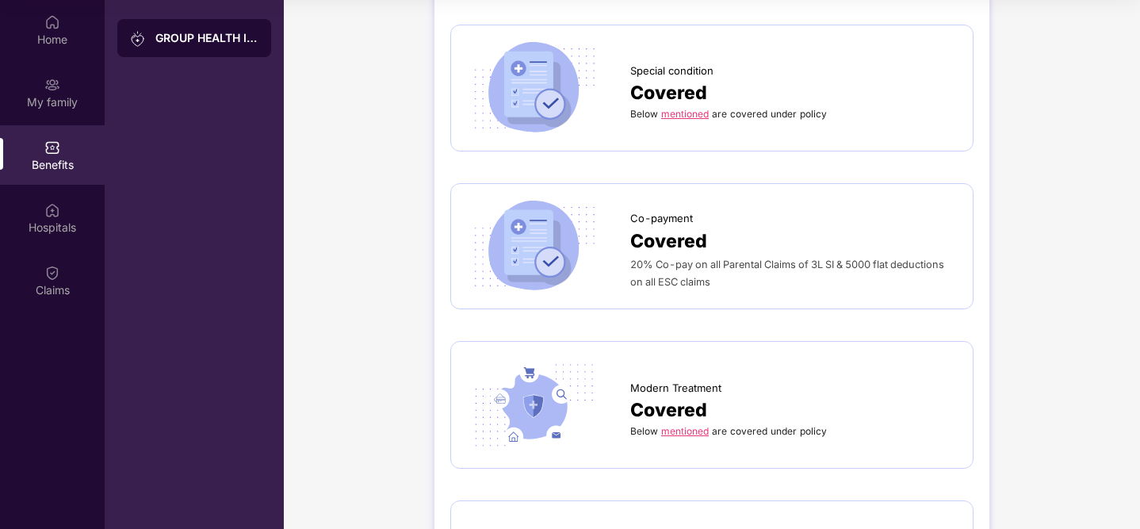
scroll to position [2336, 0]
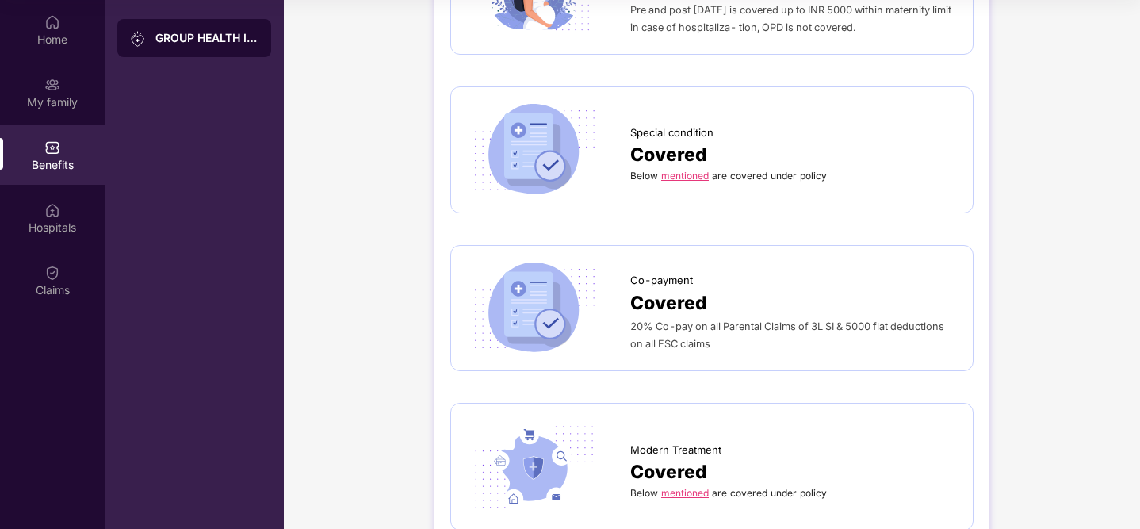
click at [691, 170] on link "mentioned" at bounding box center [685, 176] width 48 height 12
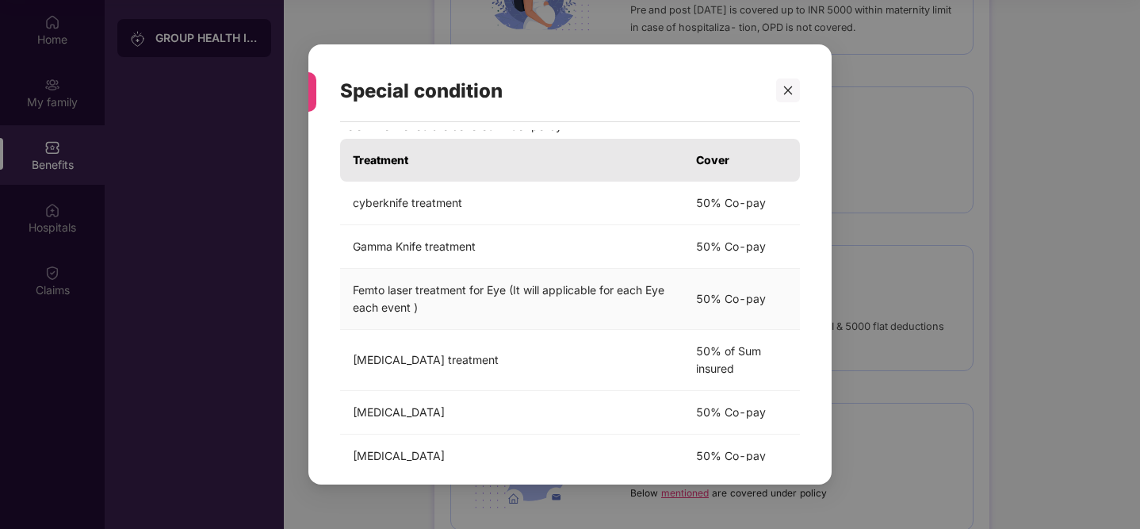
scroll to position [62, 0]
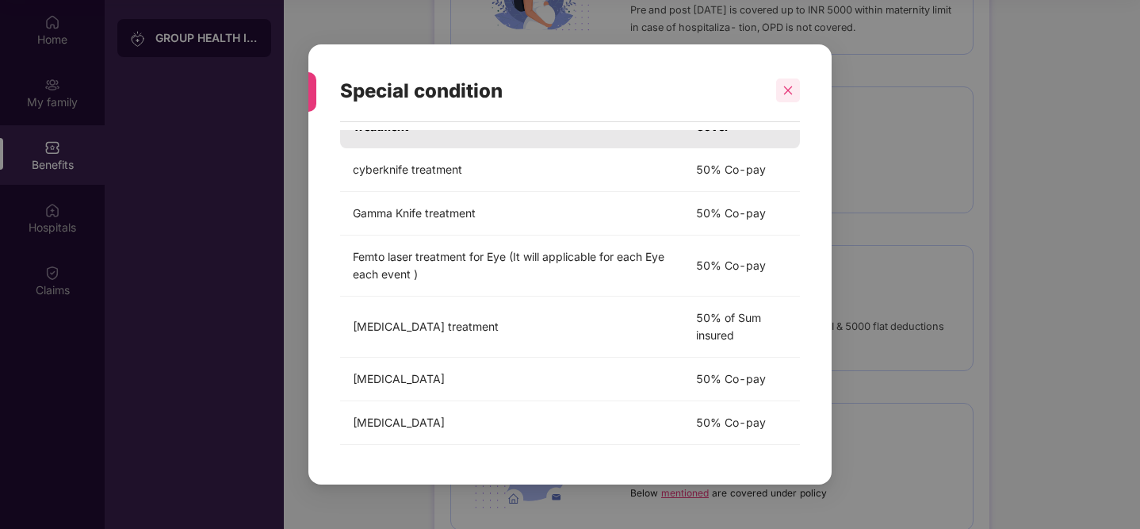
click at [791, 87] on icon "close" at bounding box center [788, 90] width 9 height 9
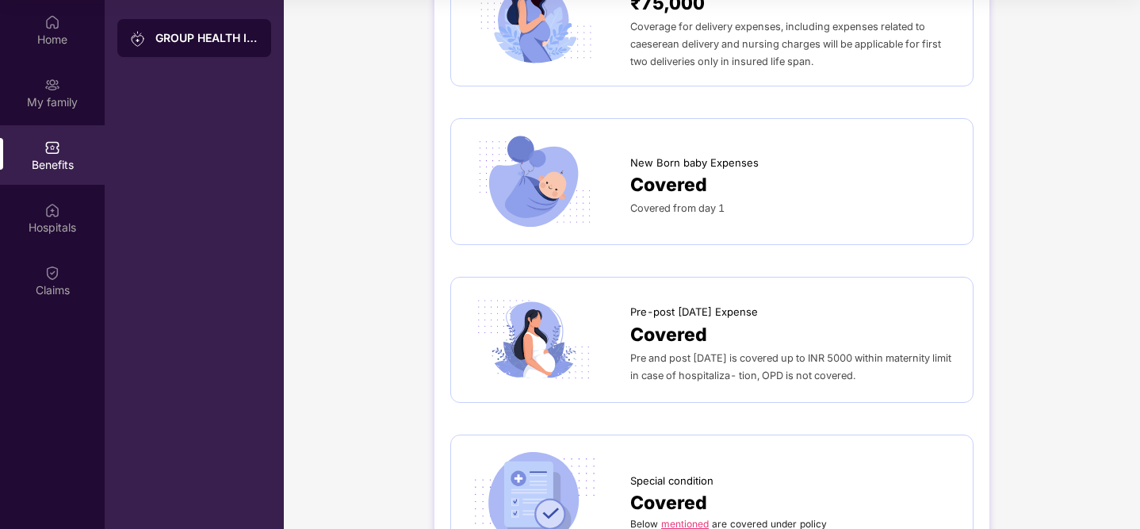
scroll to position [1984, 0]
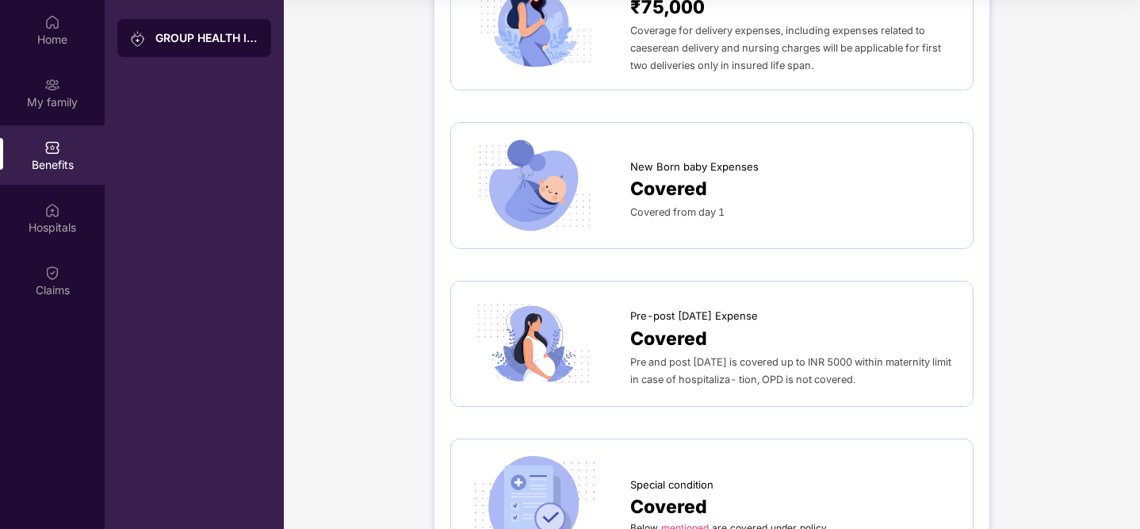
click at [721, 206] on span "Covered from day 1" at bounding box center [677, 212] width 94 height 12
click at [764, 356] on span "Pre and post natal is covered up to INR 5000 within maternity limit in case of …" at bounding box center [790, 370] width 321 height 29
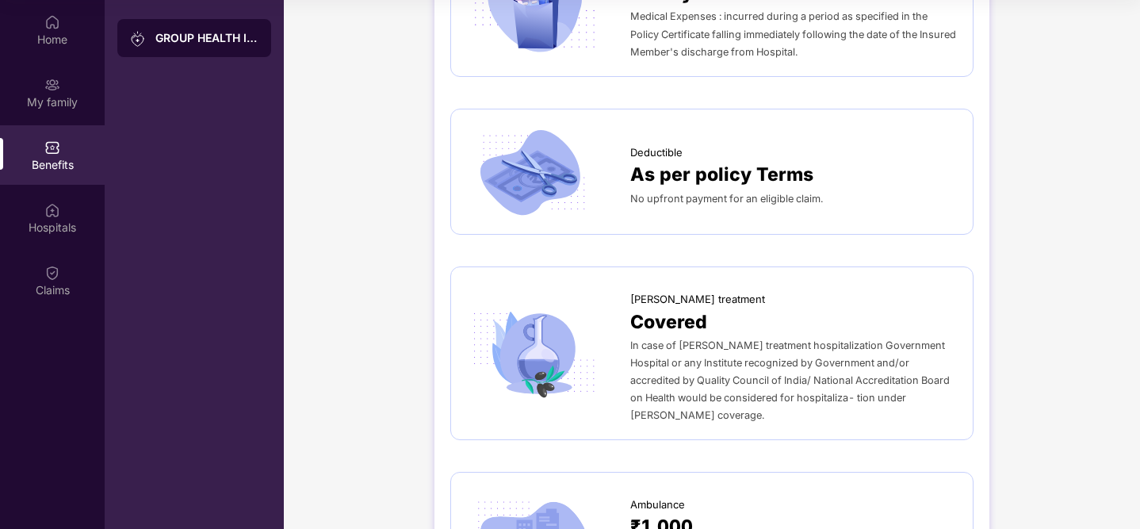
scroll to position [1114, 0]
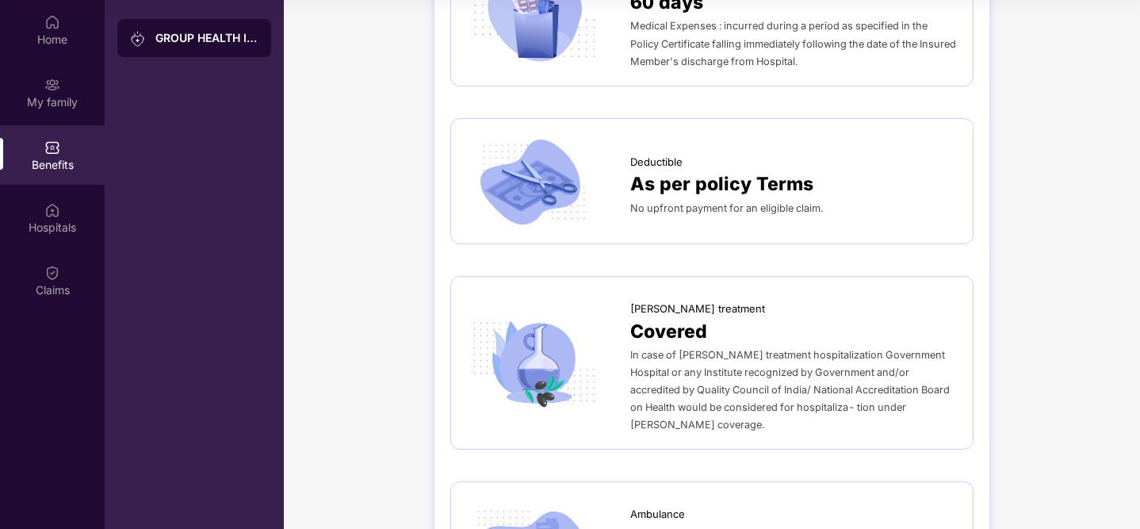
click at [643, 202] on span "No upfront payment for an eligible claim." at bounding box center [726, 208] width 193 height 12
click at [685, 202] on span "No upfront payment for an eligible claim." at bounding box center [726, 208] width 193 height 12
click at [772, 202] on span "No upfront payment for an eligible claim." at bounding box center [726, 208] width 193 height 12
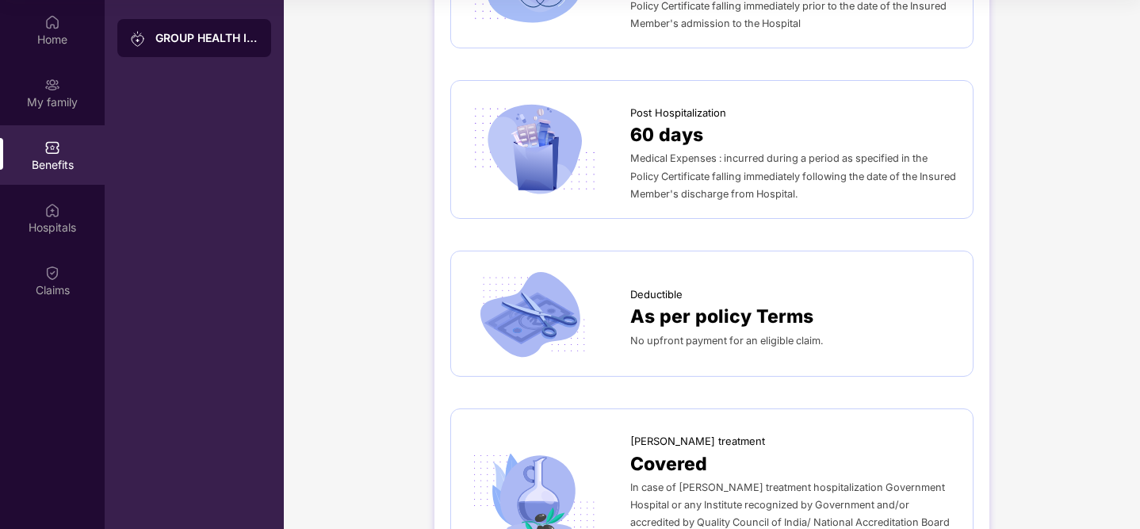
scroll to position [969, 0]
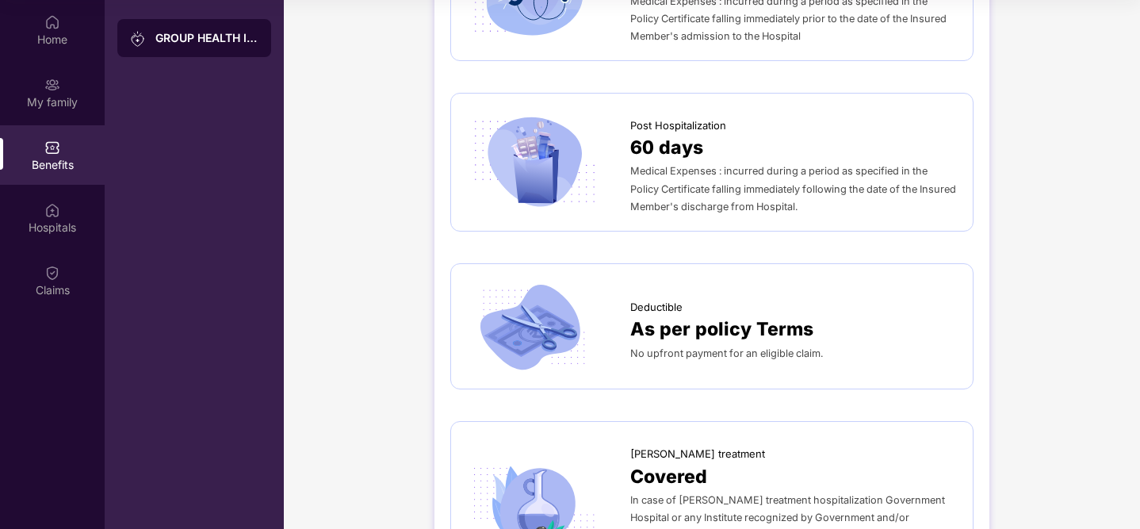
click at [650, 165] on span "Medical Expenses : incurred during a period as specified in the Policy Certific…" at bounding box center [793, 188] width 326 height 47
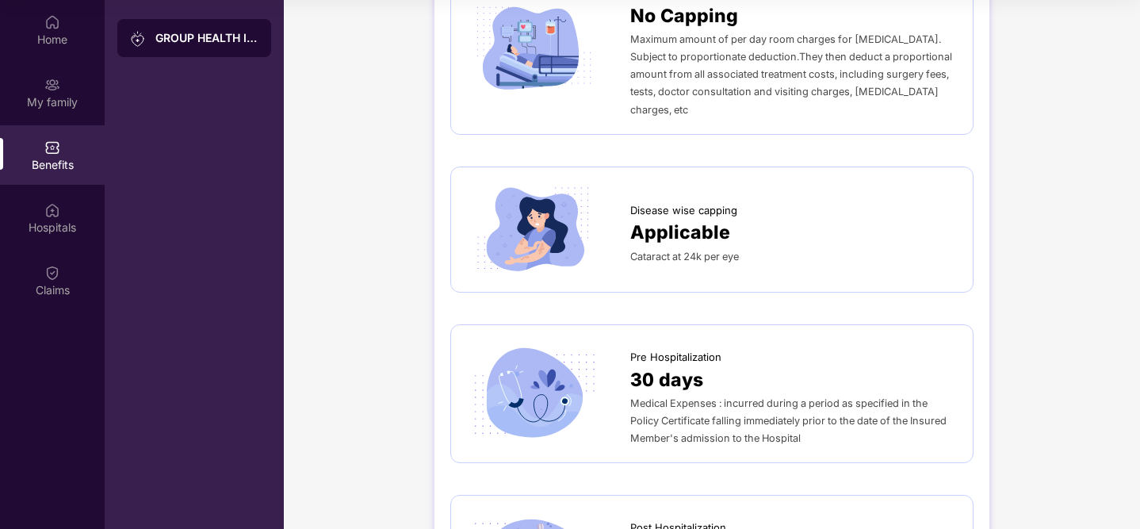
scroll to position [521, 0]
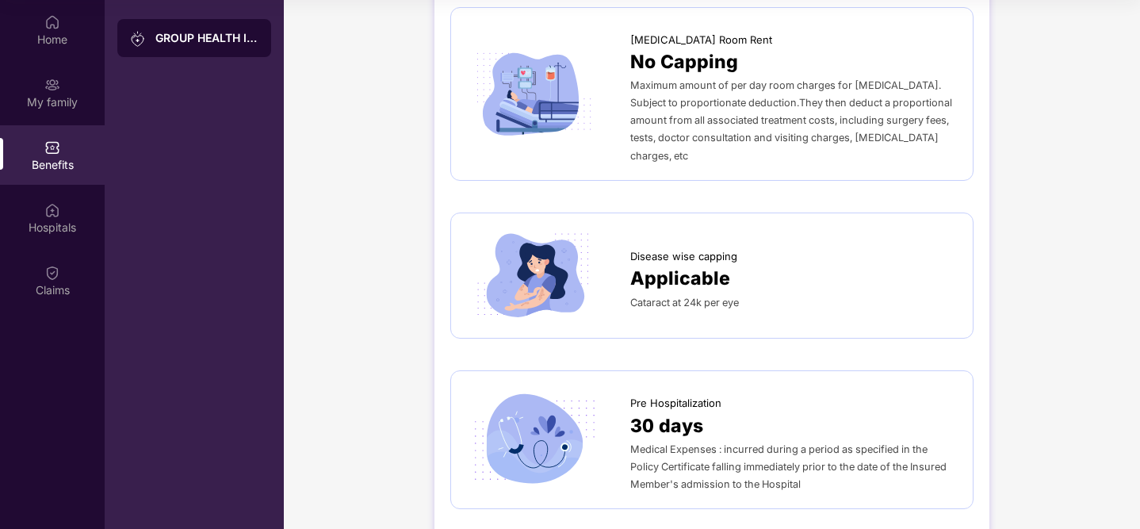
click at [683, 297] on span "Cataract at 24k per eye" at bounding box center [684, 303] width 109 height 12
click at [687, 264] on span "Applicable" at bounding box center [680, 278] width 100 height 29
click at [643, 248] on span "Disease wise capping" at bounding box center [683, 256] width 107 height 16
click at [538, 229] on img at bounding box center [534, 276] width 134 height 94
click at [513, 257] on img at bounding box center [534, 276] width 134 height 94
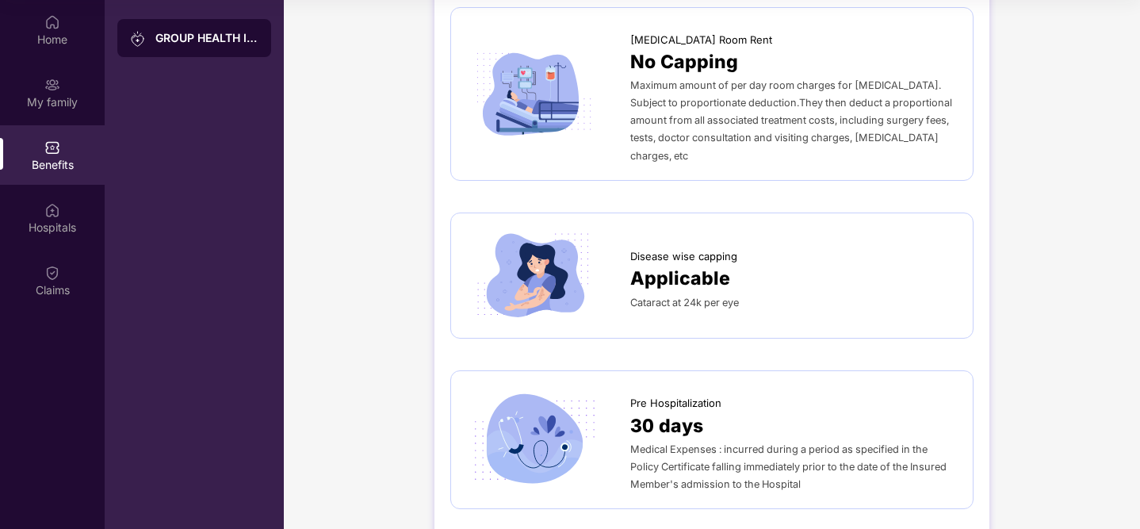
click at [691, 293] on div "Cataract at 24k per eye" at bounding box center [793, 301] width 327 height 17
click at [739, 297] on span "Cataract at 24k per eye" at bounding box center [684, 303] width 109 height 12
click at [846, 293] on div "Cataract at 24k per eye" at bounding box center [793, 301] width 327 height 17
click at [895, 240] on div "Disease wise capping" at bounding box center [793, 252] width 327 height 24
click at [814, 240] on div "Disease wise capping" at bounding box center [793, 252] width 327 height 24
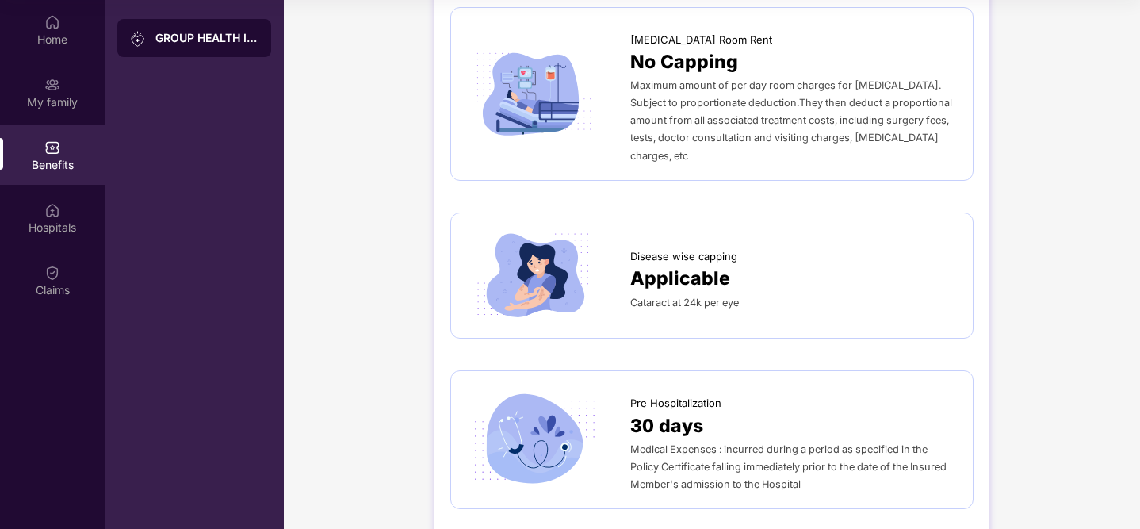
click at [913, 240] on div "Disease wise capping" at bounding box center [793, 252] width 327 height 24
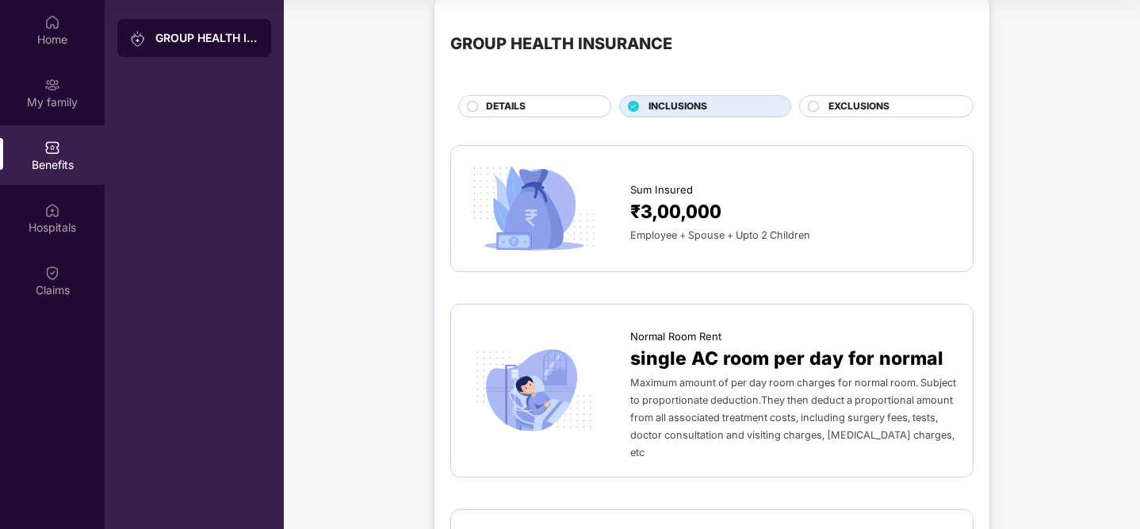
scroll to position [0, 0]
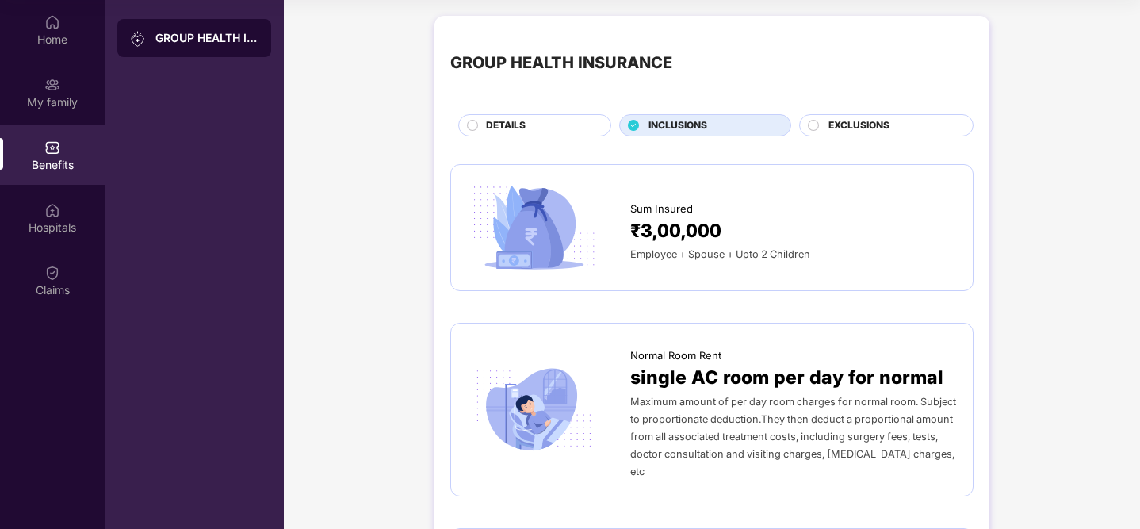
click at [801, 243] on div "₹3,00,000" at bounding box center [793, 230] width 327 height 29
click at [533, 116] on div "DETAILS" at bounding box center [534, 125] width 153 height 22
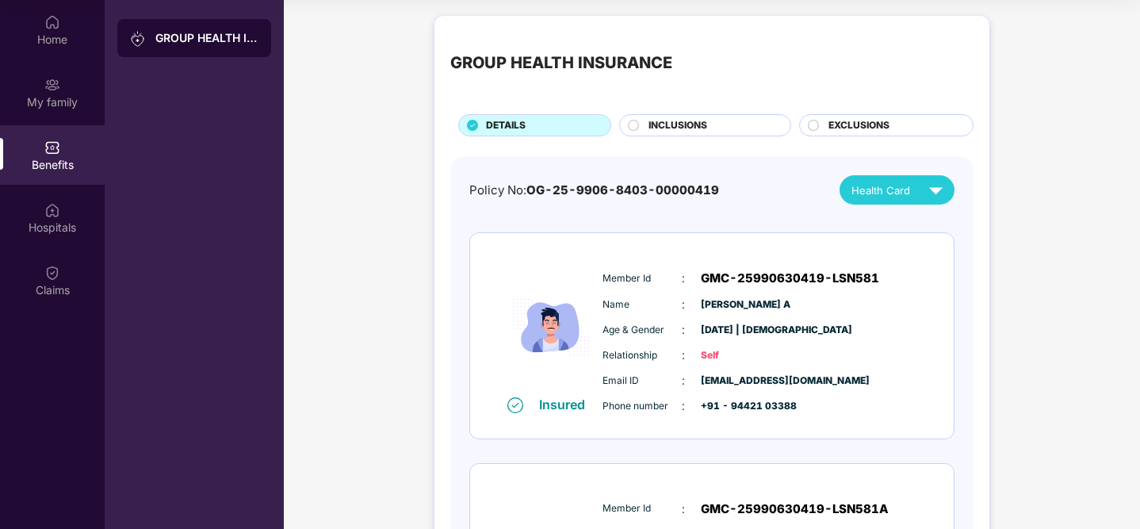
click at [859, 124] on span "EXCLUSIONS" at bounding box center [859, 125] width 61 height 15
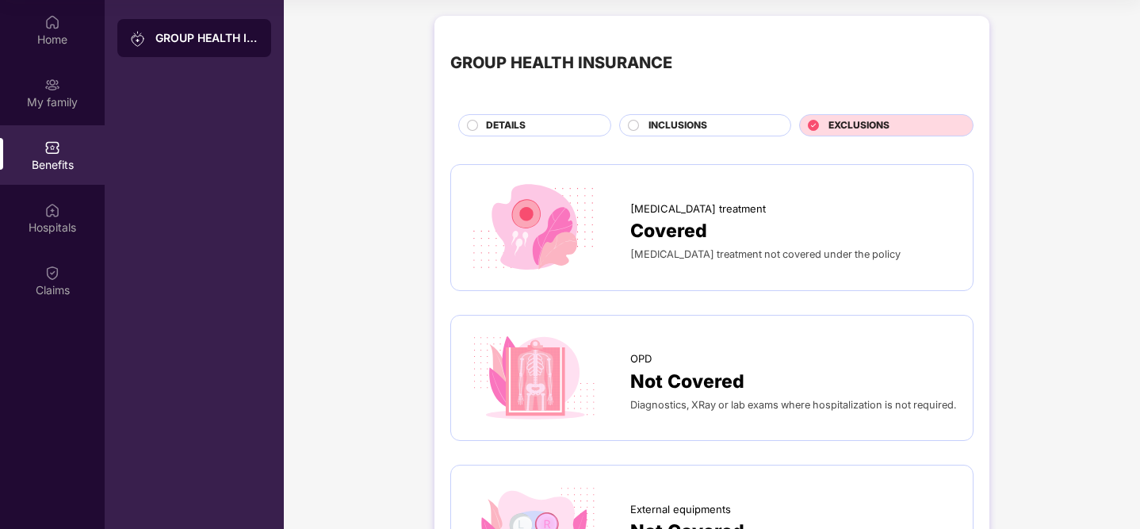
click at [810, 236] on div "Covered" at bounding box center [793, 230] width 327 height 29
click at [696, 399] on span "Diagnostics, XRay or lab exams where hospitalization is not required." at bounding box center [793, 405] width 326 height 12
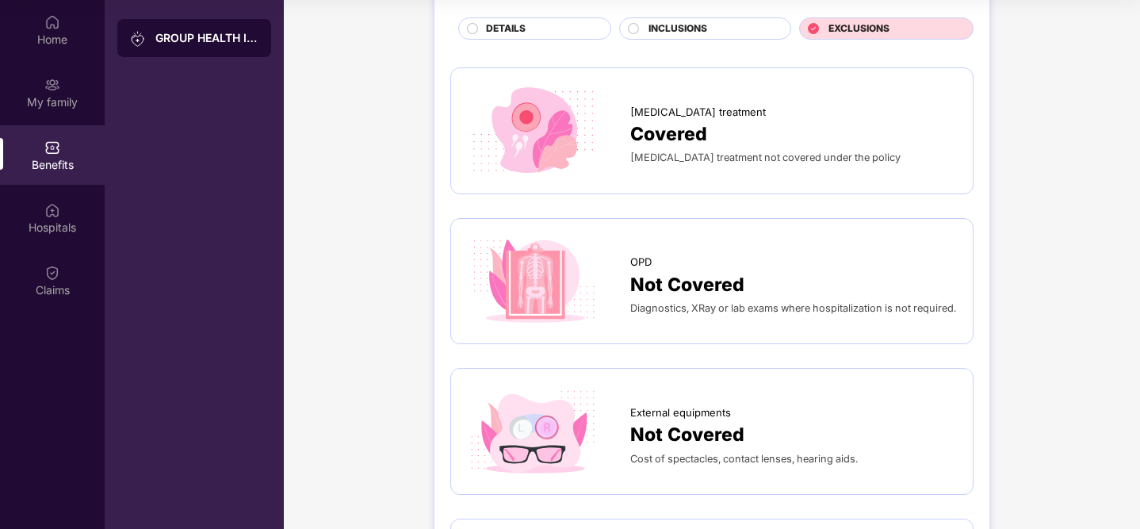
scroll to position [147, 0]
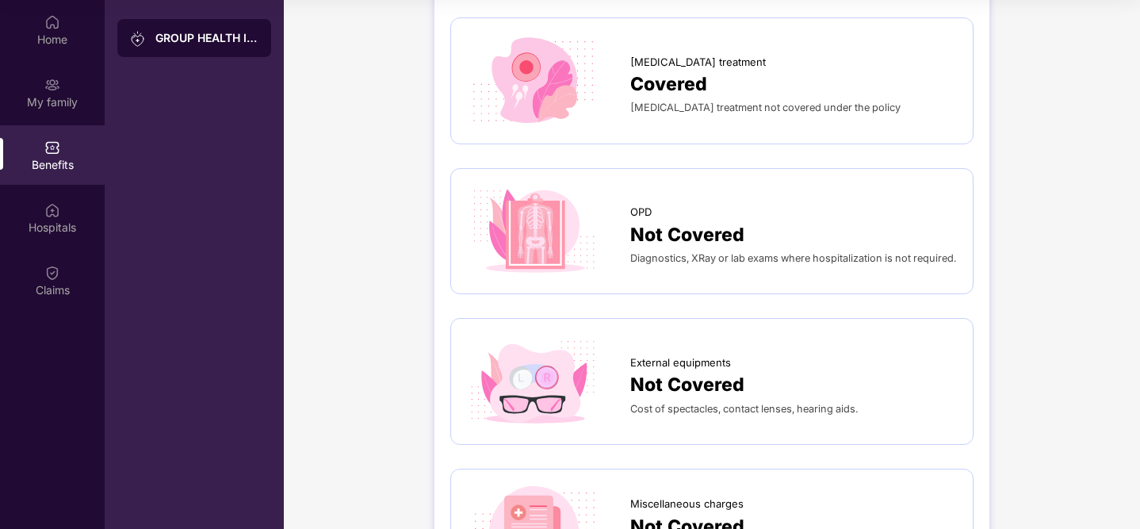
click at [672, 400] on div "Cost of spectacles, contact lenses, hearing aids." at bounding box center [793, 408] width 327 height 17
click at [785, 404] on span "Cost of spectacles, contact lenses, hearing aids." at bounding box center [744, 409] width 228 height 12
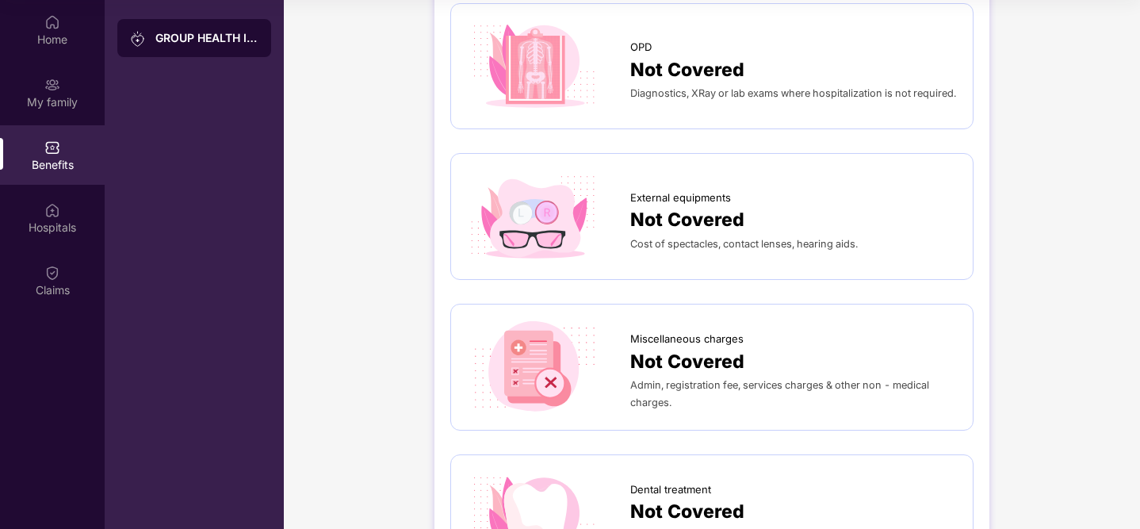
click at [683, 388] on span "Admin, registration fee, services charges & other non - medical charges." at bounding box center [779, 393] width 299 height 29
click at [867, 394] on div "Admin, registration fee, services charges & other non - medical charges." at bounding box center [793, 393] width 327 height 35
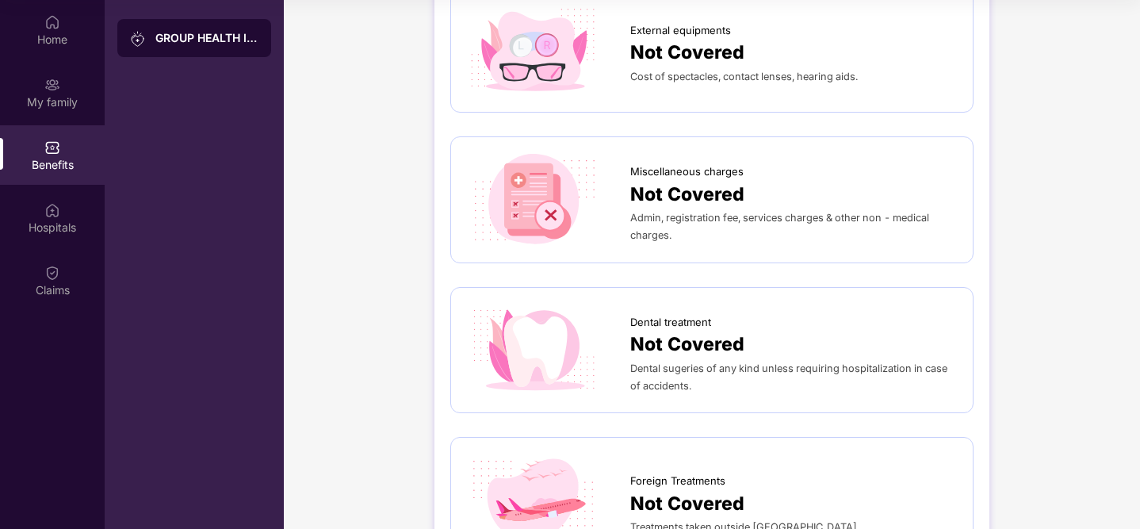
click at [669, 385] on span "Dental sugeries of any kind unless requiring hospitalization in case of acciden…" at bounding box center [788, 376] width 317 height 29
click at [669, 364] on span "Dental sugeries of any kind unless requiring hospitalization in case of acciden…" at bounding box center [788, 376] width 317 height 29
click at [935, 373] on span "Dental sugeries of any kind unless requiring hospitalization in case of acciden…" at bounding box center [788, 376] width 317 height 29
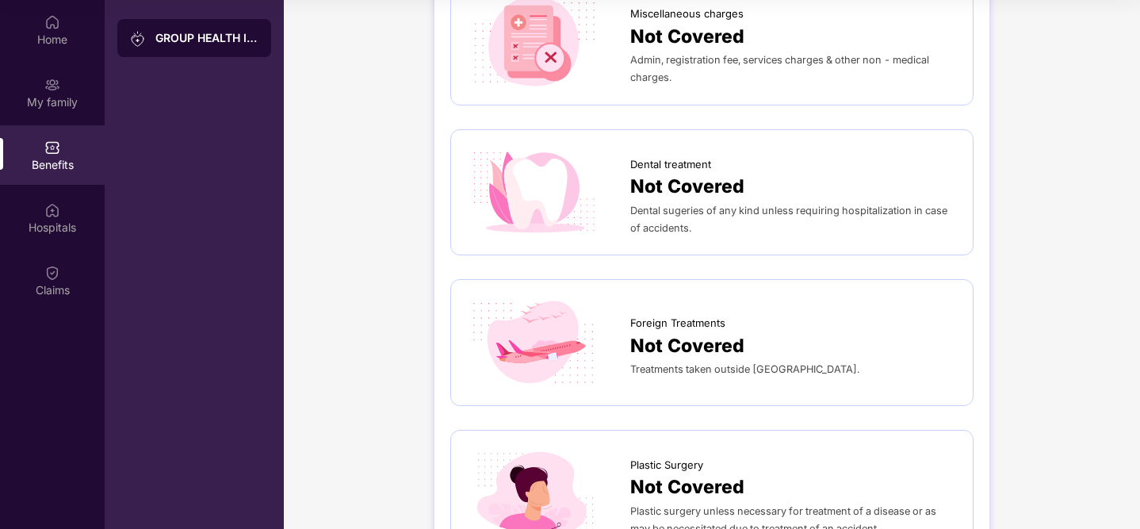
scroll to position [676, 0]
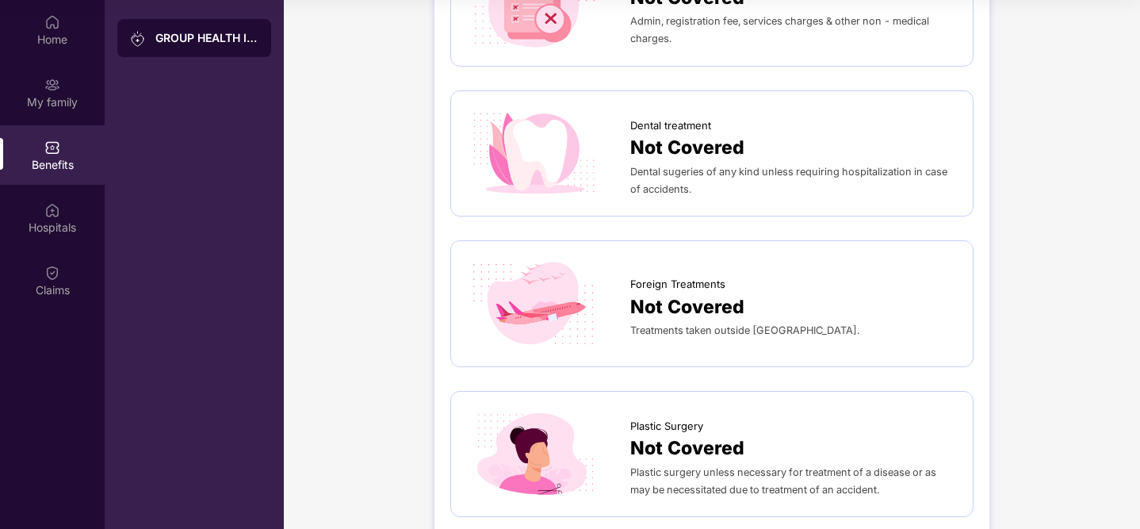
click at [668, 329] on span "Treatments taken outside India." at bounding box center [744, 330] width 229 height 12
click at [764, 329] on span "Treatments taken outside India." at bounding box center [744, 330] width 229 height 12
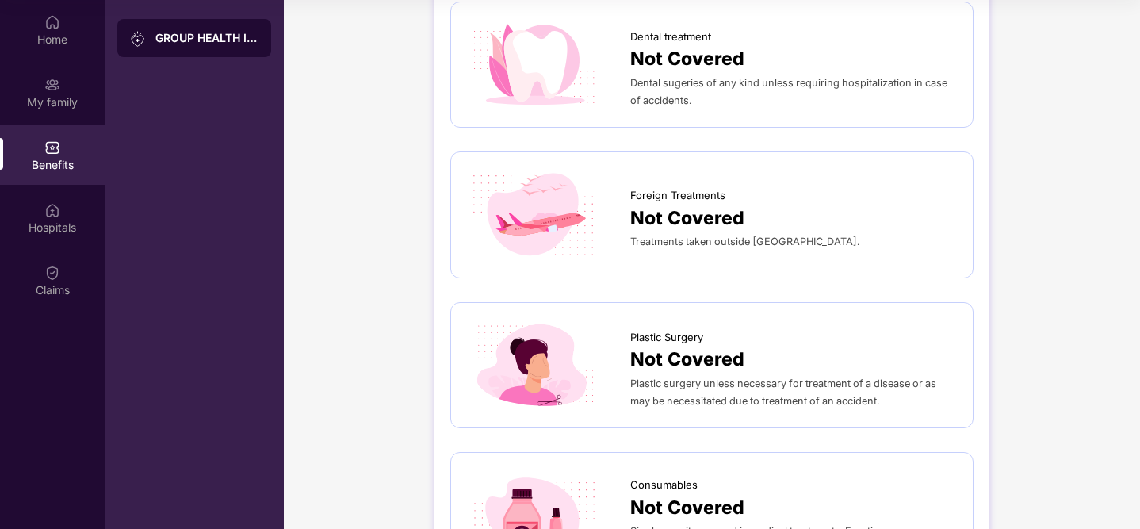
scroll to position [878, 0]
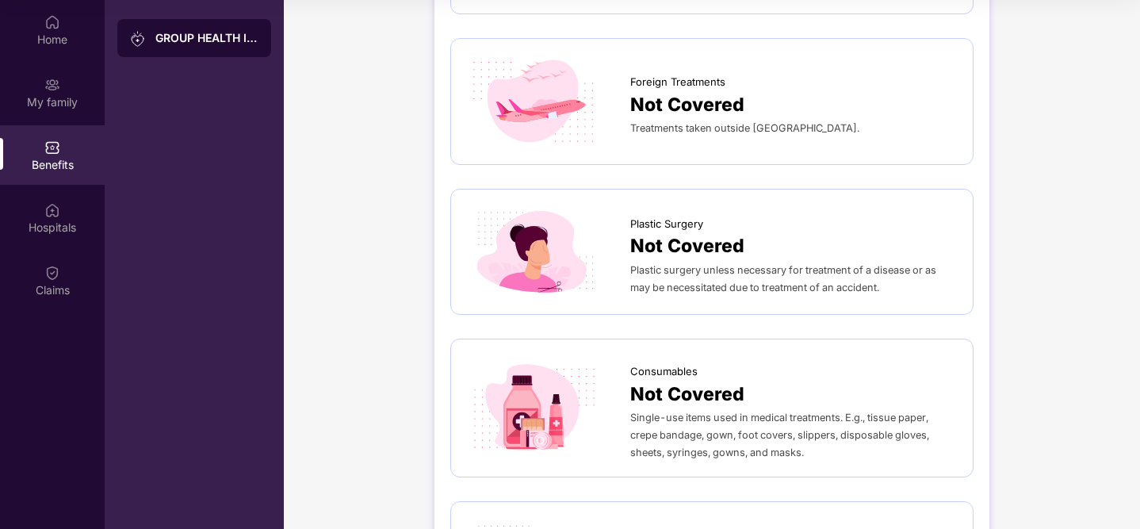
click at [664, 277] on div "Plastic surgery unless necessary for treatment of a disease or as may be necess…" at bounding box center [793, 278] width 327 height 35
click at [741, 276] on div "Plastic surgery unless necessary for treatment of a disease or as may be necess…" at bounding box center [793, 278] width 327 height 35
click at [688, 441] on div "Single-use items used in medical treatments. E.g., tissue paper, crepe bandage,…" at bounding box center [793, 434] width 327 height 52
click at [758, 458] on div "Single-use items used in medical treatments. E.g., tissue paper, crepe bandage,…" at bounding box center [793, 434] width 327 height 52
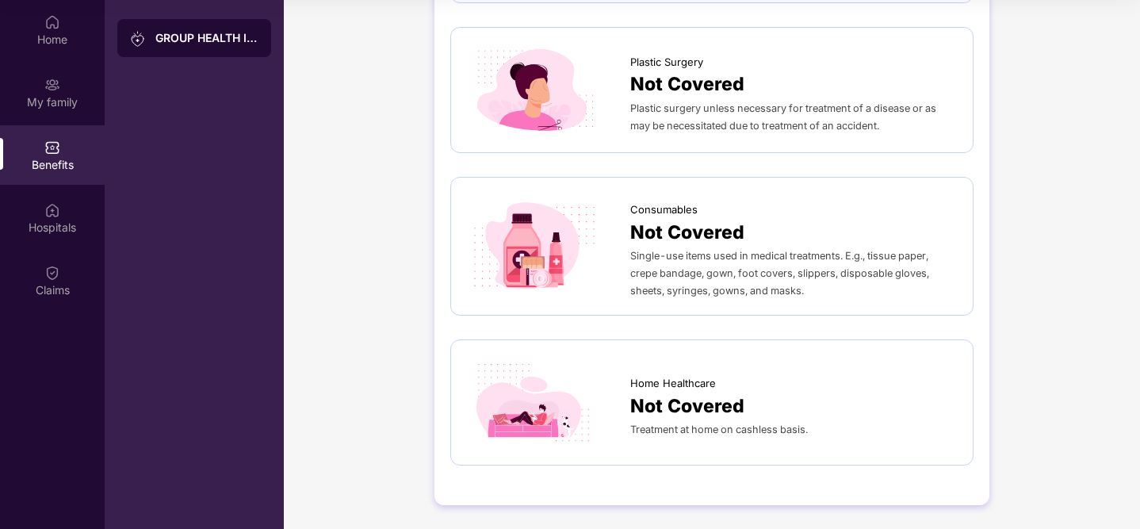
click at [655, 430] on span "Treatment at home on cashless basis." at bounding box center [719, 429] width 178 height 12
click at [737, 431] on span "Treatment at home on cashless basis." at bounding box center [719, 429] width 178 height 12
click at [782, 431] on span "Treatment at home on cashless basis." at bounding box center [719, 429] width 178 height 12
